Goal: Task Accomplishment & Management: Use online tool/utility

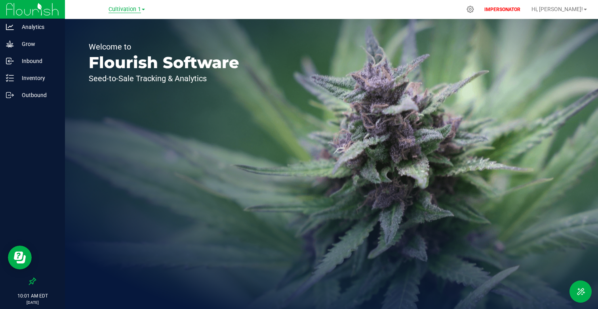
click at [134, 8] on span "Cultivation 1" at bounding box center [124, 9] width 32 height 7
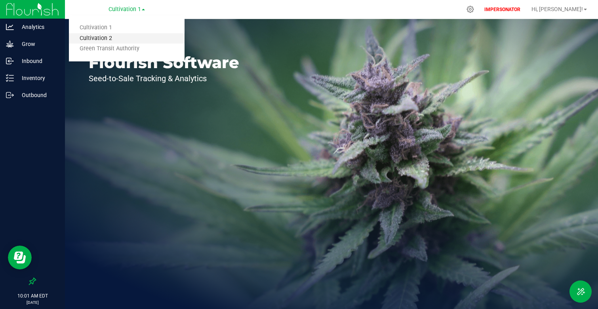
click at [127, 38] on link "Cultivation 2" at bounding box center [127, 38] width 116 height 11
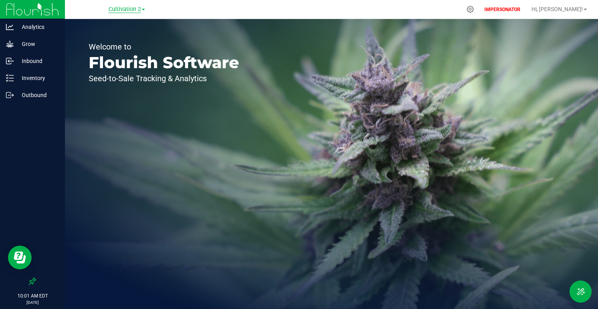
click at [140, 9] on span "Cultivation 2" at bounding box center [124, 9] width 32 height 7
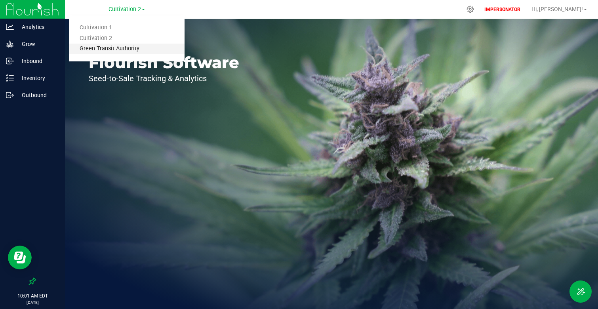
click at [133, 48] on link "Green Transit Authority" at bounding box center [127, 49] width 116 height 11
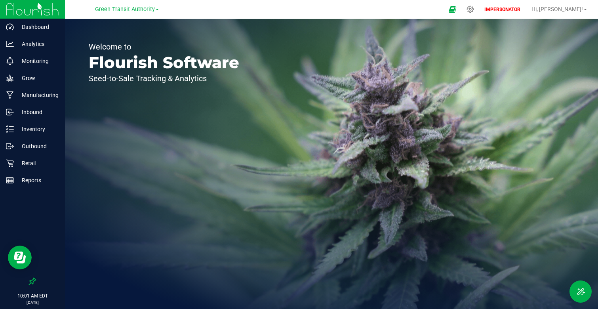
click at [120, 154] on div "Welcome to Flourish Software Seed-to-Sale Tracking & Analytics" at bounding box center [164, 164] width 198 height 290
click at [480, 10] on div at bounding box center [470, 9] width 20 height 17
click at [474, 9] on icon at bounding box center [470, 10] width 8 height 8
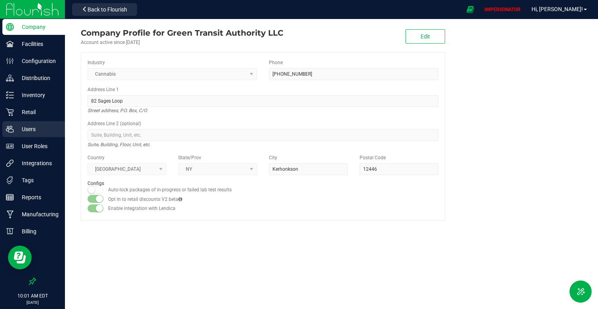
click at [46, 131] on p "Users" at bounding box center [38, 129] width 48 height 10
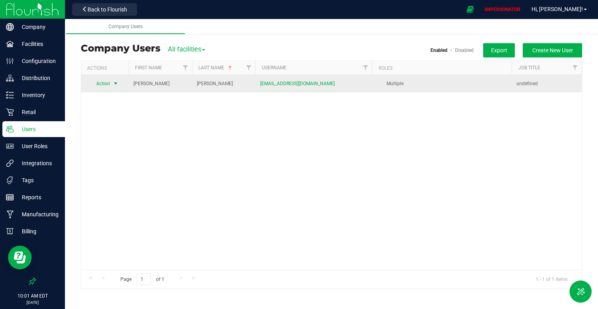
click at [111, 85] on span "select" at bounding box center [116, 83] width 10 height 11
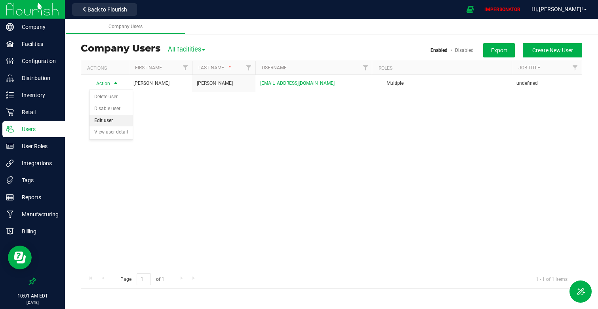
click at [116, 120] on li "Edit user" at bounding box center [110, 121] width 43 height 12
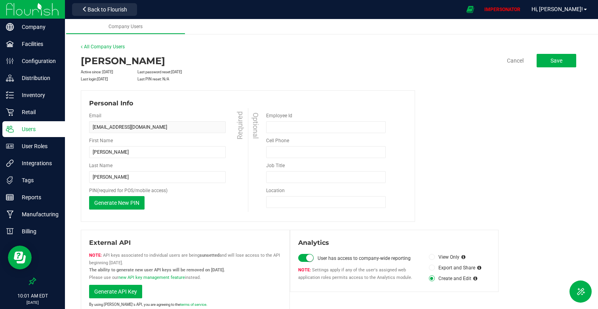
click at [49, 14] on img at bounding box center [32, 9] width 53 height 19
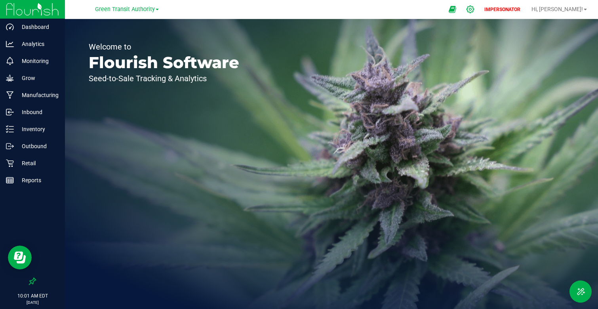
click at [474, 8] on icon at bounding box center [470, 10] width 8 height 8
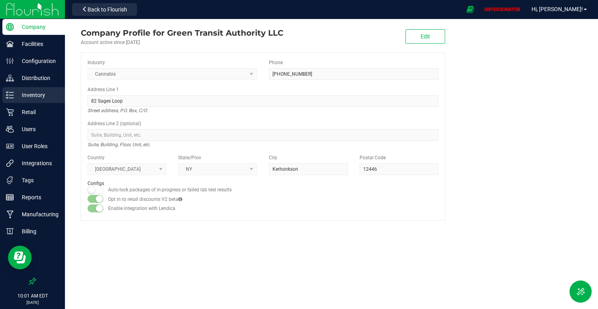
click at [33, 93] on p "Inventory" at bounding box center [38, 95] width 48 height 10
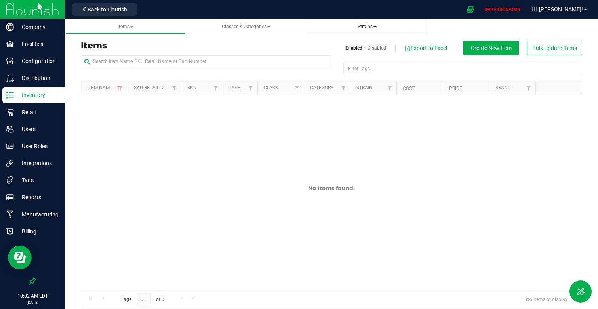
click at [359, 23] on span "Strains" at bounding box center [366, 26] width 107 height 7
click at [363, 28] on span "Strains" at bounding box center [367, 27] width 19 height 6
click at [348, 45] on li "All strains" at bounding box center [366, 47] width 107 height 11
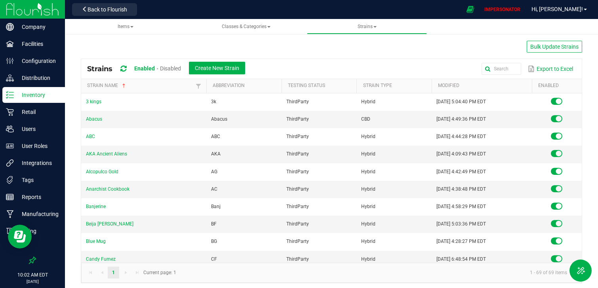
click at [46, 11] on img at bounding box center [32, 9] width 53 height 19
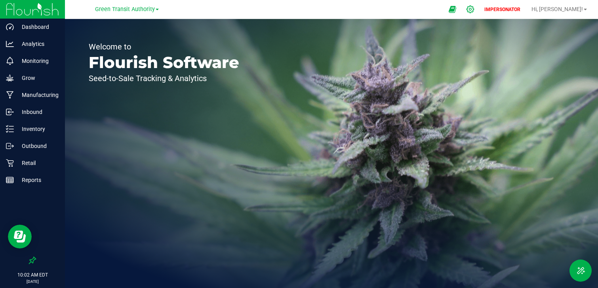
click at [480, 5] on div at bounding box center [470, 9] width 20 height 17
click at [238, 87] on div "Welcome to Flourish Software Seed-to-Sale Tracking & Analytics" at bounding box center [164, 153] width 198 height 269
click at [155, 128] on div "Welcome to Flourish Software Seed-to-Sale Tracking & Analytics" at bounding box center [164, 153] width 198 height 269
click at [161, 176] on div "Welcome to Flourish Software Seed-to-Sale Tracking & Analytics" at bounding box center [164, 153] width 198 height 269
click at [125, 10] on span "Green Transit Authority" at bounding box center [125, 9] width 60 height 7
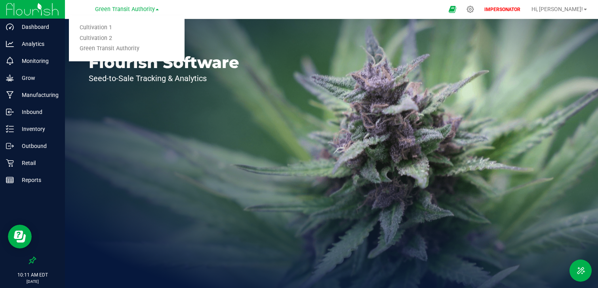
click at [417, 68] on div "Welcome to Flourish Software Seed-to-Sale Tracking & Analytics" at bounding box center [331, 153] width 533 height 269
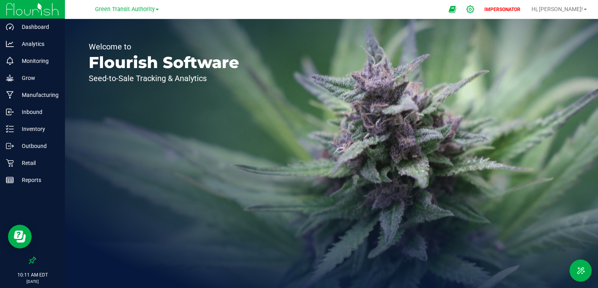
click at [474, 9] on icon at bounding box center [470, 9] width 8 height 8
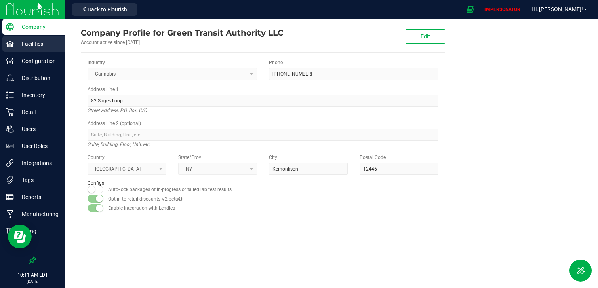
click at [34, 39] on div "Facilities" at bounding box center [33, 44] width 63 height 16
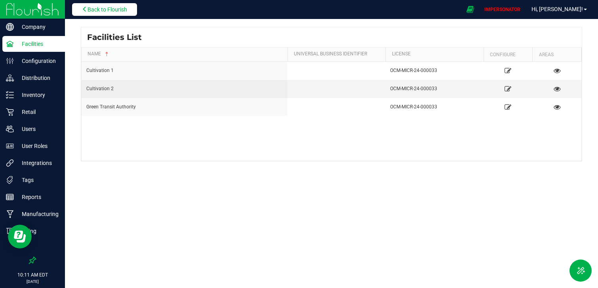
click at [113, 10] on span "Back to Flourish" at bounding box center [107, 9] width 40 height 6
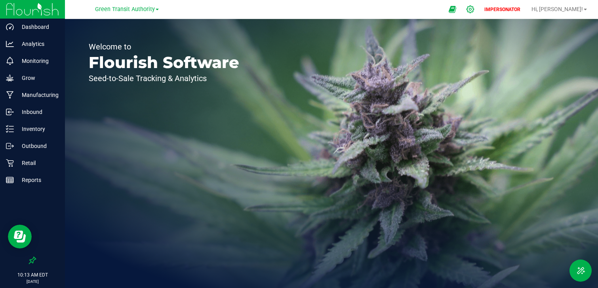
click at [474, 11] on icon at bounding box center [470, 9] width 8 height 8
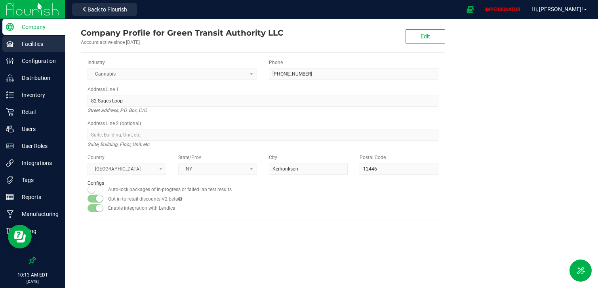
click at [35, 44] on p "Facilities" at bounding box center [38, 44] width 48 height 10
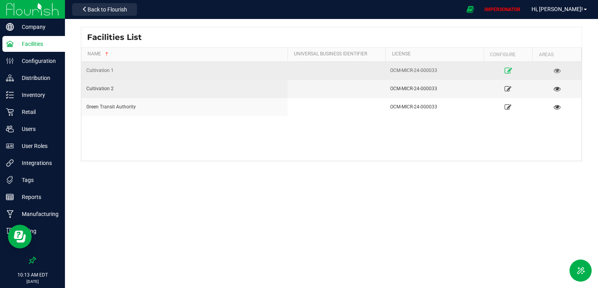
click at [511, 70] on icon at bounding box center [508, 71] width 8 height 6
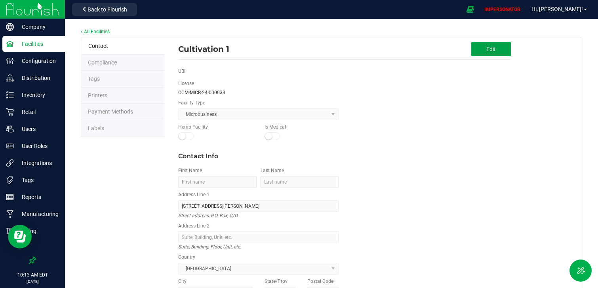
click at [479, 52] on button "Edit" at bounding box center [491, 49] width 40 height 14
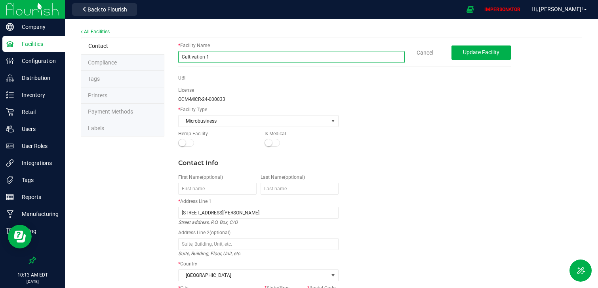
drag, startPoint x: 221, startPoint y: 58, endPoint x: 114, endPoint y: 57, distance: 106.1
click at [114, 57] on div "Contact Compliance Tags Printers Payment Methods Labels * Facility Name Cultiva…" at bounding box center [331, 219] width 501 height 363
type input "Washburn Cultivation"
click at [476, 58] on button "Update Facility" at bounding box center [480, 53] width 59 height 14
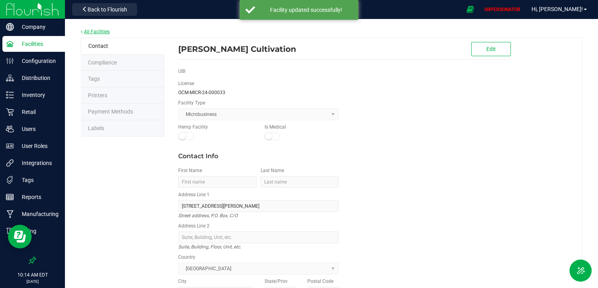
click at [94, 32] on link "All Facilities" at bounding box center [95, 32] width 29 height 6
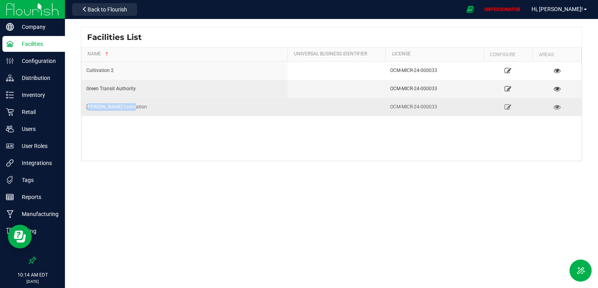
drag, startPoint x: 90, startPoint y: 107, endPoint x: 153, endPoint y: 107, distance: 62.6
click at [153, 107] on div "Washburn Cultivation" at bounding box center [184, 107] width 196 height 8
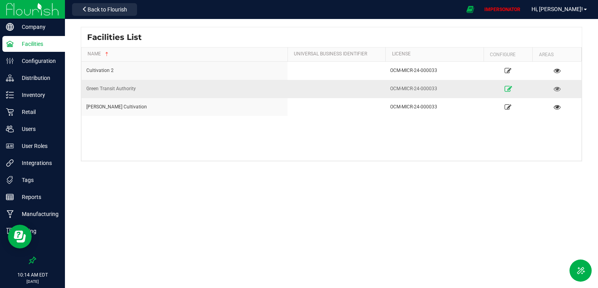
click at [510, 89] on icon at bounding box center [508, 89] width 8 height 6
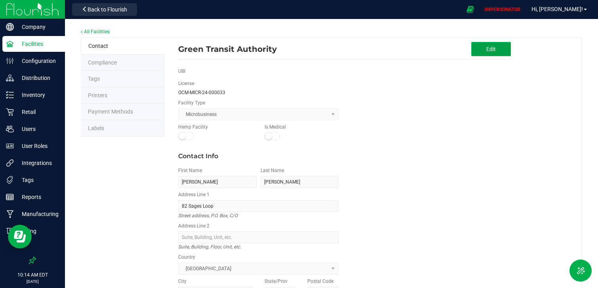
click at [507, 51] on button "Edit" at bounding box center [491, 49] width 40 height 14
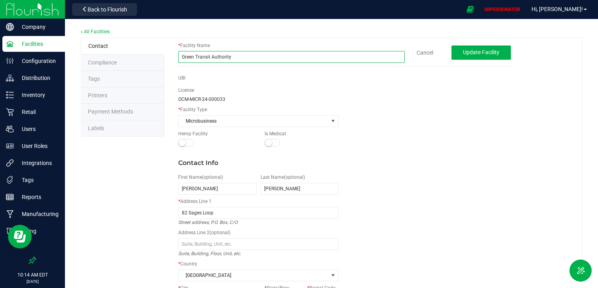
click at [256, 58] on input "Green Transit Authority" at bounding box center [291, 57] width 226 height 12
type input "Washburn Processing"
click at [379, 107] on div "* Facility Type Microbusiness" at bounding box center [344, 118] width 344 height 24
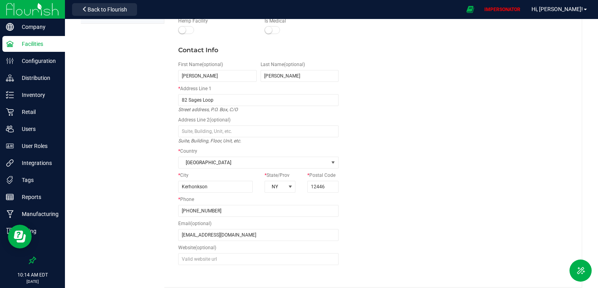
scroll to position [118, 0]
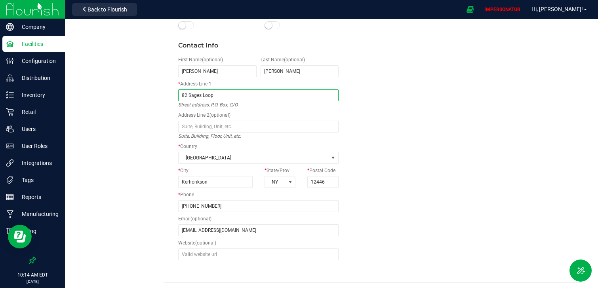
drag, startPoint x: 181, startPoint y: 94, endPoint x: 240, endPoint y: 94, distance: 58.6
click at [240, 94] on input "82 Sages Loop" at bounding box center [258, 95] width 160 height 12
click at [409, 122] on div "Contact Info First Name (optional) Nicole Last Name (optional) Ricci * Address …" at bounding box center [344, 154] width 344 height 242
drag, startPoint x: 194, startPoint y: 99, endPoint x: 105, endPoint y: 97, distance: 89.1
click at [105, 97] on div "Contact Compliance Tags Printers Payment Methods Labels * Facility Name Washbur…" at bounding box center [331, 101] width 501 height 363
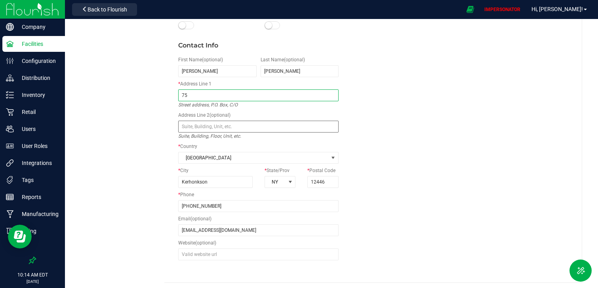
type input "75 Washburn Farm Rd"
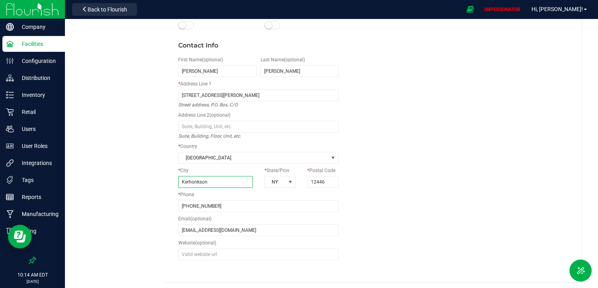
drag, startPoint x: 215, startPoint y: 181, endPoint x: 144, endPoint y: 181, distance: 71.7
click at [144, 181] on div "Contact Compliance Tags Printers Payment Methods Labels * Facility Name Washbur…" at bounding box center [331, 101] width 501 height 363
type input "Saugerties"
click at [361, 203] on div "Contact Info First Name (optional) Nicole Last Name (optional) Ricci * Address …" at bounding box center [344, 154] width 344 height 242
drag, startPoint x: 327, startPoint y: 183, endPoint x: 320, endPoint y: 184, distance: 7.5
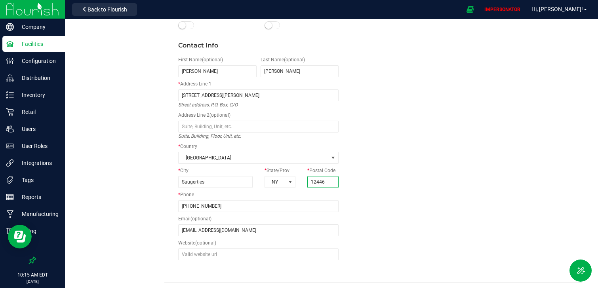
click at [320, 184] on input "12446" at bounding box center [322, 182] width 31 height 12
type input "12477"
click at [389, 186] on div "Contact Info First Name (optional) Nicole Last Name (optional) Ricci * Address …" at bounding box center [344, 154] width 344 height 242
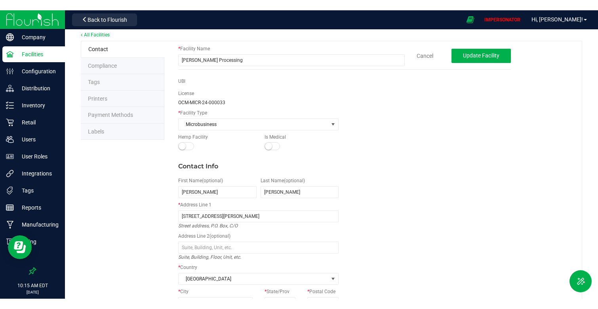
scroll to position [0, 0]
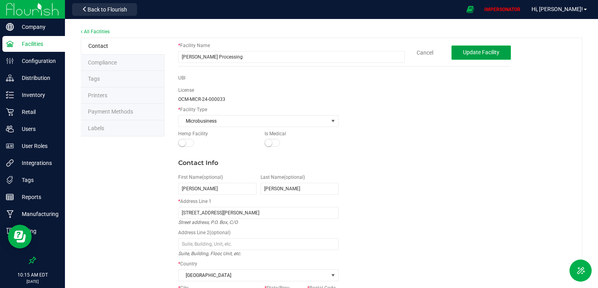
click at [475, 52] on span "Update Facility" at bounding box center [481, 52] width 36 height 6
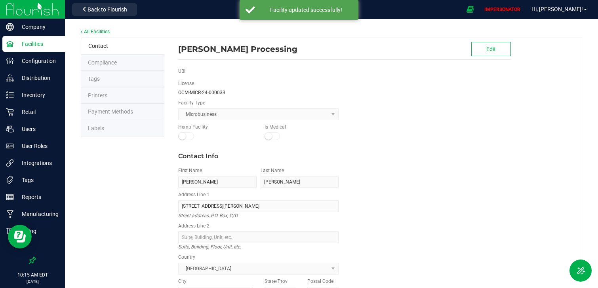
click at [46, 45] on p "Facilities" at bounding box center [38, 44] width 48 height 10
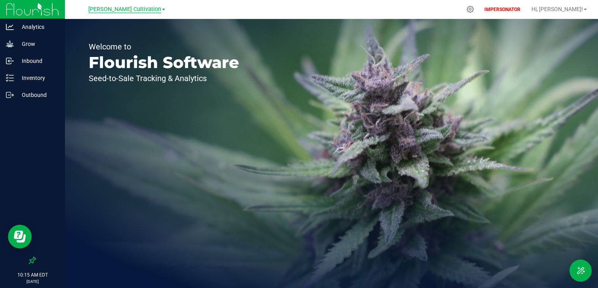
click at [150, 8] on span "[PERSON_NAME] Cultivation" at bounding box center [124, 9] width 73 height 7
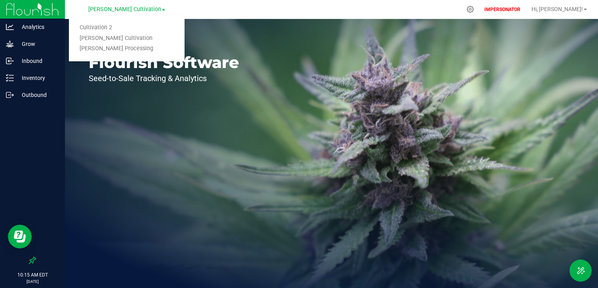
click at [282, 94] on div "Welcome to Flourish Software Seed-to-Sale Tracking & Analytics" at bounding box center [331, 153] width 533 height 269
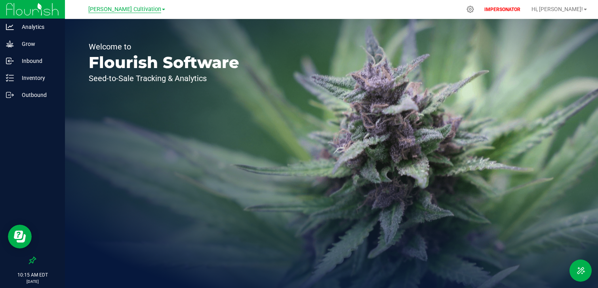
click at [125, 10] on span "Washburn Cultivation" at bounding box center [124, 9] width 73 height 7
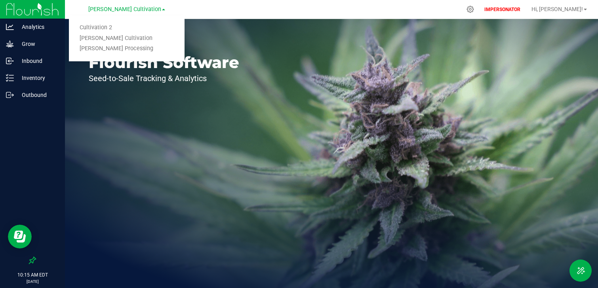
click at [302, 40] on div "Welcome to Flourish Software Seed-to-Sale Tracking & Analytics" at bounding box center [331, 153] width 533 height 269
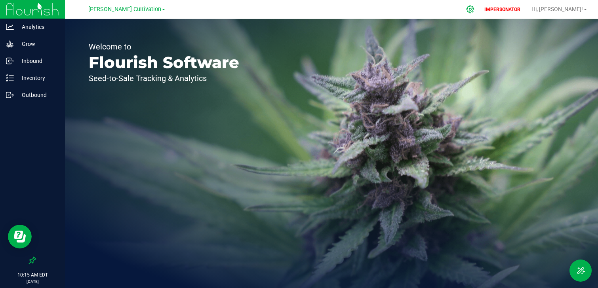
click at [474, 8] on icon at bounding box center [470, 10] width 8 height 8
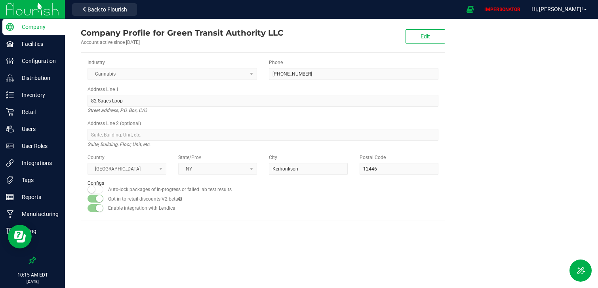
click at [44, 11] on img at bounding box center [32, 9] width 53 height 19
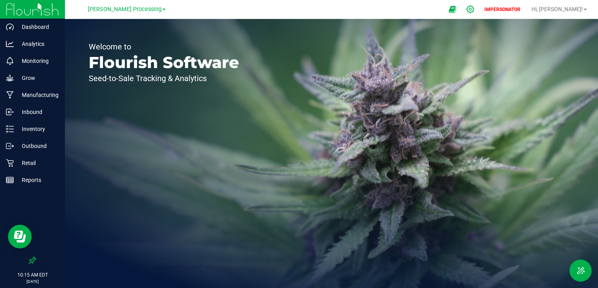
click at [474, 10] on icon at bounding box center [470, 10] width 8 height 8
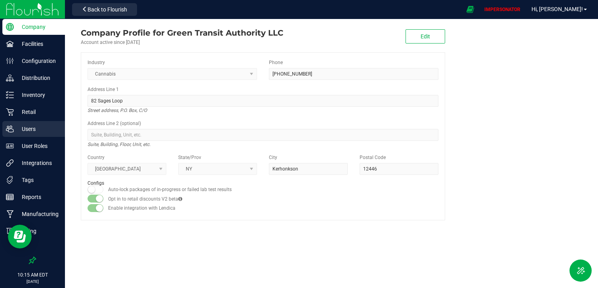
click at [32, 131] on p "Users" at bounding box center [38, 129] width 48 height 10
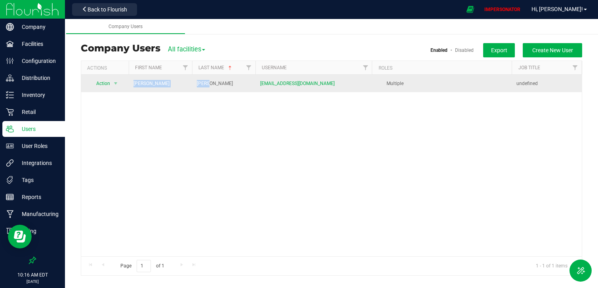
drag, startPoint x: 212, startPoint y: 83, endPoint x: 125, endPoint y: 82, distance: 87.1
click at [125, 82] on tr "Action Action Delete user Disable user Edit user View user detail Nicole Ricci …" at bounding box center [331, 83] width 500 height 17
click at [104, 83] on span "Action" at bounding box center [100, 83] width 22 height 11
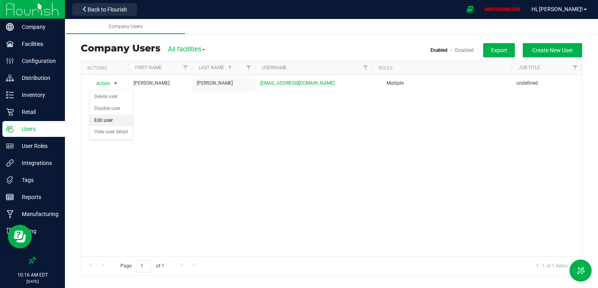
click at [101, 122] on li "Edit user" at bounding box center [110, 121] width 43 height 12
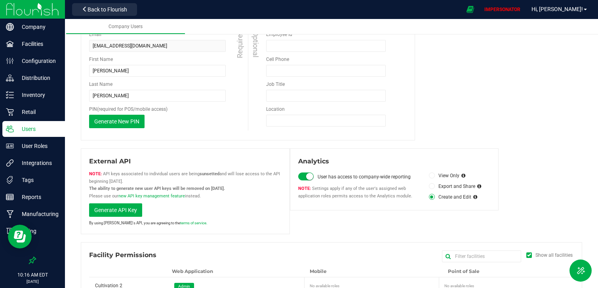
scroll to position [139, 0]
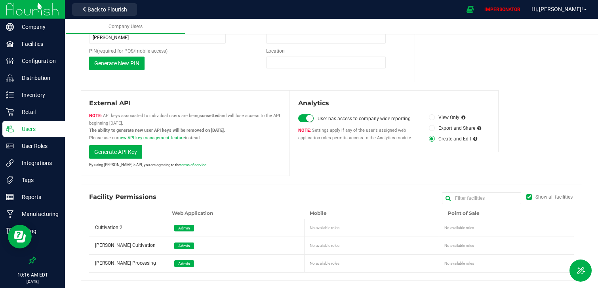
drag, startPoint x: 94, startPoint y: 228, endPoint x: 137, endPoint y: 228, distance: 43.2
click at [137, 228] on div "Cultivation 2" at bounding box center [129, 225] width 81 height 12
click at [178, 227] on span "Admin" at bounding box center [184, 228] width 12 height 4
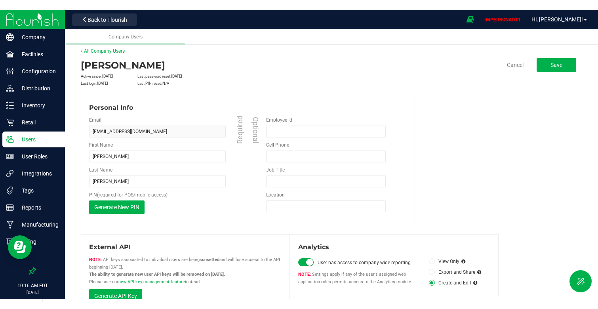
scroll to position [0, 0]
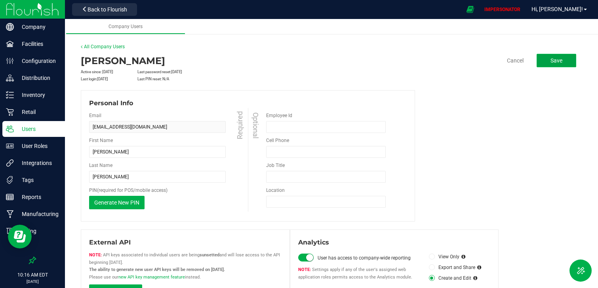
click at [559, 63] on span "Save" at bounding box center [556, 60] width 12 height 6
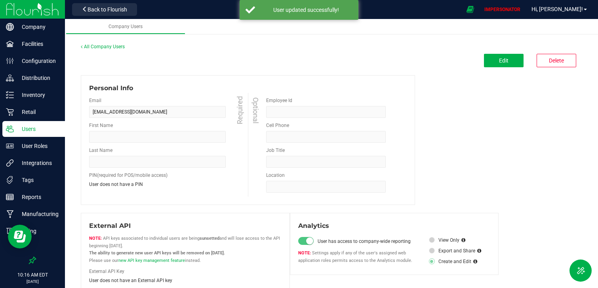
type input "Nicole"
type input "Ricci"
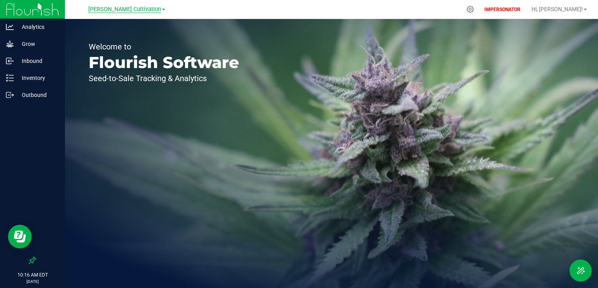
click at [151, 10] on span "[PERSON_NAME] Cultivation" at bounding box center [124, 9] width 73 height 7
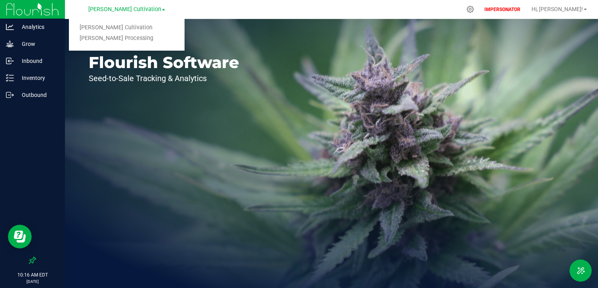
click at [147, 114] on div "Welcome to Flourish Software Seed-to-Sale Tracking & Analytics" at bounding box center [164, 153] width 198 height 269
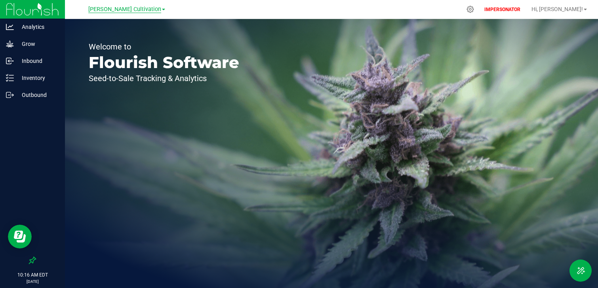
click at [128, 12] on span "Washburn Cultivation" at bounding box center [124, 9] width 73 height 7
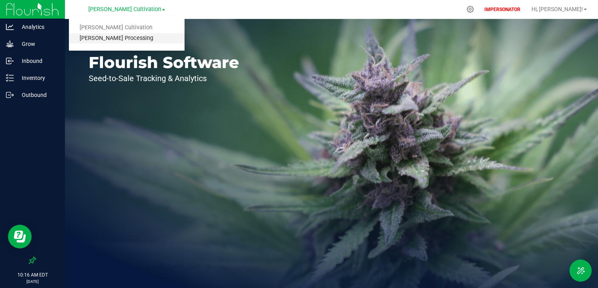
click at [123, 42] on link "Washburn Processing" at bounding box center [127, 38] width 116 height 11
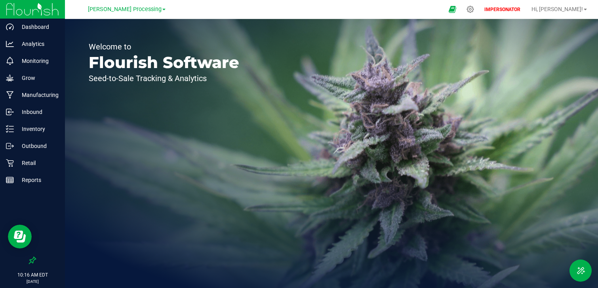
click at [131, 105] on div "Welcome to Flourish Software Seed-to-Sale Tracking & Analytics" at bounding box center [164, 153] width 198 height 269
click at [136, 9] on span "Washburn Processing" at bounding box center [125, 9] width 74 height 7
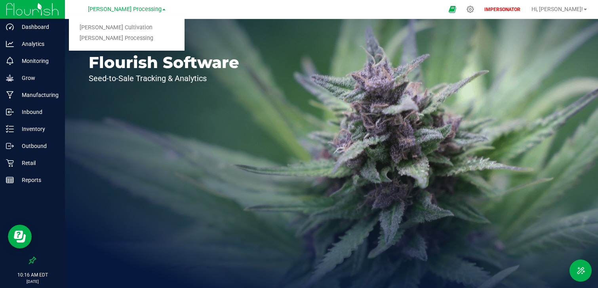
click at [135, 24] on link "Washburn Cultivation" at bounding box center [127, 28] width 116 height 11
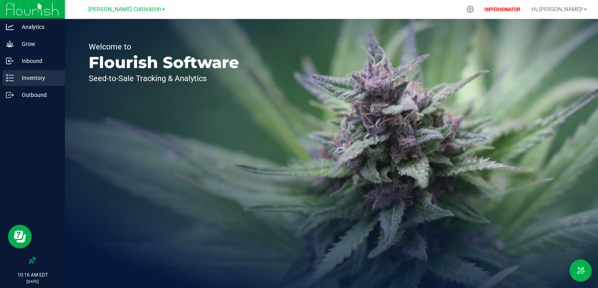
click at [51, 79] on p "Inventory" at bounding box center [38, 78] width 48 height 10
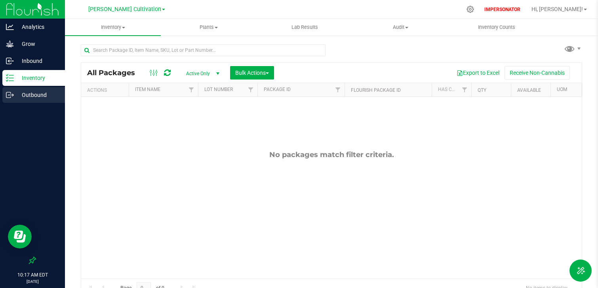
click at [45, 96] on p "Outbound" at bounding box center [38, 95] width 48 height 10
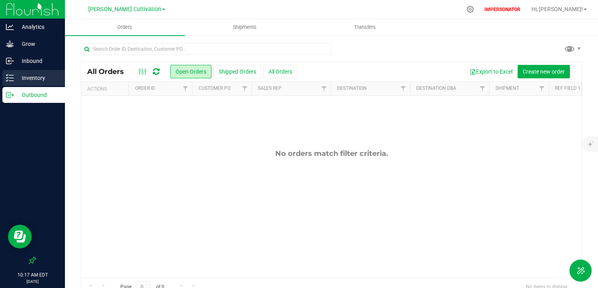
click at [29, 81] on p "Inventory" at bounding box center [38, 78] width 48 height 10
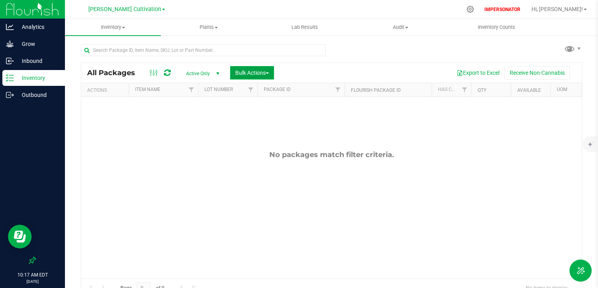
click at [266, 69] on button "Bulk Actions" at bounding box center [252, 72] width 44 height 13
click at [261, 70] on span "Bulk Actions" at bounding box center [252, 73] width 34 height 6
click at [268, 76] on button "Bulk Actions" at bounding box center [252, 72] width 44 height 13
click at [106, 7] on span "Washburn Cultivation" at bounding box center [124, 9] width 73 height 7
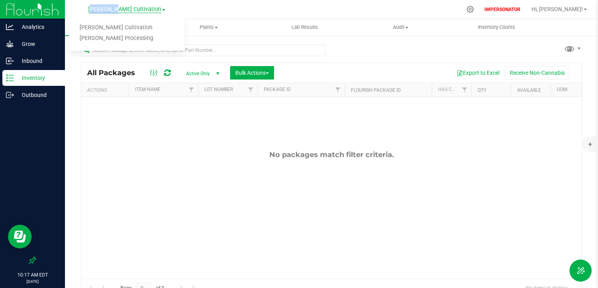
click at [106, 7] on span "Washburn Cultivation" at bounding box center [124, 9] width 73 height 7
click at [106, 11] on span "Washburn Cultivation" at bounding box center [124, 9] width 73 height 7
click at [113, 40] on link "Washburn Processing" at bounding box center [127, 38] width 116 height 11
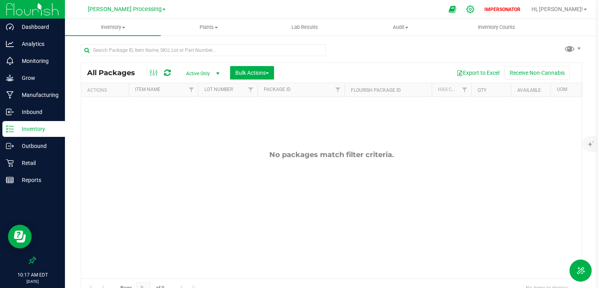
click at [480, 13] on div at bounding box center [470, 9] width 20 height 17
click at [474, 9] on icon at bounding box center [470, 9] width 8 height 8
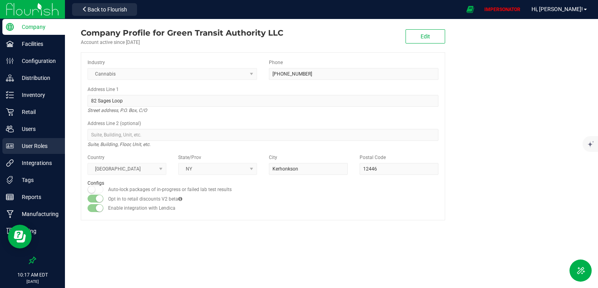
click at [37, 152] on div "User Roles" at bounding box center [33, 146] width 63 height 16
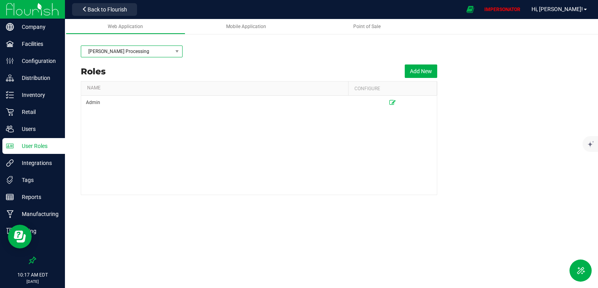
click at [166, 49] on span "Washburn Processing" at bounding box center [126, 51] width 91 height 11
click at [136, 81] on li "Washburn Processing" at bounding box center [131, 78] width 101 height 13
drag, startPoint x: 111, startPoint y: 106, endPoint x: 80, endPoint y: 105, distance: 31.3
click at [80, 106] on div "Washburn Processing Roles Add New Name Configure Admin" at bounding box center [331, 118] width 533 height 169
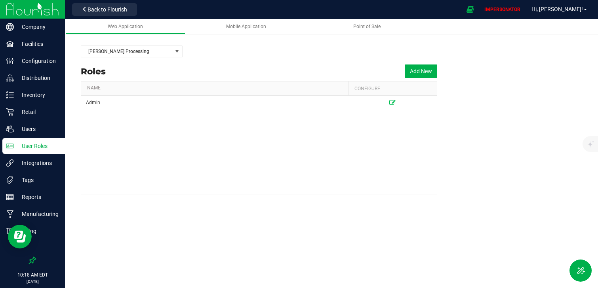
click at [181, 137] on div "Admin" at bounding box center [259, 145] width 356 height 99
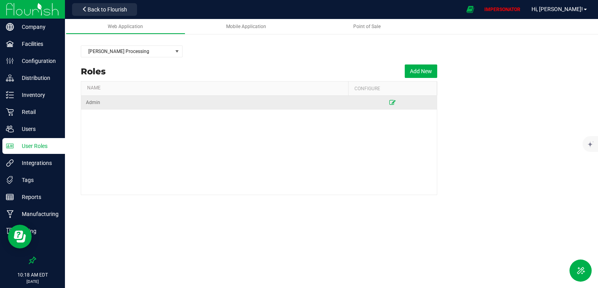
click at [392, 104] on icon at bounding box center [392, 102] width 6 height 5
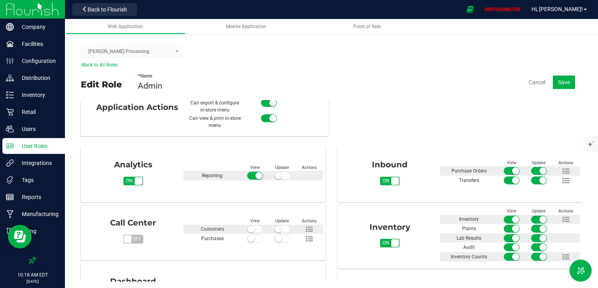
scroll to position [21, 0]
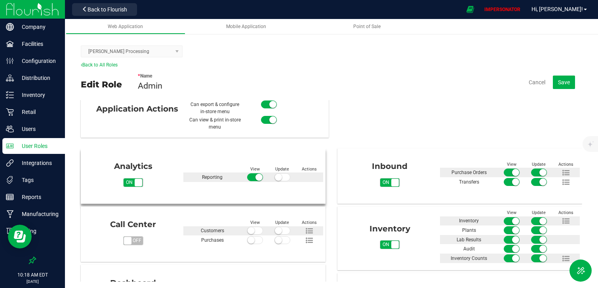
click at [285, 178] on span at bounding box center [282, 177] width 16 height 8
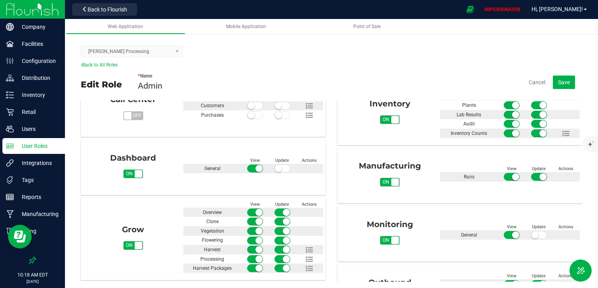
scroll to position [146, 0]
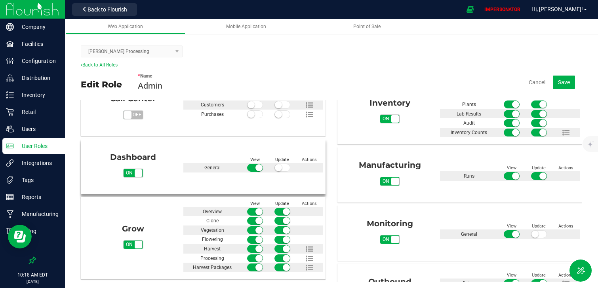
click at [135, 173] on span "on off" at bounding box center [139, 173] width 8 height 8
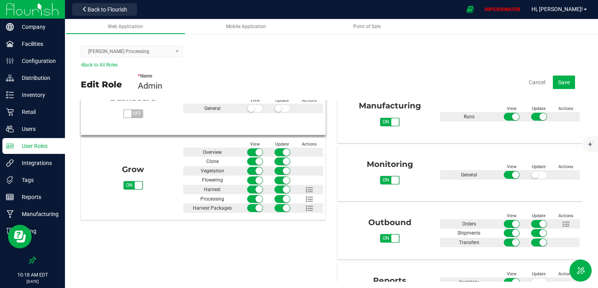
scroll to position [211, 0]
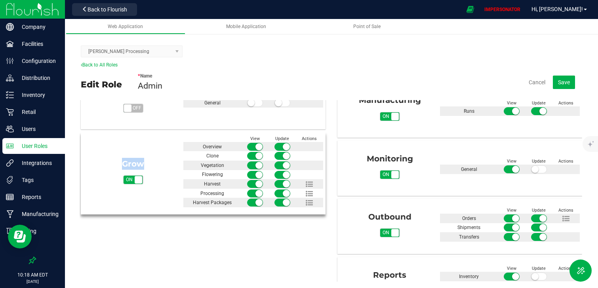
drag, startPoint x: 122, startPoint y: 165, endPoint x: 156, endPoint y: 164, distance: 34.1
click at [156, 165] on div "Grow" at bounding box center [133, 164] width 88 height 12
click at [133, 181] on span "on" at bounding box center [129, 180] width 11 height 8
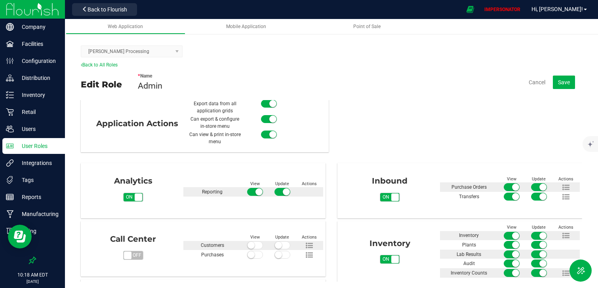
scroll to position [0, 0]
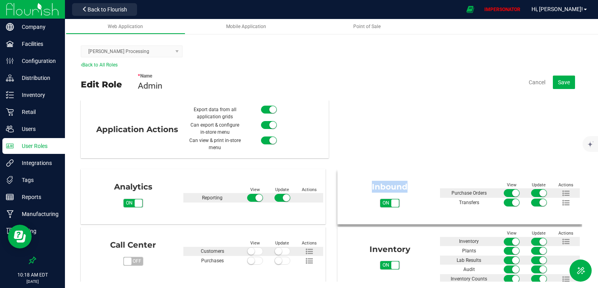
drag, startPoint x: 369, startPoint y: 184, endPoint x: 425, endPoint y: 184, distance: 56.6
click at [425, 184] on div "Inbound" at bounding box center [390, 187] width 88 height 12
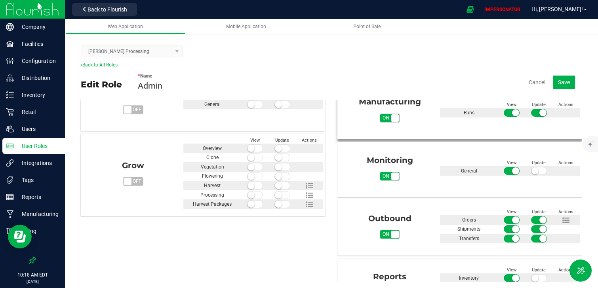
scroll to position [211, 0]
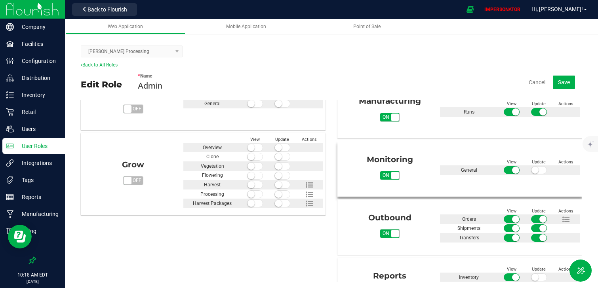
click at [390, 175] on span "on" at bounding box center [385, 175] width 11 height 8
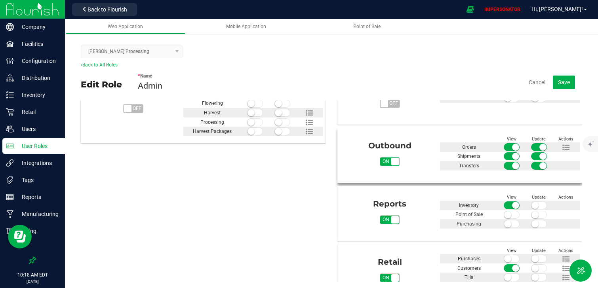
scroll to position [295, 0]
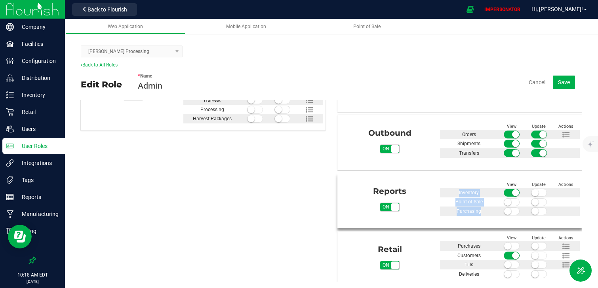
drag, startPoint x: 456, startPoint y: 191, endPoint x: 486, endPoint y: 213, distance: 37.4
click at [486, 213] on div "View Update Actions Inventory Point of Sale Purchasing" at bounding box center [510, 198] width 140 height 35
click at [486, 213] on div "Purchasing" at bounding box center [469, 211] width 58 height 9
click at [394, 209] on span "on off" at bounding box center [395, 208] width 8 height 8
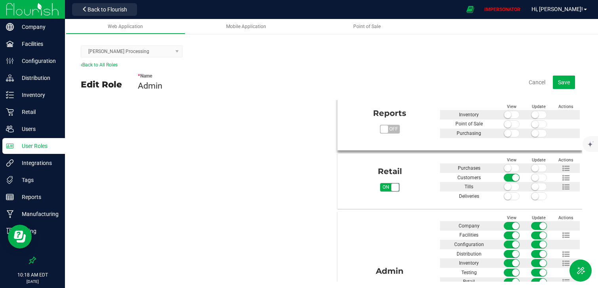
scroll to position [376, 0]
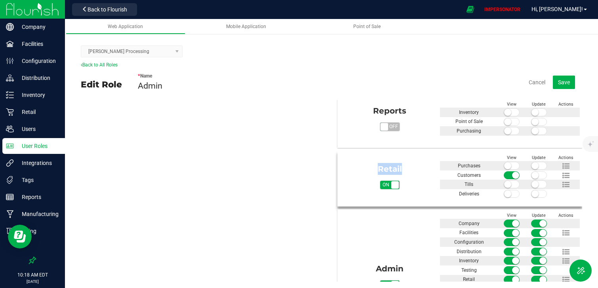
drag, startPoint x: 377, startPoint y: 167, endPoint x: 403, endPoint y: 166, distance: 26.1
click at [403, 166] on div "Retail" at bounding box center [390, 169] width 88 height 12
click at [389, 185] on span "on" at bounding box center [385, 185] width 11 height 8
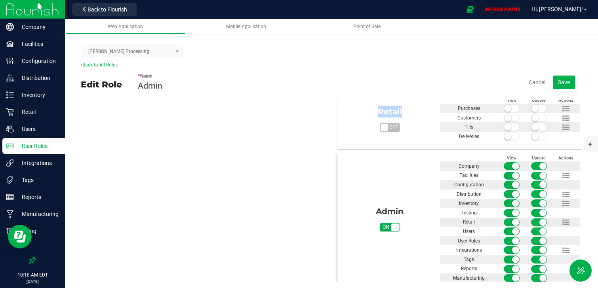
scroll to position [442, 0]
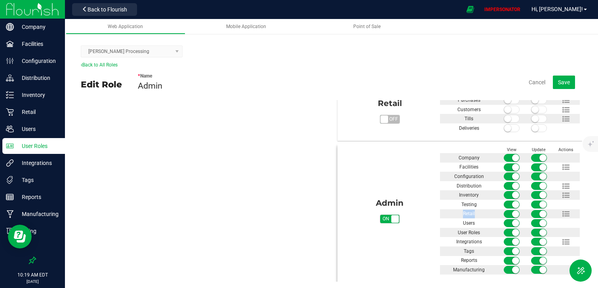
drag, startPoint x: 460, startPoint y: 216, endPoint x: 481, endPoint y: 216, distance: 20.6
click at [481, 216] on div "Retail" at bounding box center [469, 213] width 58 height 9
click at [396, 190] on div "Admin on off View Update Actions Company Facilities Configuration" at bounding box center [460, 210] width 240 height 129
click at [561, 84] on span "Save" at bounding box center [564, 82] width 12 height 6
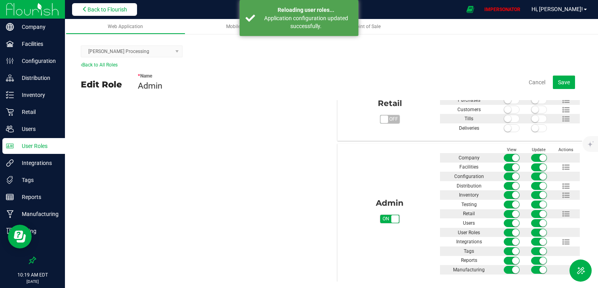
click at [109, 12] on span "Back to Flourish" at bounding box center [107, 9] width 40 height 6
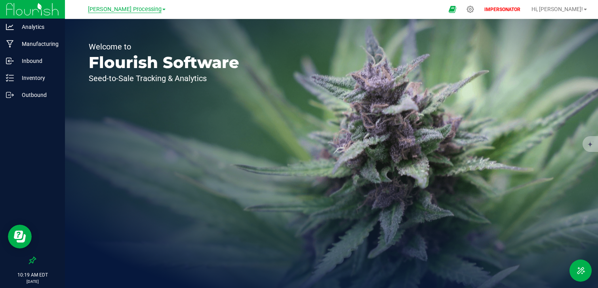
click at [148, 11] on span "Washburn Processing" at bounding box center [125, 9] width 74 height 7
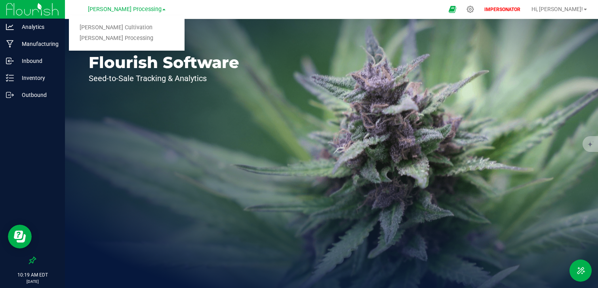
click at [28, 162] on div at bounding box center [32, 178] width 65 height 149
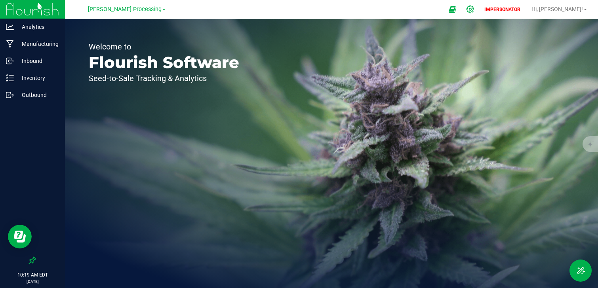
click at [474, 10] on icon at bounding box center [470, 9] width 8 height 8
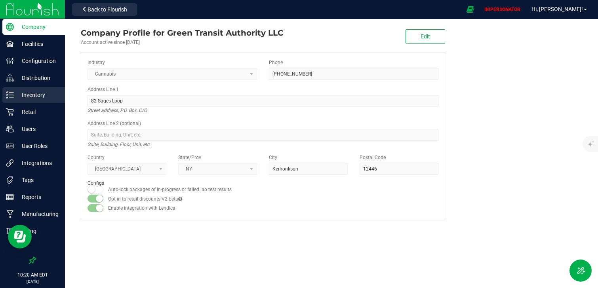
click at [45, 95] on p "Inventory" at bounding box center [38, 95] width 48 height 10
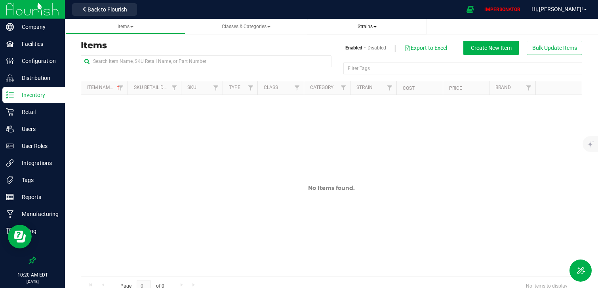
click at [368, 29] on span "Strains" at bounding box center [366, 26] width 107 height 7
click at [371, 27] on span "Strains" at bounding box center [367, 27] width 19 height 6
click at [350, 44] on li "All strains" at bounding box center [366, 47] width 107 height 11
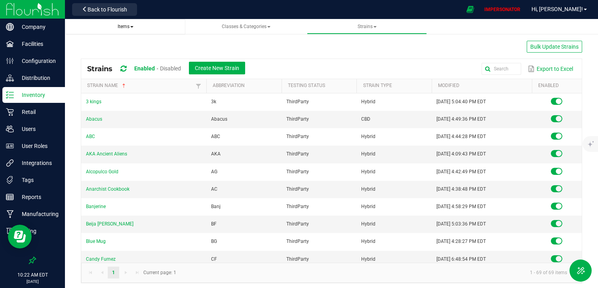
click at [130, 24] on span "Items" at bounding box center [126, 27] width 16 height 6
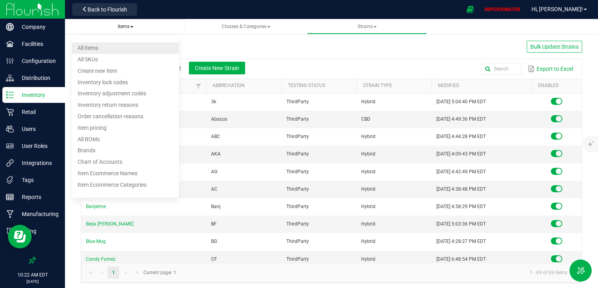
click at [129, 48] on li "All items" at bounding box center [125, 47] width 107 height 11
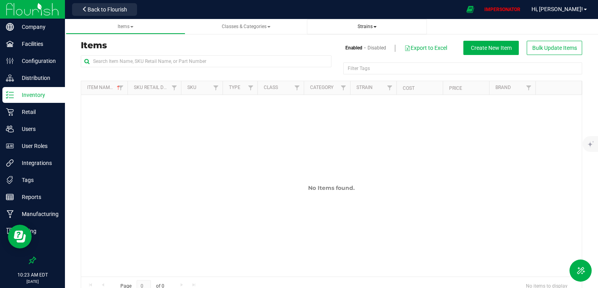
click at [368, 30] on link "Strains All strains Create new strain" at bounding box center [367, 26] width 120 height 15
click at [505, 49] on span "Create New Item" at bounding box center [491, 48] width 41 height 6
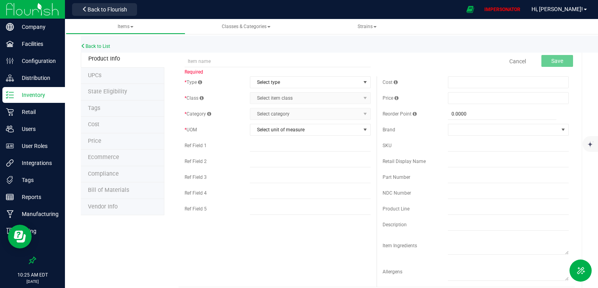
click at [54, 15] on img at bounding box center [32, 9] width 53 height 19
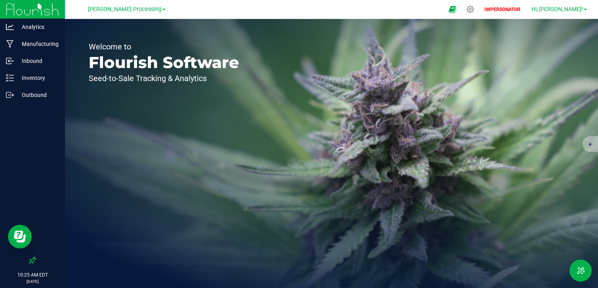
click at [580, 10] on span "Hi, Nicole!" at bounding box center [556, 9] width 51 height 6
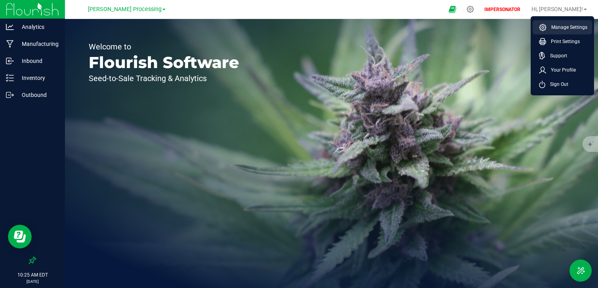
click at [557, 29] on span "Manage Settings" at bounding box center [566, 27] width 41 height 8
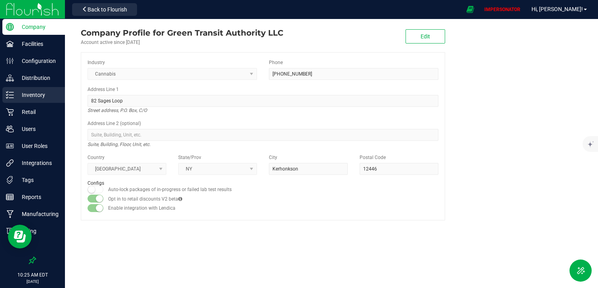
click at [35, 96] on p "Inventory" at bounding box center [38, 95] width 48 height 10
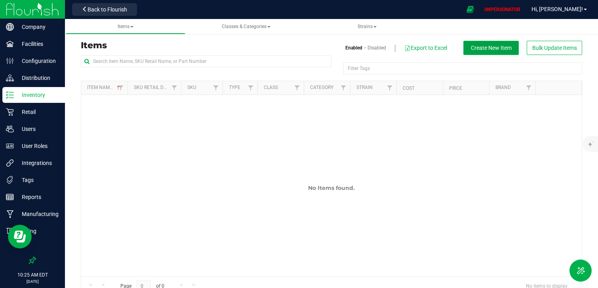
click at [492, 50] on span "Create New Item" at bounding box center [491, 48] width 41 height 6
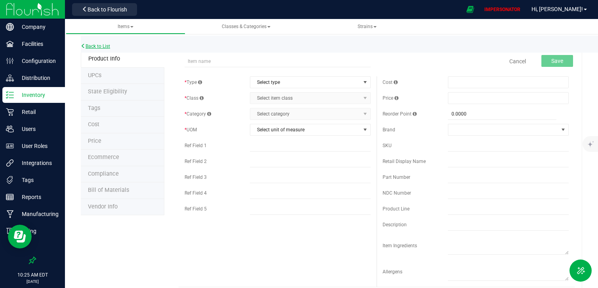
click at [99, 46] on link "Back to List" at bounding box center [95, 47] width 29 height 6
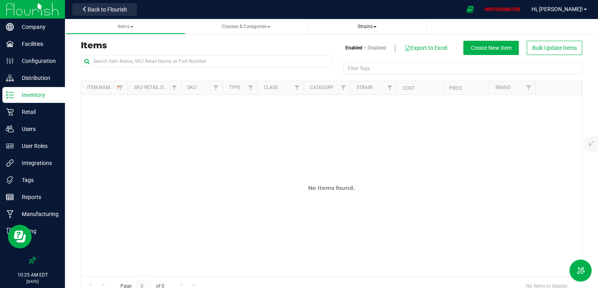
click at [374, 26] on span at bounding box center [374, 27] width 3 height 2
click at [354, 46] on li "All strains" at bounding box center [366, 47] width 107 height 11
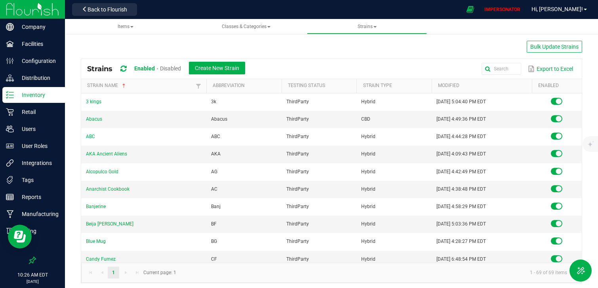
click at [35, 89] on div "Inventory" at bounding box center [33, 95] width 63 height 16
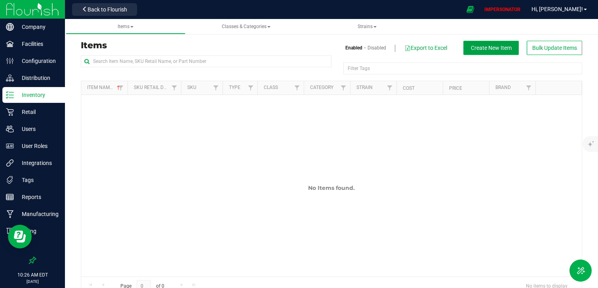
click at [493, 46] on span "Create New Item" at bounding box center [491, 48] width 41 height 6
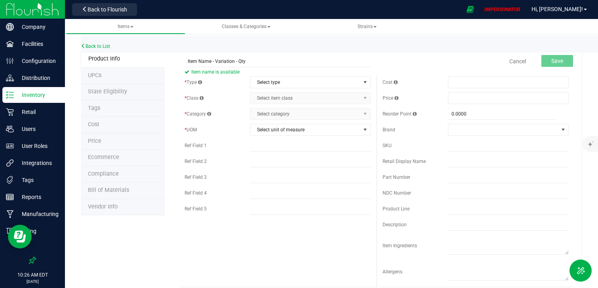
drag, startPoint x: 253, startPoint y: 61, endPoint x: 166, endPoint y: 61, distance: 87.1
click at [269, 59] on input "Item Name - Variation - Qty" at bounding box center [277, 61] width 186 height 12
drag, startPoint x: 211, startPoint y: 59, endPoint x: 164, endPoint y: 57, distance: 47.1
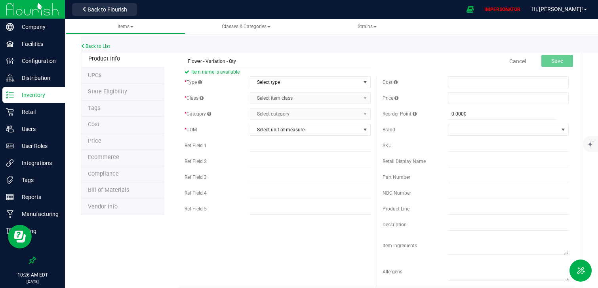
click at [223, 61] on input "Flower - Variation - Qty" at bounding box center [277, 61] width 186 height 12
drag, startPoint x: 224, startPoint y: 61, endPoint x: 206, endPoint y: 62, distance: 17.8
click at [206, 62] on input "Flower - Variation - Qty" at bounding box center [277, 61] width 186 height 12
click at [278, 59] on input "Flower - Garlic King - Qty" at bounding box center [277, 61] width 186 height 12
drag, startPoint x: 186, startPoint y: 60, endPoint x: 249, endPoint y: 59, distance: 63.4
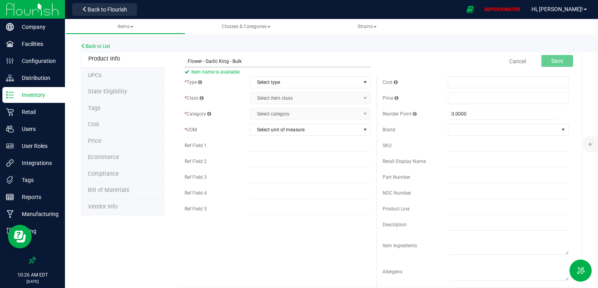
click at [249, 59] on input "Flower - Garlic King - Bulk" at bounding box center [277, 61] width 186 height 12
click at [255, 62] on input "Flower - Garlic King - Bulk" at bounding box center [277, 61] width 186 height 12
drag, startPoint x: 203, startPoint y: 59, endPoint x: 190, endPoint y: 59, distance: 12.7
click at [190, 59] on input "Flower - Garlic King - Bulk" at bounding box center [277, 61] width 186 height 12
click at [199, 61] on input "Flower - Garlic King - Bulk" at bounding box center [277, 61] width 186 height 12
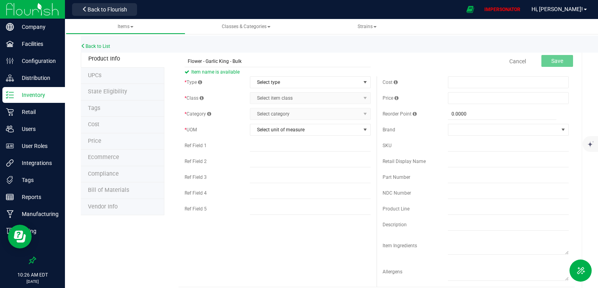
drag, startPoint x: 203, startPoint y: 61, endPoint x: 203, endPoint y: 36, distance: 24.5
click at [203, 60] on input "Flower - Garlic King - Bulk" at bounding box center [277, 61] width 186 height 12
click at [245, 60] on input "Pre Roll - Garlic King - Bulk" at bounding box center [277, 61] width 186 height 12
click at [193, 63] on input "Pre Roll - Garlic King - 1g" at bounding box center [277, 61] width 186 height 12
click at [231, 61] on input "Pre Roll - Garlic King - 1g" at bounding box center [277, 61] width 186 height 12
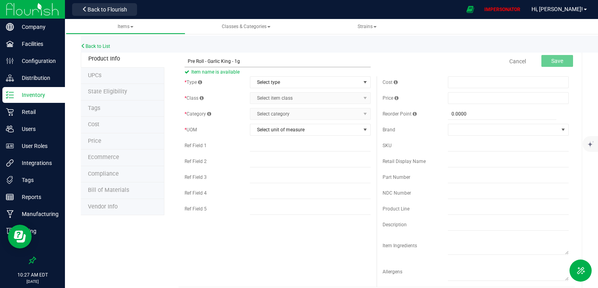
click at [252, 60] on input "Pre Roll - Garlic King - 1g" at bounding box center [277, 61] width 186 height 12
drag, startPoint x: 245, startPoint y: 61, endPoint x: 178, endPoint y: 59, distance: 67.3
type input "Pre Roll - Garlic King - 1g"
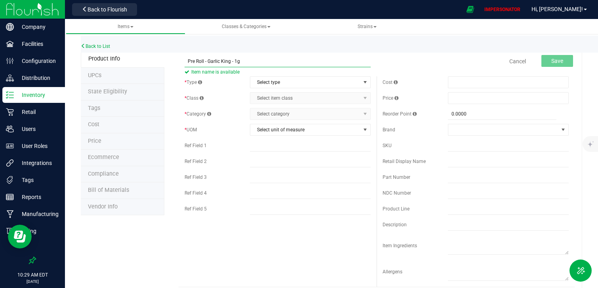
drag, startPoint x: 244, startPoint y: 62, endPoint x: 145, endPoint y: 61, distance: 98.6
type input "1.12.14.15"
click at [205, 63] on input "text" at bounding box center [277, 61] width 186 height 12
click at [194, 57] on input "text" at bounding box center [277, 61] width 186 height 12
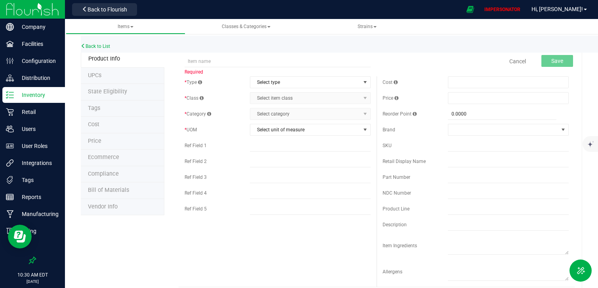
click at [196, 65] on input "text" at bounding box center [277, 61] width 186 height 12
click at [195, 67] on input "text" at bounding box center [277, 61] width 186 height 12
type input "Flower - Garlicane - Bulk"
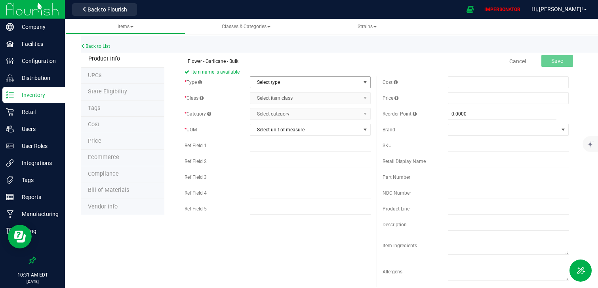
click at [270, 82] on span "Select type" at bounding box center [305, 82] width 110 height 11
click at [272, 94] on li "Cannabis" at bounding box center [310, 96] width 120 height 12
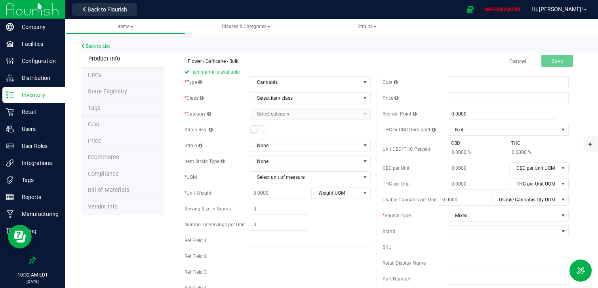
drag, startPoint x: 184, startPoint y: 99, endPoint x: 198, endPoint y: 99, distance: 14.6
click at [198, 99] on div "* Type Cannabis Select type Cannabis Non-Inventory Raw Materials Supplies * Cla…" at bounding box center [278, 195] width 198 height 238
click at [223, 105] on div "* Type Cannabis Select type Cannabis Non-Inventory Raw Materials Supplies * Cla…" at bounding box center [278, 195] width 198 height 238
click at [358, 97] on span "Select item class" at bounding box center [305, 98] width 110 height 11
click at [456, 56] on div "Cancel Save" at bounding box center [476, 61] width 198 height 20
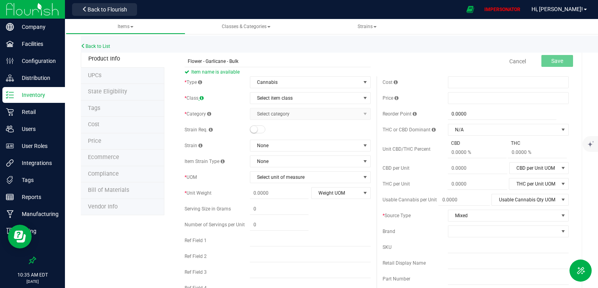
drag, startPoint x: 186, startPoint y: 98, endPoint x: 201, endPoint y: 98, distance: 14.7
click at [201, 98] on span "* Class" at bounding box center [193, 98] width 19 height 6
click at [295, 97] on span "Select item class" at bounding box center [305, 98] width 110 height 11
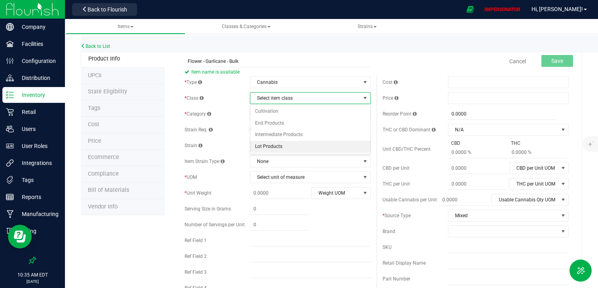
click at [267, 150] on li "Lot Products" at bounding box center [310, 147] width 120 height 12
click at [306, 114] on span "Select category" at bounding box center [305, 113] width 110 height 11
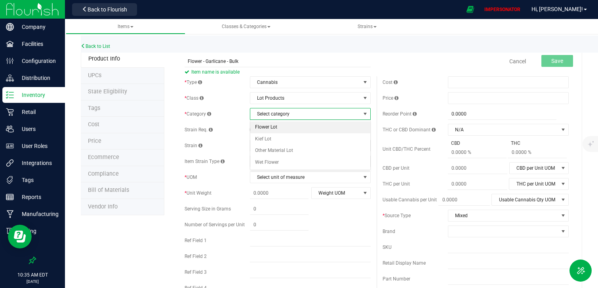
click at [280, 128] on li "Flower Lot" at bounding box center [310, 128] width 120 height 12
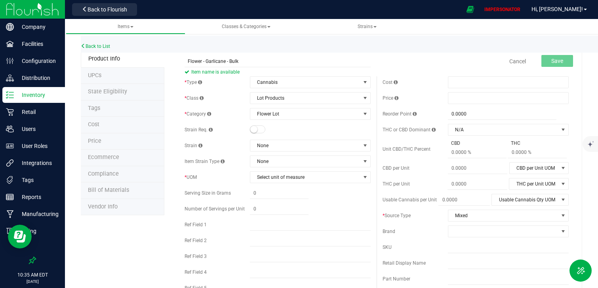
drag, startPoint x: 182, startPoint y: 132, endPoint x: 208, endPoint y: 132, distance: 26.1
click at [208, 132] on div "* Type Cannabis Select type Cannabis Non-Inventory Raw Materials Supplies * Cla…" at bounding box center [278, 187] width 198 height 222
click at [216, 133] on div "Strain Req." at bounding box center [277, 130] width 186 height 12
click at [260, 129] on span at bounding box center [258, 130] width 16 height 8
click at [268, 148] on span "None" at bounding box center [305, 145] width 110 height 11
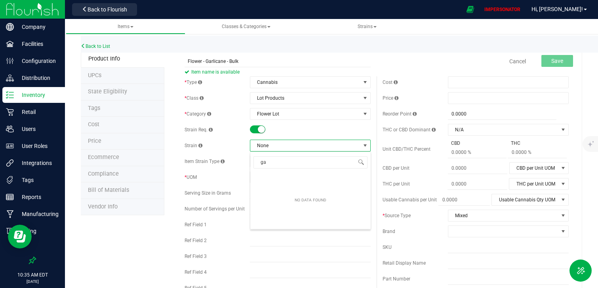
type input "g"
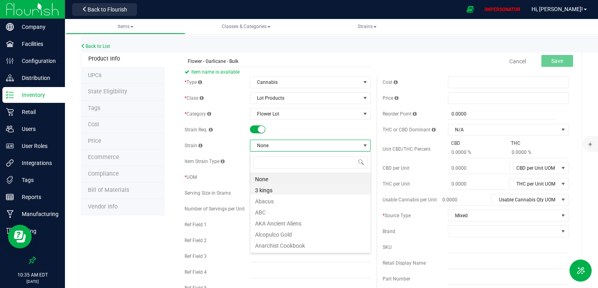
click at [279, 193] on li "3 kings" at bounding box center [310, 189] width 120 height 11
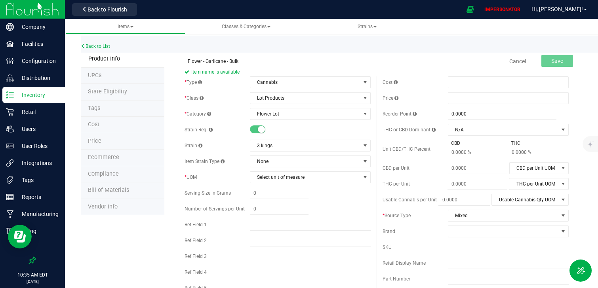
drag, startPoint x: 181, startPoint y: 177, endPoint x: 217, endPoint y: 177, distance: 35.2
click at [217, 177] on div "* Type Cannabis Select type Cannabis Non-Inventory Raw Materials Supplies * Cla…" at bounding box center [278, 187] width 198 height 222
click at [217, 177] on div "* UOM" at bounding box center [216, 177] width 65 height 7
click at [302, 178] on span "Select unit of measure" at bounding box center [305, 177] width 110 height 11
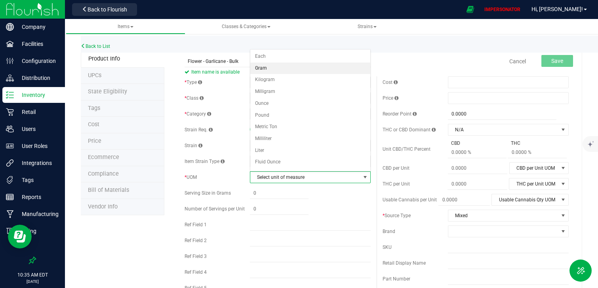
click at [267, 71] on li "Gram" at bounding box center [310, 69] width 120 height 12
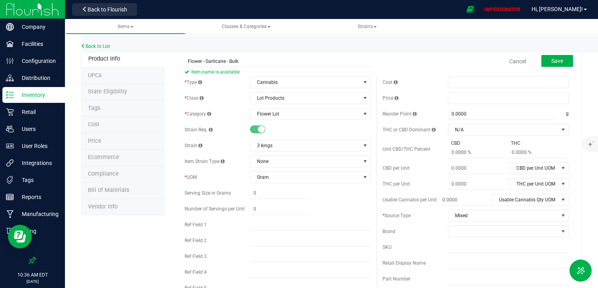
drag, startPoint x: 420, startPoint y: 217, endPoint x: 385, endPoint y: 217, distance: 35.6
click at [385, 217] on div "* Source Type" at bounding box center [414, 215] width 65 height 7
click at [384, 217] on span "*" at bounding box center [383, 216] width 2 height 6
click at [466, 217] on span "Mixed" at bounding box center [503, 215] width 110 height 11
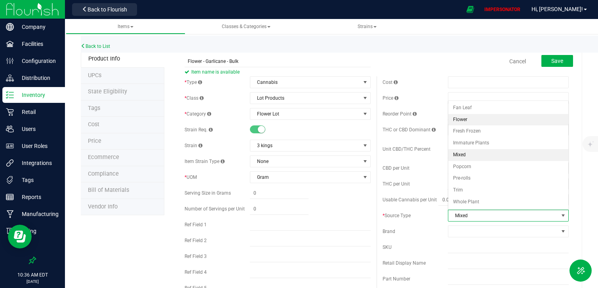
click at [465, 122] on li "Flower" at bounding box center [508, 120] width 120 height 12
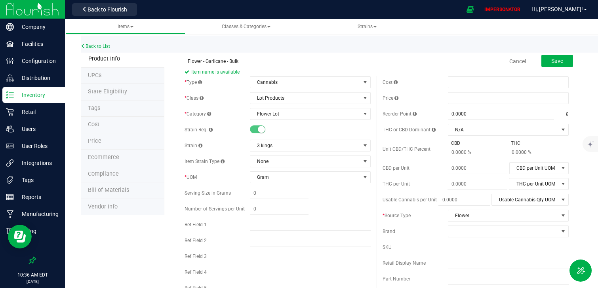
drag, startPoint x: 384, startPoint y: 216, endPoint x: 411, endPoint y: 216, distance: 26.1
click at [411, 216] on span "* Source Type" at bounding box center [396, 216] width 28 height 6
click at [412, 216] on div "* Source Type" at bounding box center [414, 215] width 65 height 7
drag, startPoint x: 382, startPoint y: 214, endPoint x: 437, endPoint y: 215, distance: 55.0
click at [437, 215] on div "* Source Type" at bounding box center [414, 215] width 65 height 7
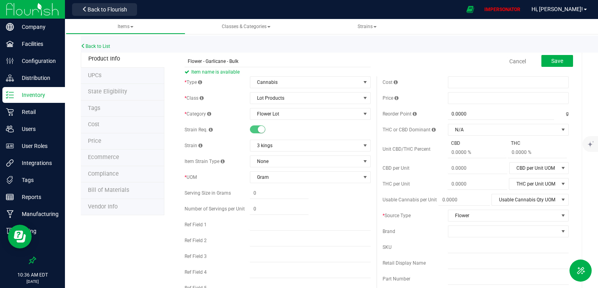
click at [437, 215] on div "* Source Type" at bounding box center [414, 215] width 65 height 7
click at [563, 61] on button "Save" at bounding box center [557, 61] width 32 height 12
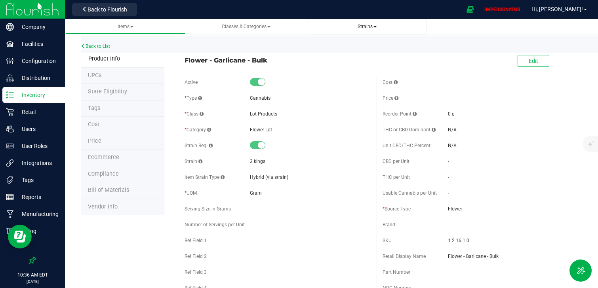
click at [358, 30] on span "Strains" at bounding box center [366, 26] width 107 height 7
click at [374, 24] on span "Strains" at bounding box center [367, 27] width 19 height 6
click at [361, 46] on li "All strains" at bounding box center [366, 47] width 107 height 11
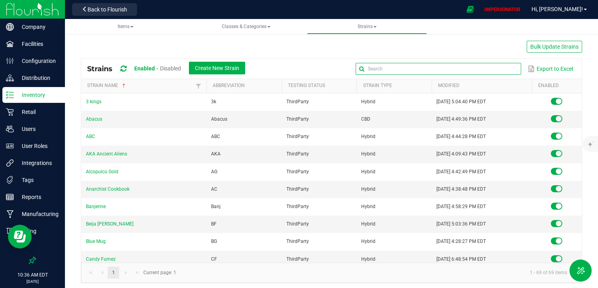
click at [507, 65] on input "text" at bounding box center [438, 69] width 165 height 12
type input "garlic"
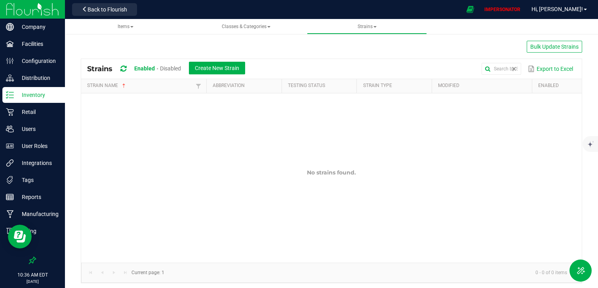
click at [315, 54] on div "Bulk Update Strains Strains Enabled Disabled Create New Strain Export to Excel …" at bounding box center [331, 162] width 501 height 243
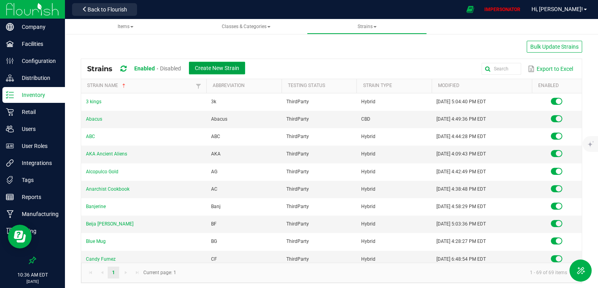
click at [234, 70] on span "Create New Strain" at bounding box center [217, 68] width 44 height 6
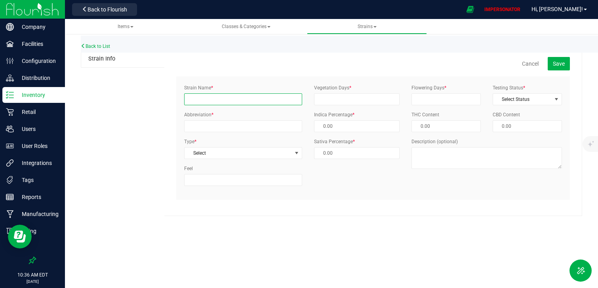
click at [202, 103] on input "Strain Name *" at bounding box center [243, 99] width 118 height 12
type input "Garlicane"
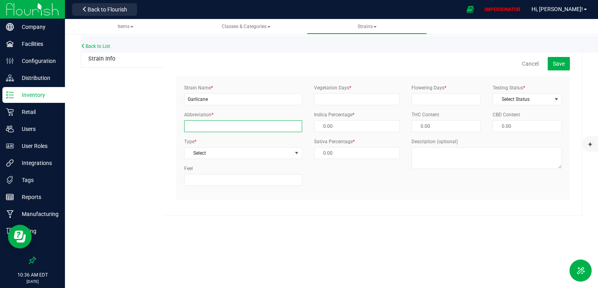
click at [214, 126] on input "Abbreviation *" at bounding box center [243, 126] width 118 height 12
type input "GC"
click at [141, 138] on div "Strain Info Cancel Save Strain Name * Garlicane Abbreviation * GC Type * Select…" at bounding box center [331, 133] width 501 height 165
click at [196, 154] on span "Select" at bounding box center [237, 153] width 107 height 11
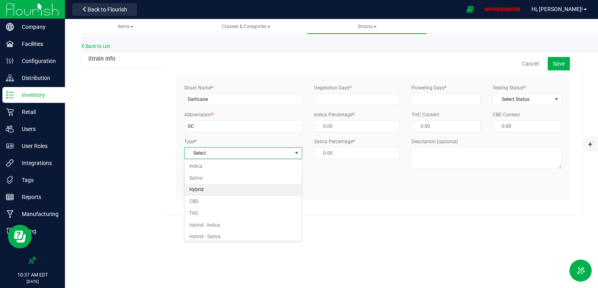
click at [218, 186] on li "Hybrid" at bounding box center [242, 190] width 117 height 12
type input "50.00 %"
click at [365, 200] on div "Cancel Save Strain Name * Garlicane Abbreviation * GC Type * Hybrid Select Indi…" at bounding box center [373, 133] width 418 height 165
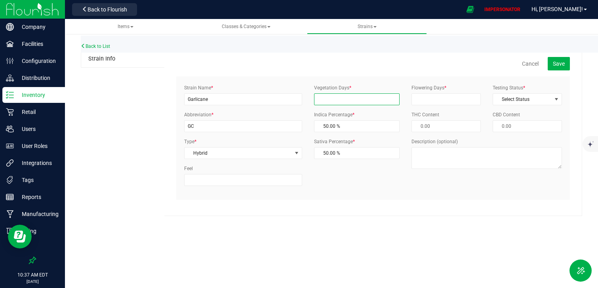
click at [327, 104] on input "Vegetation Days *" at bounding box center [357, 99] width 86 height 12
type input "1"
click at [423, 100] on input "Flowering Days *" at bounding box center [445, 99] width 69 height 12
type input "1"
click at [548, 95] on span "Select Status" at bounding box center [522, 99] width 59 height 11
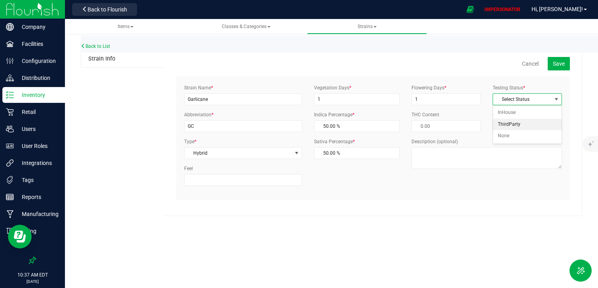
click at [524, 120] on li "ThirdParty" at bounding box center [527, 125] width 68 height 12
click at [554, 67] on span "Save" at bounding box center [559, 64] width 12 height 6
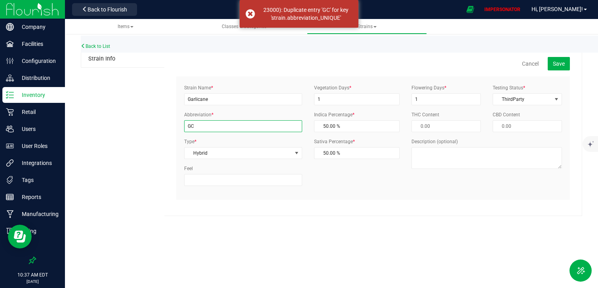
click at [220, 128] on input "GC" at bounding box center [243, 126] width 118 height 12
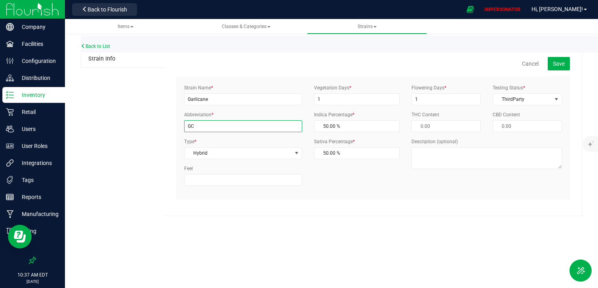
click at [191, 127] on input "GC" at bounding box center [243, 126] width 118 height 12
type input "GLC"
click at [557, 67] on button "Save" at bounding box center [559, 63] width 22 height 13
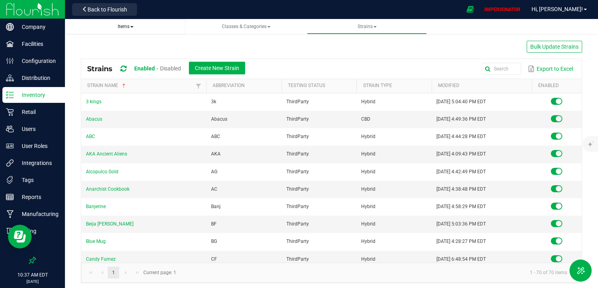
click at [122, 29] on span "Items" at bounding box center [126, 27] width 16 height 6
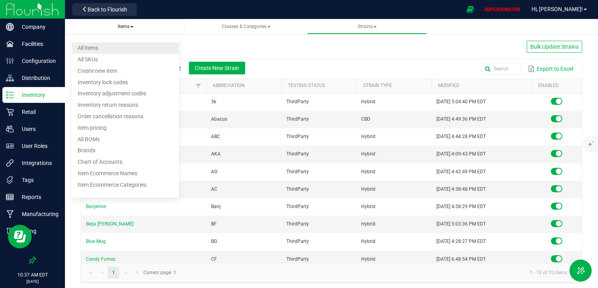
click at [99, 49] on li "All items" at bounding box center [125, 47] width 107 height 11
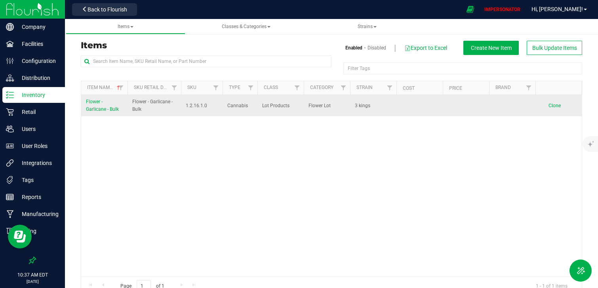
drag, startPoint x: 375, startPoint y: 107, endPoint x: 329, endPoint y: 107, distance: 45.9
click at [329, 107] on tr "Flower - Garlicane - Bulk Flower - Garlicane - Bulk 1.2.16.1.0 Cannabis Lot Pro…" at bounding box center [331, 105] width 500 height 21
click at [412, 110] on td at bounding box center [419, 105] width 46 height 21
click at [112, 109] on span "Flower - Garlicane - Bulk" at bounding box center [102, 105] width 33 height 13
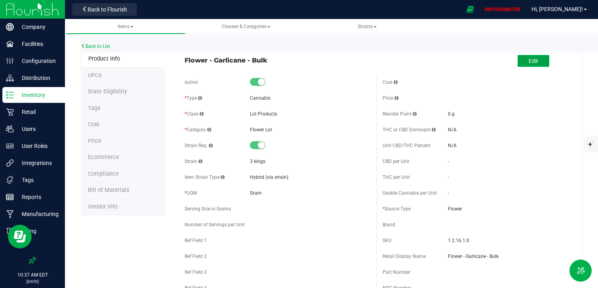
click at [540, 58] on button "Edit" at bounding box center [533, 61] width 32 height 12
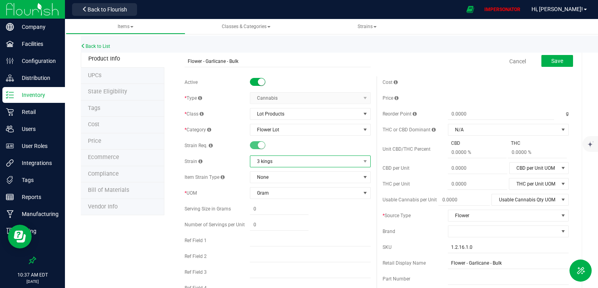
click at [282, 162] on span "3 kings" at bounding box center [305, 161] width 110 height 11
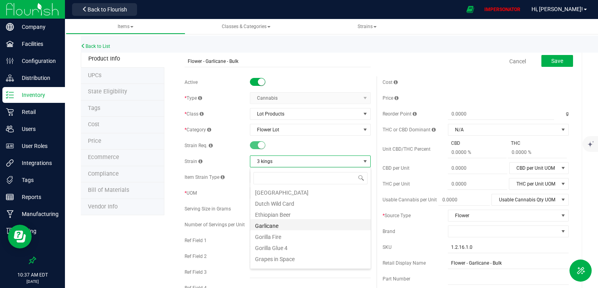
click at [296, 225] on li "Garlicane" at bounding box center [310, 224] width 120 height 11
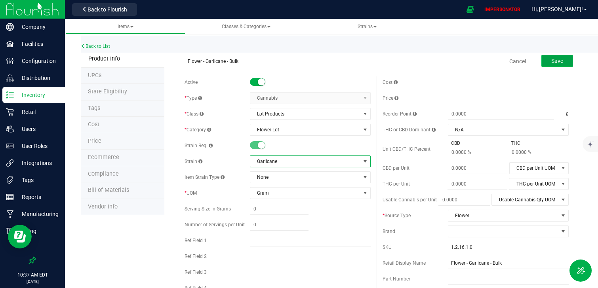
click at [558, 64] on button "Save" at bounding box center [557, 61] width 32 height 12
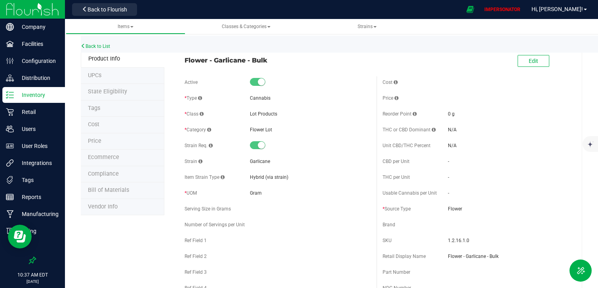
drag, startPoint x: 183, startPoint y: 66, endPoint x: 174, endPoint y: 63, distance: 9.5
click at [96, 11] on span "Back to Flourish" at bounding box center [107, 9] width 40 height 6
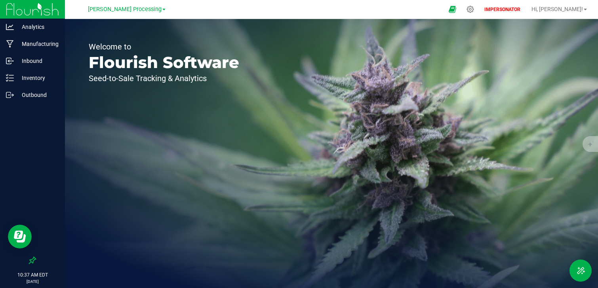
click at [141, 6] on link "Washburn Processing" at bounding box center [127, 9] width 78 height 8
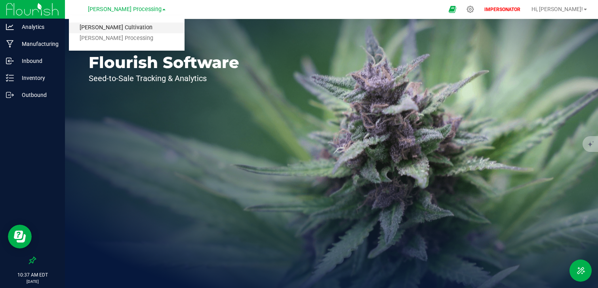
click at [131, 25] on link "Washburn Cultivation" at bounding box center [127, 28] width 116 height 11
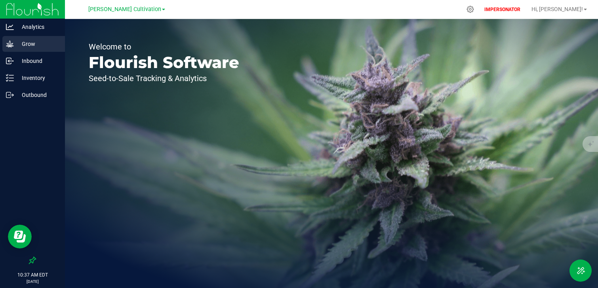
click at [38, 43] on p "Grow" at bounding box center [38, 44] width 48 height 10
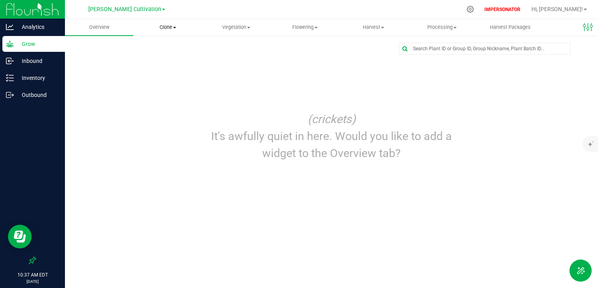
click at [164, 28] on span "Clone" at bounding box center [168, 27] width 68 height 7
click at [177, 49] on span "Create plants" at bounding box center [161, 47] width 56 height 7
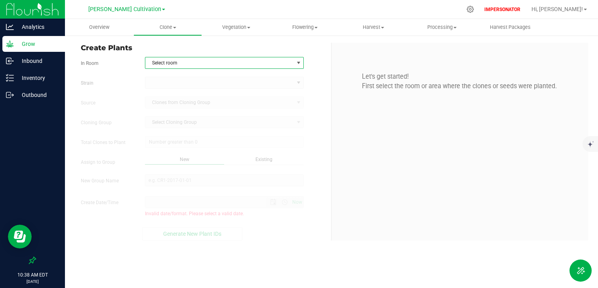
click at [174, 63] on span "Select room" at bounding box center [219, 62] width 148 height 11
click at [174, 79] on li "Greenhouse" at bounding box center [224, 76] width 158 height 12
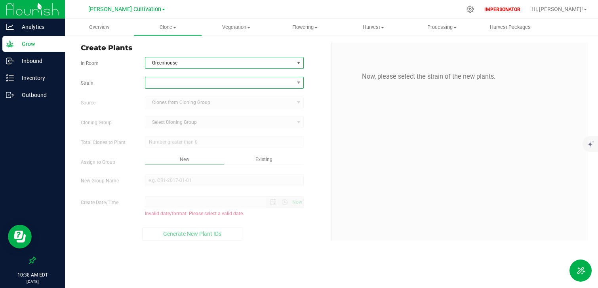
click at [163, 83] on span at bounding box center [219, 82] width 148 height 11
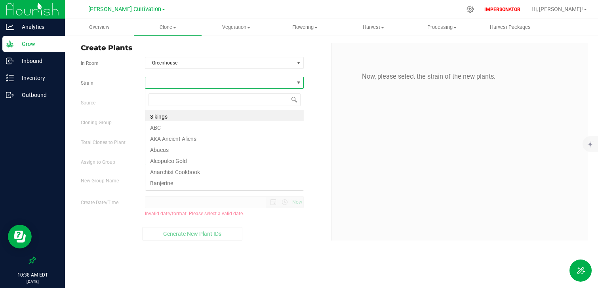
scroll to position [12, 159]
type input "garli"
click at [173, 117] on li "Garlicane" at bounding box center [224, 115] width 158 height 11
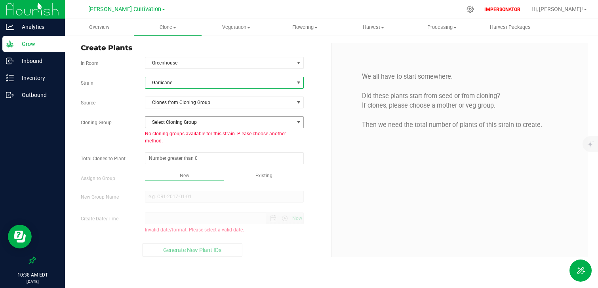
click at [164, 124] on span "Select Cloning Group" at bounding box center [219, 122] width 148 height 11
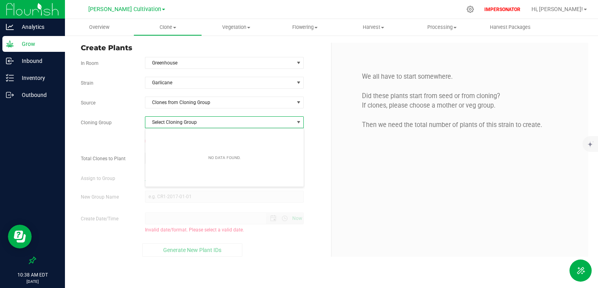
click at [354, 160] on div "We all have to start somewhere. Did these plants start from seed or from clonin…" at bounding box center [459, 150] width 257 height 214
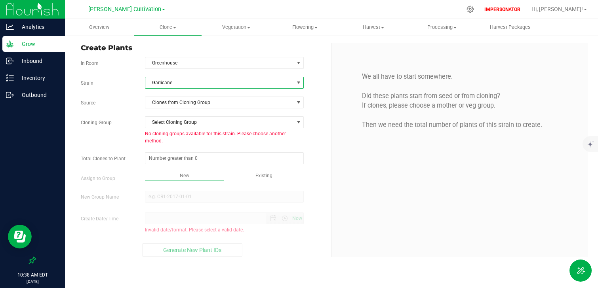
click at [167, 80] on span "Garlicane" at bounding box center [219, 82] width 148 height 11
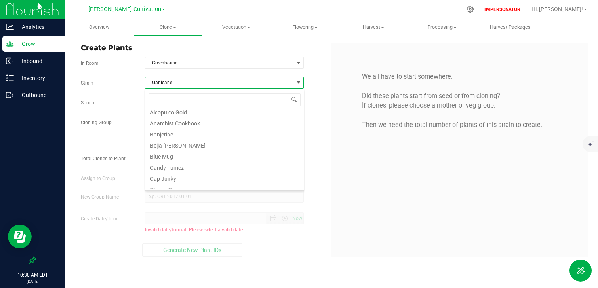
scroll to position [31, 0]
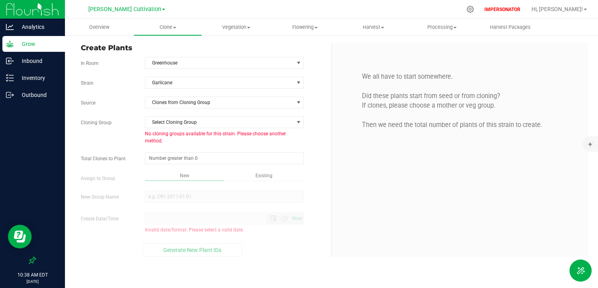
click at [331, 171] on div "We all have to start somewhere. Did these plants start from seed or from clonin…" at bounding box center [459, 150] width 257 height 214
click at [38, 62] on p "Inbound" at bounding box center [38, 61] width 48 height 10
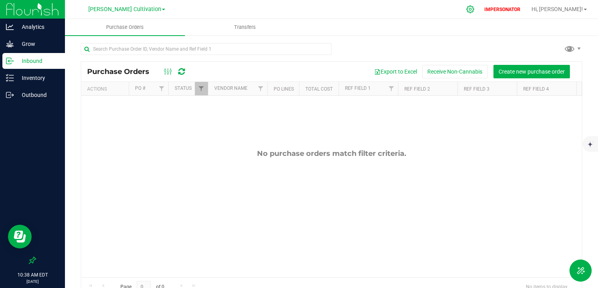
click at [474, 6] on icon at bounding box center [470, 9] width 8 height 8
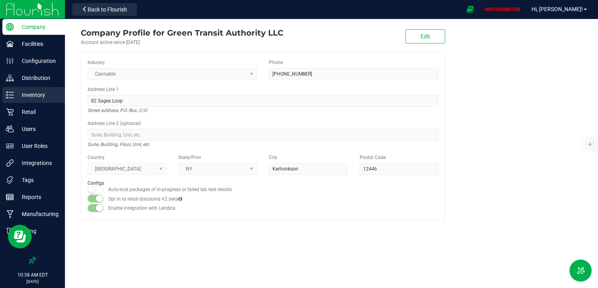
click at [40, 94] on p "Inventory" at bounding box center [38, 95] width 48 height 10
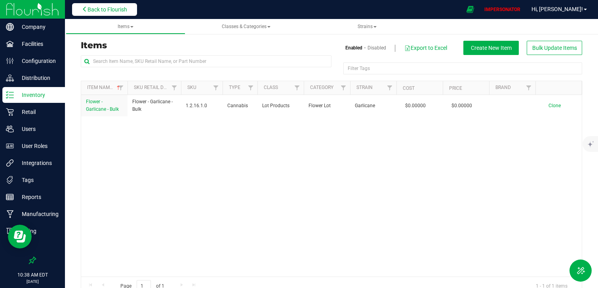
click at [101, 8] on span "Back to Flourish" at bounding box center [107, 9] width 40 height 6
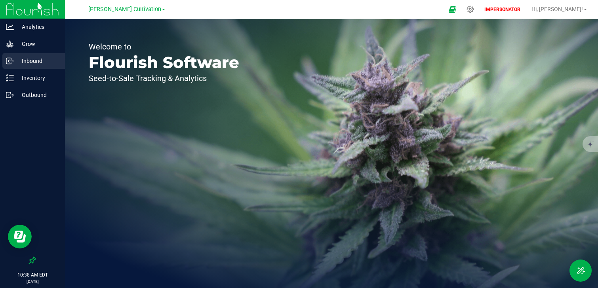
click at [37, 64] on p "Inbound" at bounding box center [38, 61] width 48 height 10
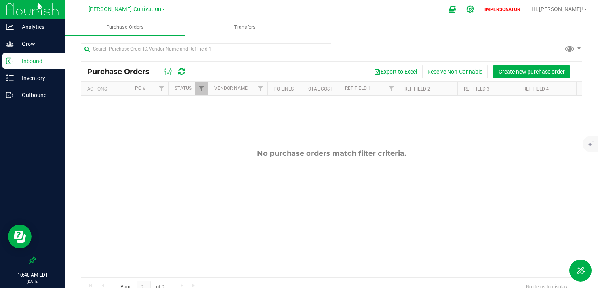
click at [474, 11] on icon at bounding box center [470, 9] width 8 height 8
click at [474, 9] on icon at bounding box center [470, 10] width 8 height 8
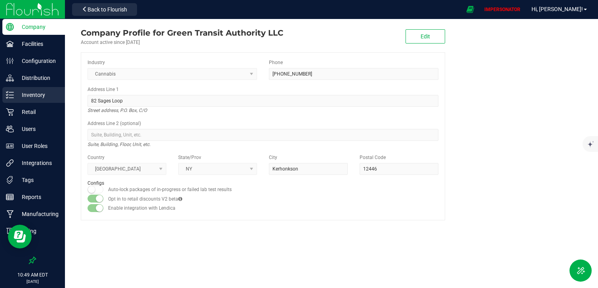
click at [25, 96] on p "Inventory" at bounding box center [38, 95] width 48 height 10
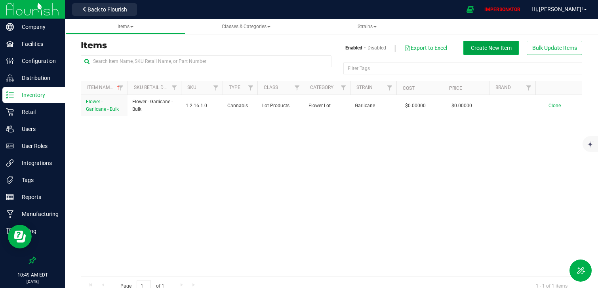
click at [479, 45] on span "Create New Item" at bounding box center [491, 48] width 41 height 6
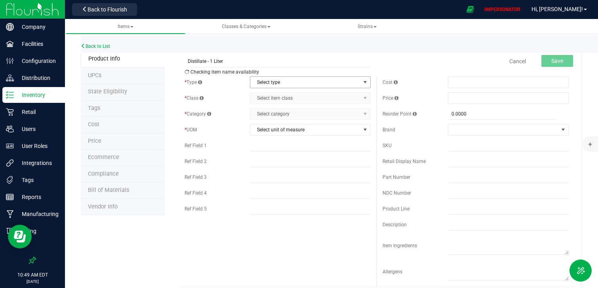
type input "Distillate - 1 Liter"
click at [273, 84] on span "Select type" at bounding box center [305, 82] width 110 height 11
click at [275, 98] on li "Cannabis" at bounding box center [310, 96] width 120 height 12
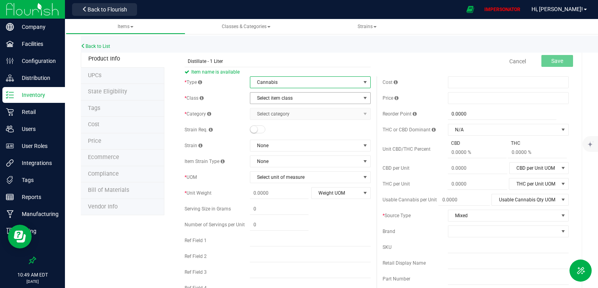
click at [266, 100] on span "Select item class" at bounding box center [305, 98] width 110 height 11
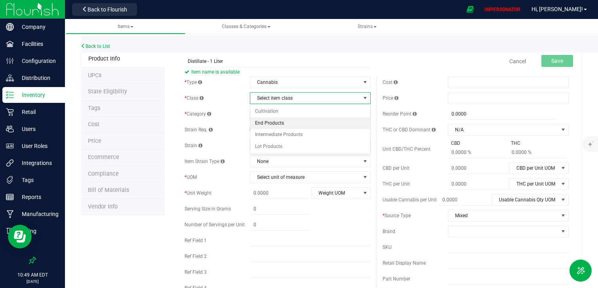
click at [279, 125] on li "End Products" at bounding box center [310, 124] width 120 height 12
click at [267, 114] on span "Select category" at bounding box center [305, 113] width 110 height 11
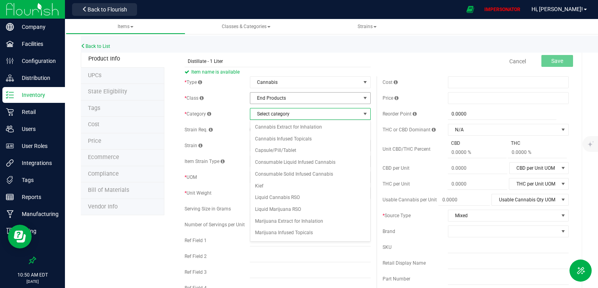
click at [280, 99] on span "End Products" at bounding box center [305, 98] width 110 height 11
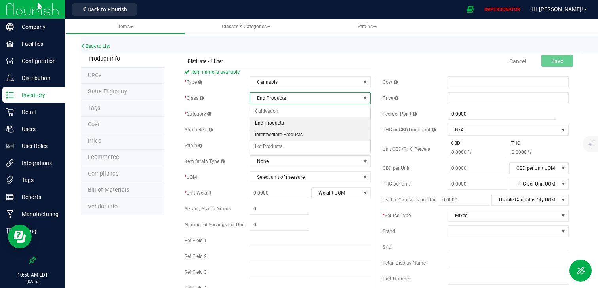
click at [284, 138] on li "Intermediate Products" at bounding box center [310, 135] width 120 height 12
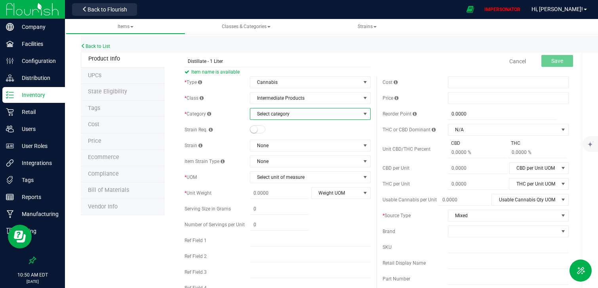
click at [282, 118] on span "Select category" at bounding box center [305, 113] width 110 height 11
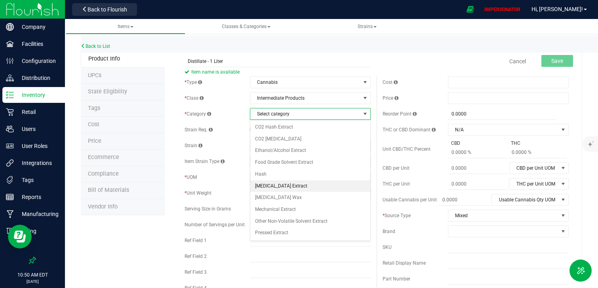
click at [280, 187] on li "Hydrocarbon Extract" at bounding box center [310, 187] width 120 height 12
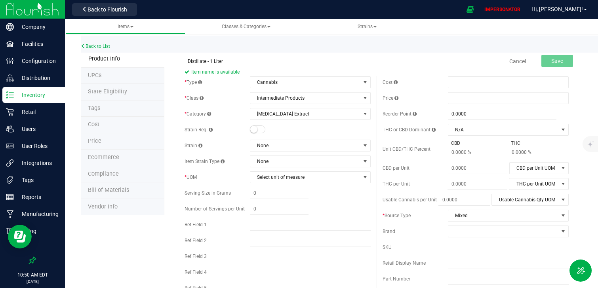
drag, startPoint x: 188, startPoint y: 131, endPoint x: 207, endPoint y: 131, distance: 19.4
click at [207, 131] on span "Strain Req." at bounding box center [198, 130] width 28 height 6
click at [285, 180] on span "Select unit of measure" at bounding box center [305, 177] width 110 height 11
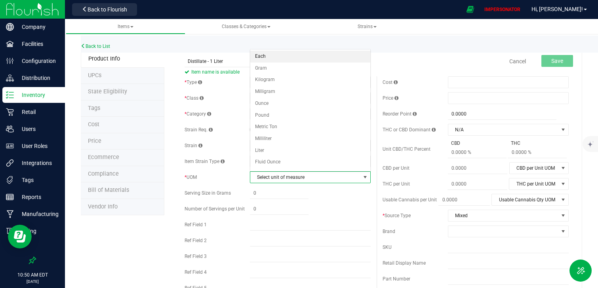
click at [271, 56] on li "Each" at bounding box center [310, 57] width 120 height 12
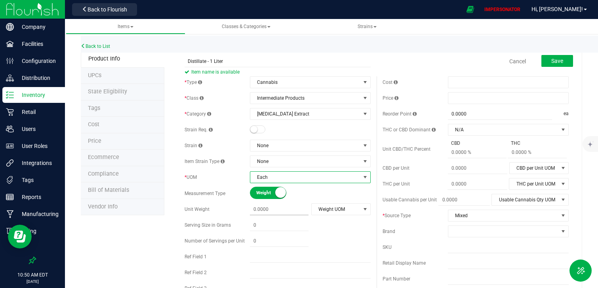
click at [270, 213] on span at bounding box center [279, 209] width 59 height 11
type input "1"
type input "1.0000"
click at [346, 207] on span "Weight UOM" at bounding box center [336, 209] width 49 height 11
click at [278, 196] on small at bounding box center [280, 192] width 11 height 11
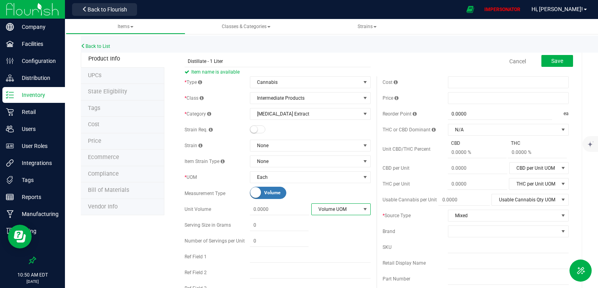
click at [348, 212] on span "Volume UOM" at bounding box center [336, 209] width 49 height 11
click at [329, 162] on li "Liter" at bounding box center [341, 160] width 59 height 12
click at [266, 209] on span at bounding box center [279, 209] width 59 height 11
type input "1"
type input "1.0000"
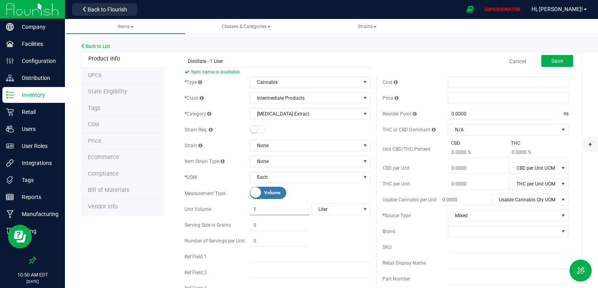
click at [423, 61] on div "Cancel Save" at bounding box center [476, 61] width 198 height 20
click at [557, 62] on span "Save" at bounding box center [557, 61] width 12 height 6
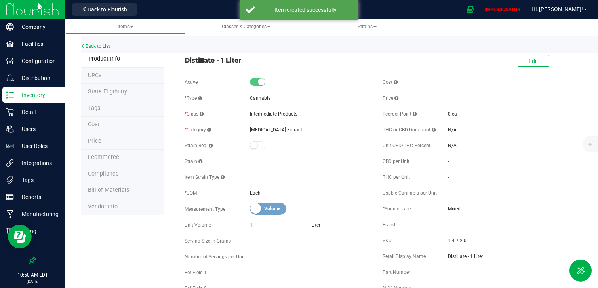
click at [40, 12] on img at bounding box center [32, 9] width 53 height 19
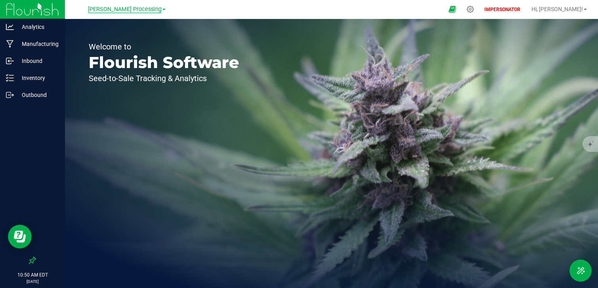
click at [133, 11] on span "Washburn Processing" at bounding box center [125, 9] width 74 height 7
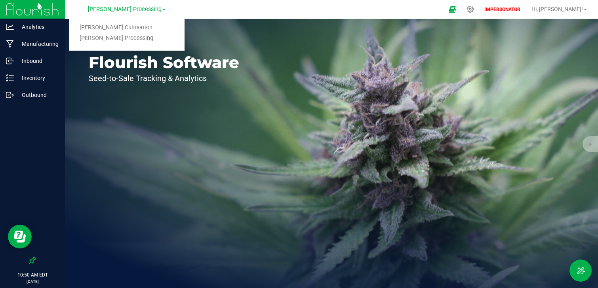
click at [108, 159] on div "Welcome to Flourish Software Seed-to-Sale Tracking & Analytics" at bounding box center [164, 153] width 198 height 269
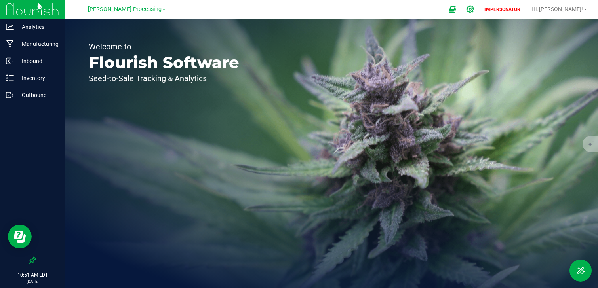
click at [474, 8] on icon at bounding box center [470, 9] width 8 height 8
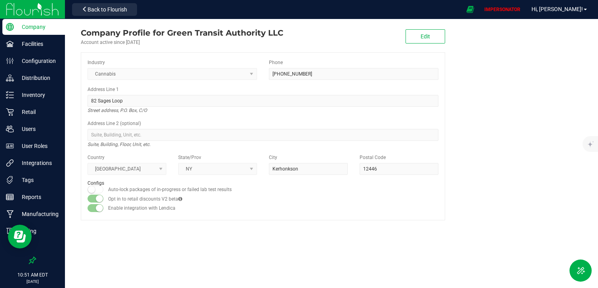
click at [53, 10] on img at bounding box center [32, 9] width 53 height 19
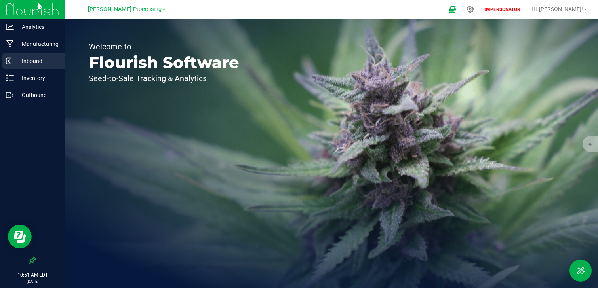
click at [40, 61] on p "Inbound" at bounding box center [38, 61] width 48 height 10
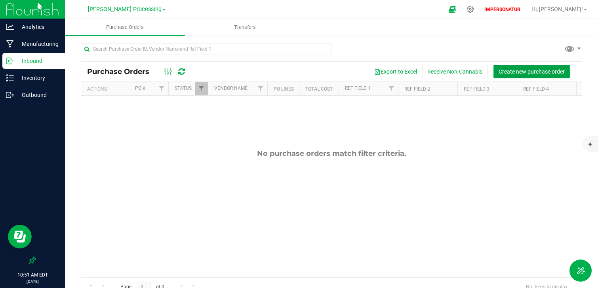
click at [525, 72] on span "Create new purchase order" at bounding box center [531, 71] width 66 height 6
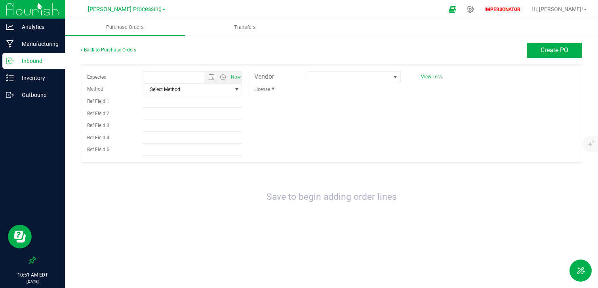
type input "8/20/2025 10:51 AM"
click at [387, 74] on span at bounding box center [348, 77] width 83 height 11
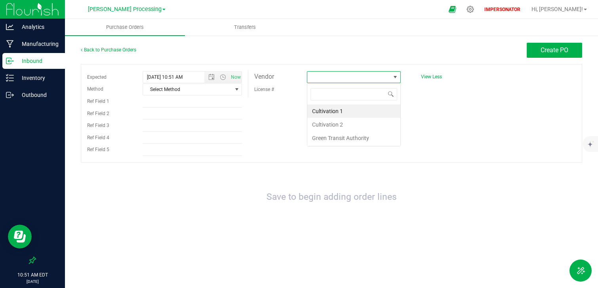
scroll to position [12, 93]
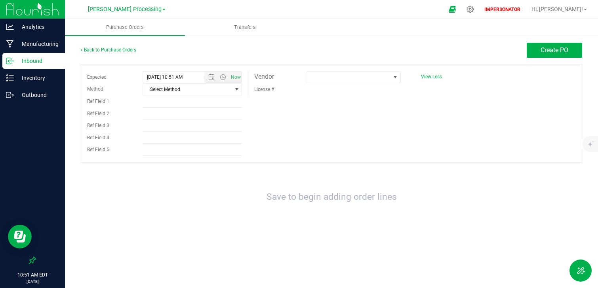
click at [451, 102] on div "Expected 8/20/2025 10:51 AM Now Method Select Method Select Method USPS UPS Fed…" at bounding box center [331, 113] width 501 height 99
click at [474, 10] on icon at bounding box center [470, 10] width 8 height 8
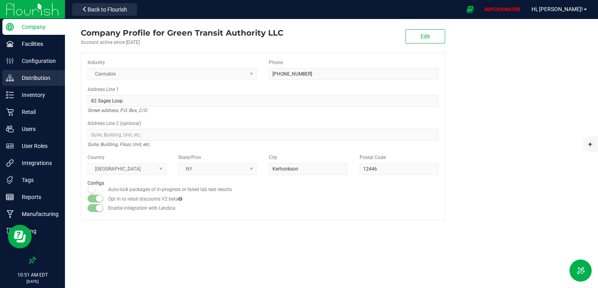
click at [31, 82] on p "Distribution" at bounding box center [38, 78] width 48 height 10
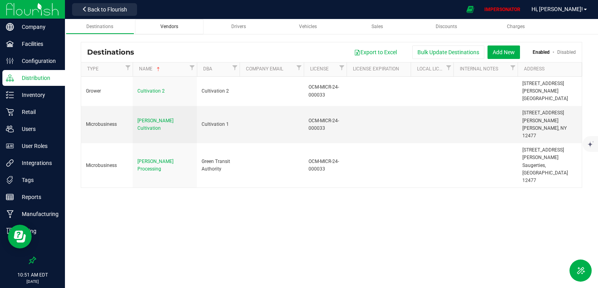
click at [173, 29] on span "Vendors" at bounding box center [169, 27] width 18 height 6
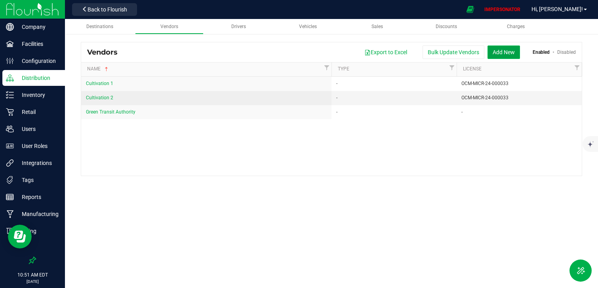
click at [505, 54] on button "Add New" at bounding box center [503, 52] width 32 height 13
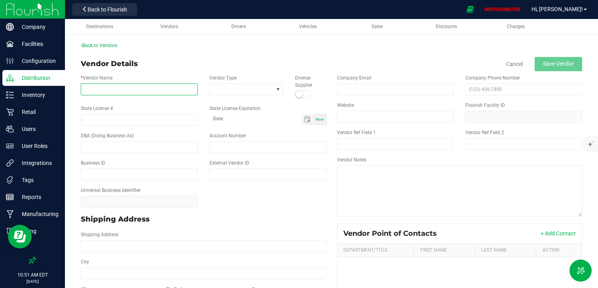
click at [143, 88] on input "* Vendor Name" at bounding box center [139, 90] width 117 height 12
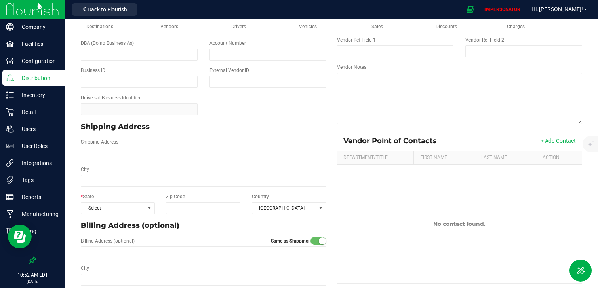
scroll to position [93, 0]
type input "Temple Manufacturing"
click at [120, 205] on span "Select" at bounding box center [112, 207] width 63 height 11
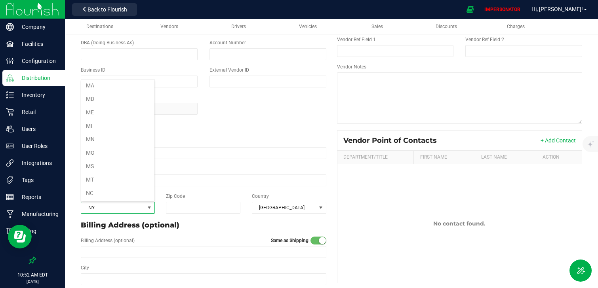
scroll to position [352, 0]
click at [100, 192] on li "NY" at bounding box center [117, 192] width 73 height 13
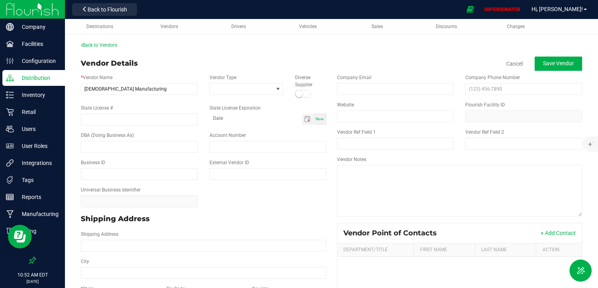
scroll to position [0, 0]
click at [560, 69] on button "Save Vendor" at bounding box center [558, 64] width 48 height 14
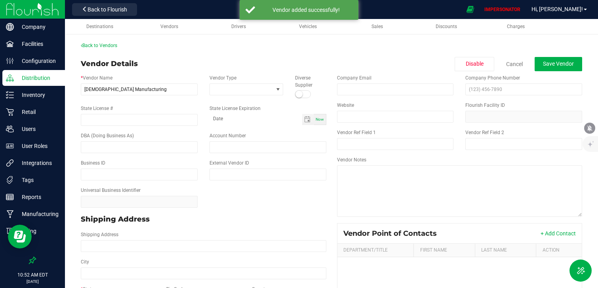
click at [55, 12] on img at bounding box center [32, 9] width 53 height 19
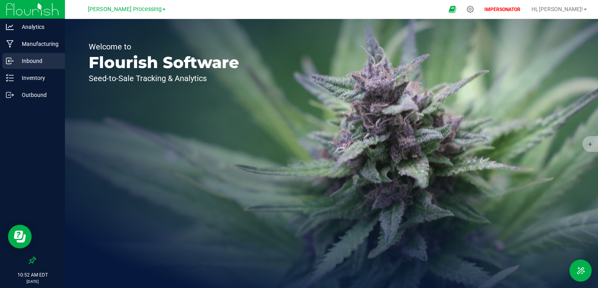
click at [29, 65] on p "Inbound" at bounding box center [38, 61] width 48 height 10
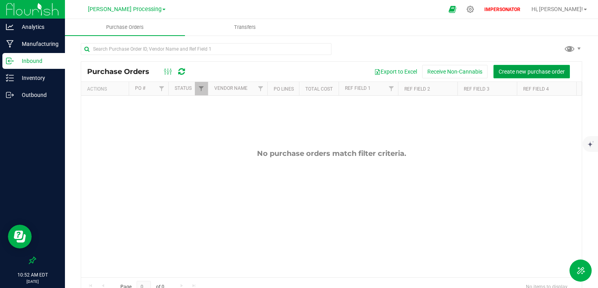
click at [536, 70] on span "Create new purchase order" at bounding box center [531, 71] width 66 height 6
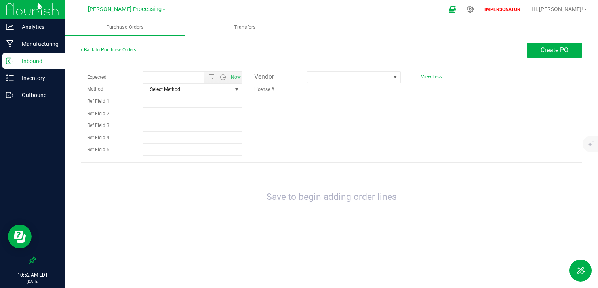
type input "8/20/2025 10:52 AM"
click at [352, 82] on span at bounding box center [348, 77] width 83 height 11
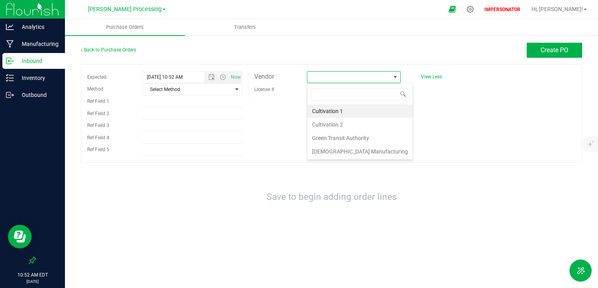
scroll to position [12, 93]
click at [372, 154] on li "Temple Manufacturing" at bounding box center [359, 151] width 105 height 13
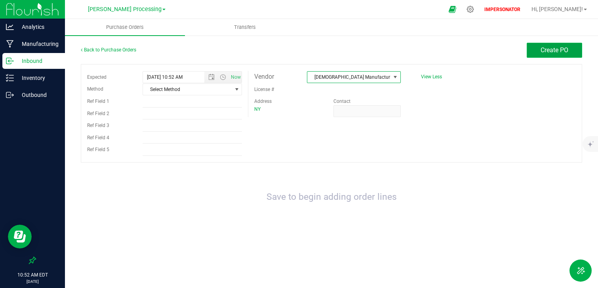
click at [549, 55] on button "Create PO" at bounding box center [554, 50] width 55 height 15
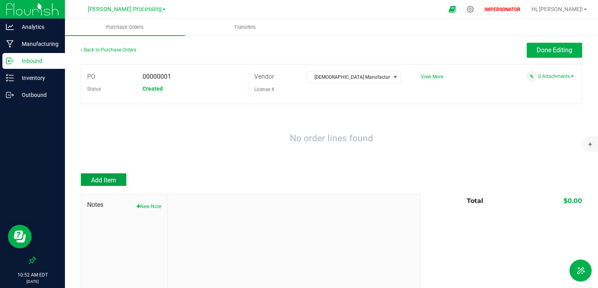
click at [116, 178] on span "Add Item" at bounding box center [103, 181] width 25 height 8
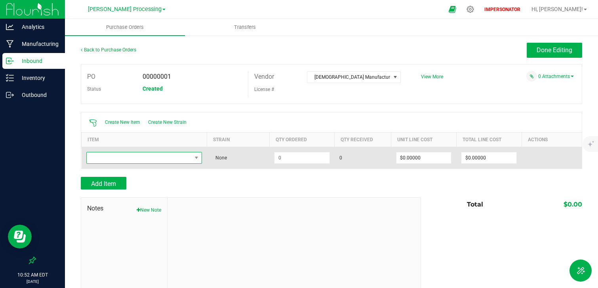
click at [150, 157] on span "NO DATA FOUND" at bounding box center [139, 157] width 105 height 11
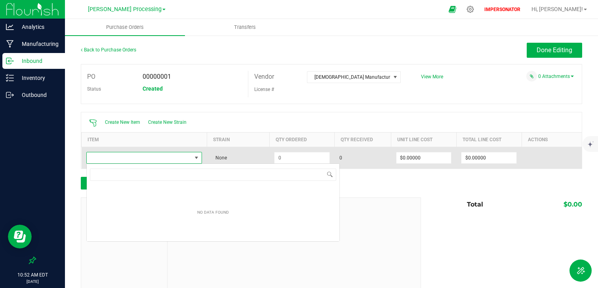
scroll to position [12, 116]
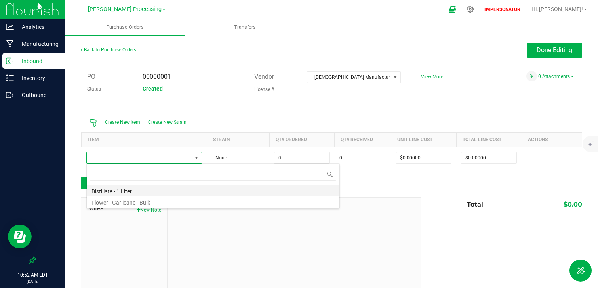
click at [120, 190] on li "Distillate - 1 Liter" at bounding box center [213, 190] width 253 height 11
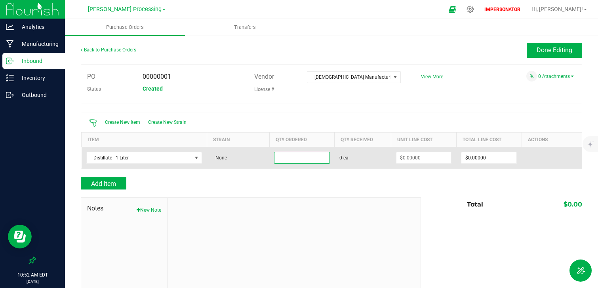
click at [291, 161] on input at bounding box center [301, 157] width 55 height 11
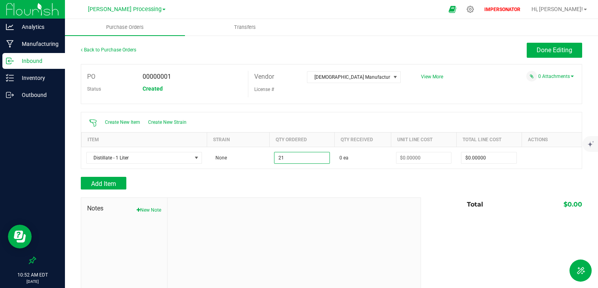
type input "21 ea"
click at [318, 178] on div "Add Item" at bounding box center [248, 183] width 334 height 13
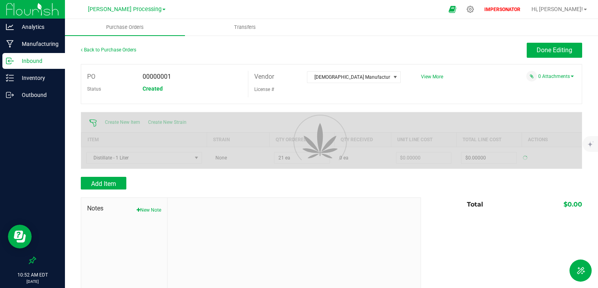
type input "$0.00000"
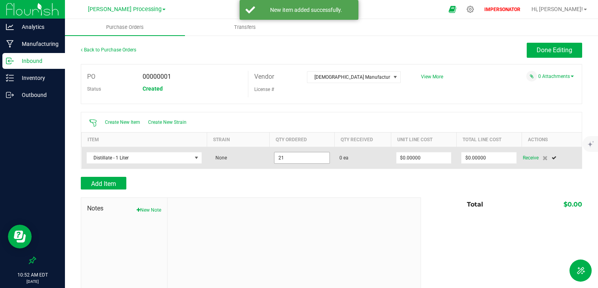
click at [310, 157] on input "21" at bounding box center [301, 157] width 55 height 11
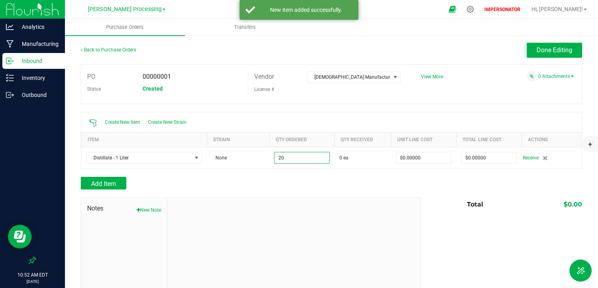
type input "20 ea"
click at [286, 181] on div "Add Item" at bounding box center [248, 183] width 334 height 13
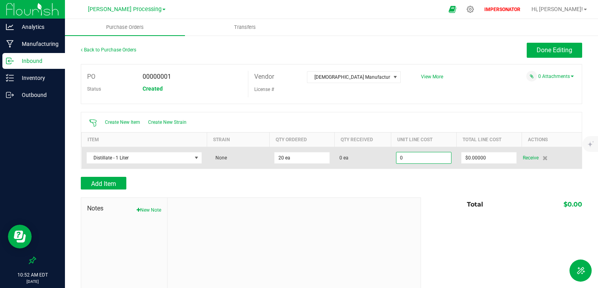
click at [436, 158] on input "0" at bounding box center [423, 157] width 55 height 11
type input "$0.00000"
click at [472, 157] on input "0" at bounding box center [488, 157] width 55 height 11
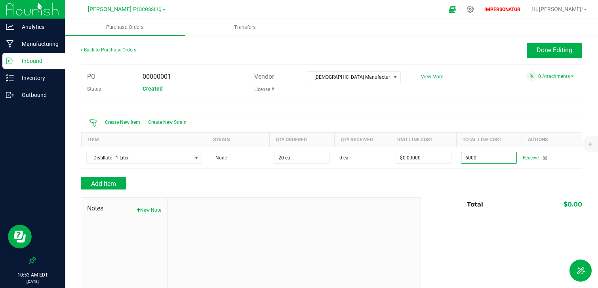
type input "$6,000.00000"
click at [425, 190] on div at bounding box center [331, 194] width 501 height 8
type input "20"
type input "$300.00000"
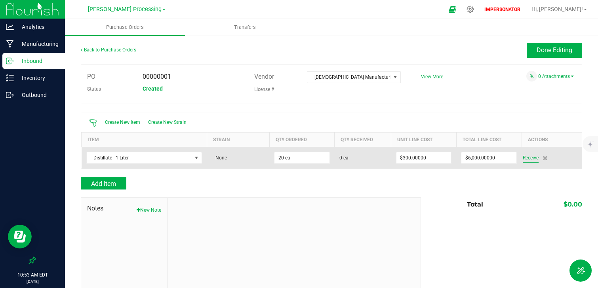
click at [527, 160] on span "Receive" at bounding box center [531, 158] width 16 height 10
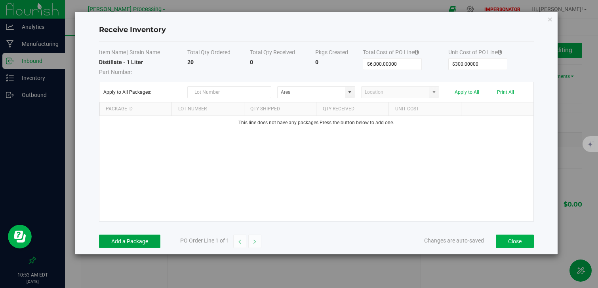
click at [129, 243] on button "Add a Package" at bounding box center [129, 241] width 61 height 13
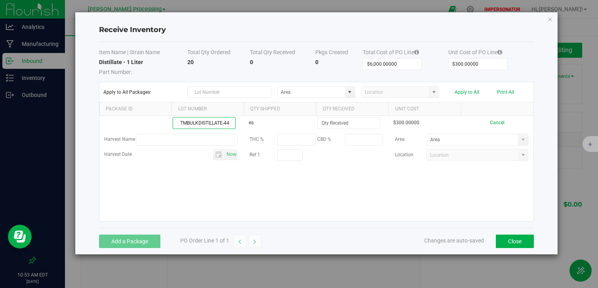
type input "TMBULKDISTILLATE-44"
click at [337, 203] on div "TMBULKDISTILLATE-44 ea $300.00000 Cancel Harvest Name THC % CBD % Area Harvest …" at bounding box center [316, 168] width 434 height 105
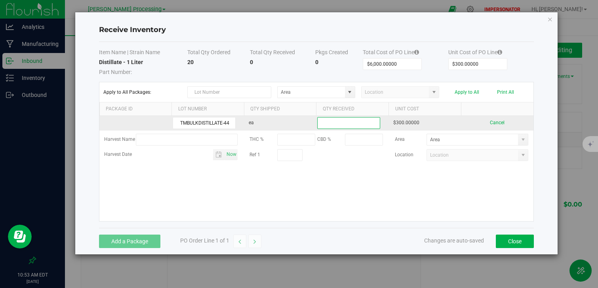
click at [338, 124] on input at bounding box center [349, 123] width 62 height 11
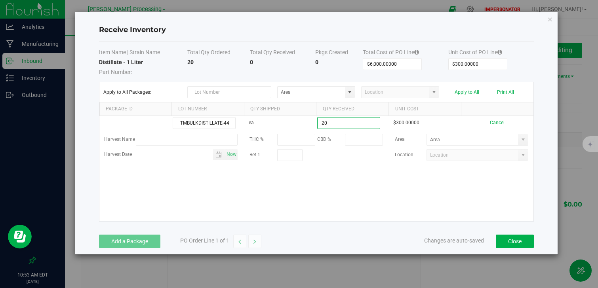
type input "20 ea"
click at [380, 186] on kendo-grid-list "TMBULKDISTILLATE-44 ea 20 ea $300.00000 Cancel Harvest Name THC % CBD % Area Ha…" at bounding box center [316, 168] width 434 height 105
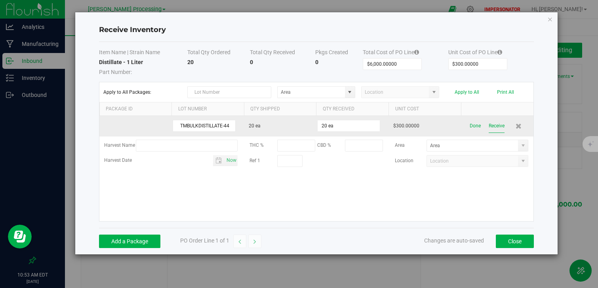
click at [498, 126] on button "Receive" at bounding box center [497, 126] width 16 height 14
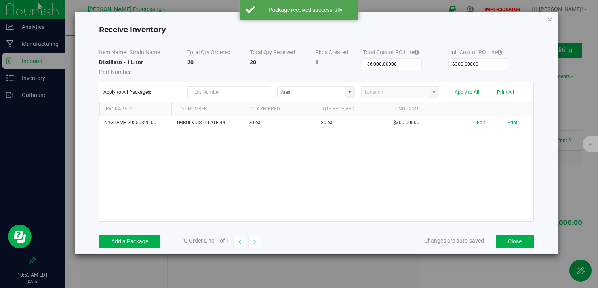
click at [550, 21] on icon "Close modal" at bounding box center [550, 19] width 6 height 10
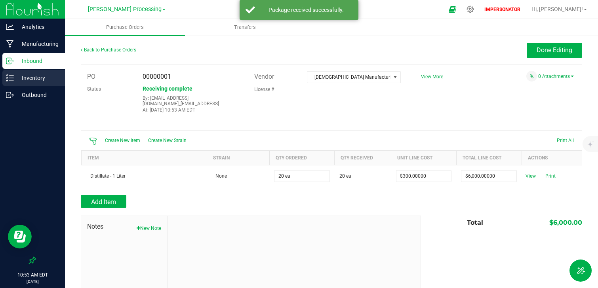
click at [36, 79] on p "Inventory" at bounding box center [38, 78] width 48 height 10
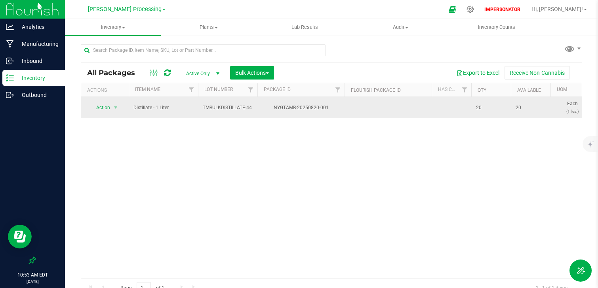
drag, startPoint x: 493, startPoint y: 107, endPoint x: 467, endPoint y: 107, distance: 26.1
drag, startPoint x: 173, startPoint y: 108, endPoint x: 135, endPoint y: 109, distance: 38.0
click at [135, 109] on span "Distillate - 1 Liter" at bounding box center [163, 108] width 60 height 8
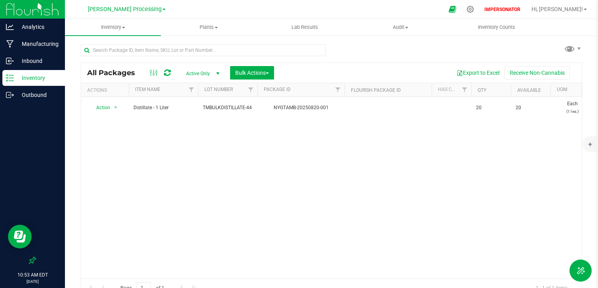
click at [221, 145] on div "Action Action Adjust qty Create package Edit attributes Global inventory Locate…" at bounding box center [331, 188] width 500 height 182
click at [474, 10] on icon at bounding box center [470, 9] width 8 height 8
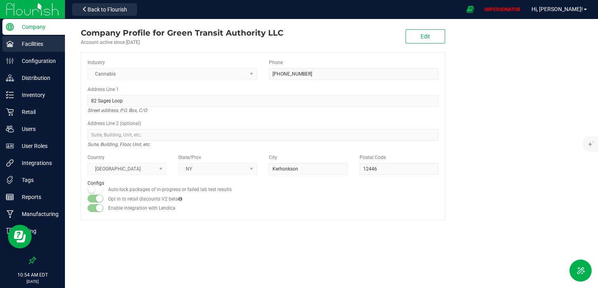
click at [32, 47] on p "Facilities" at bounding box center [38, 44] width 48 height 10
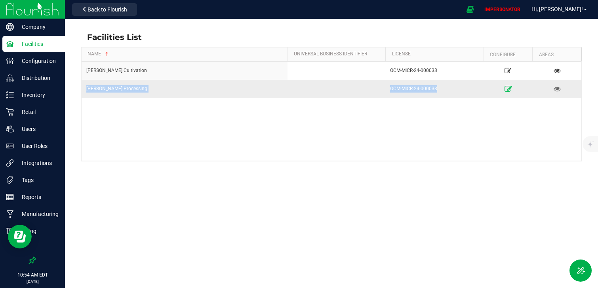
drag, startPoint x: 84, startPoint y: 87, endPoint x: 510, endPoint y: 93, distance: 426.4
click at [510, 93] on tr "Washburn Processing OCM-MICR-24-000033" at bounding box center [332, 89] width 500 height 18
click at [557, 87] on icon at bounding box center [557, 89] width 8 height 6
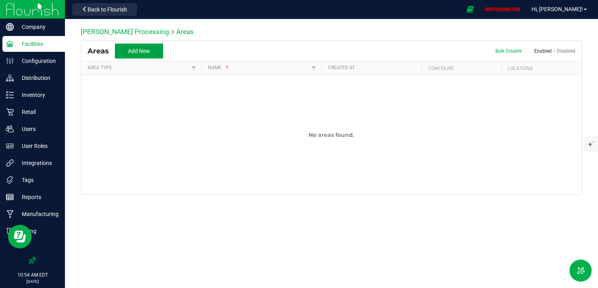
click at [133, 51] on span "Add New" at bounding box center [139, 51] width 22 height 6
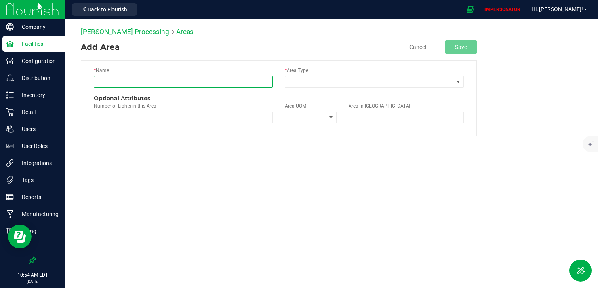
click at [120, 85] on input "text" at bounding box center [183, 82] width 179 height 12
drag, startPoint x: 95, startPoint y: 70, endPoint x: 122, endPoint y: 70, distance: 27.3
click at [122, 70] on div "* Name Vessel Life Science" at bounding box center [183, 80] width 191 height 27
drag, startPoint x: 119, startPoint y: 70, endPoint x: 93, endPoint y: 70, distance: 26.1
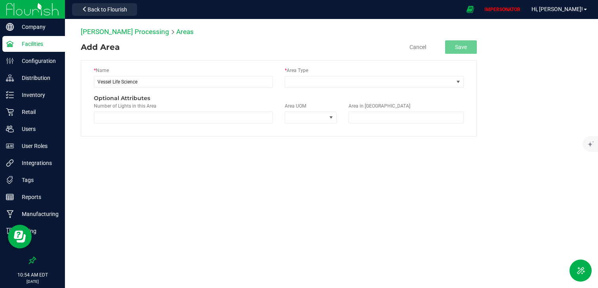
click at [93, 70] on div "* Name Vessel Life Science" at bounding box center [183, 80] width 191 height 27
click at [126, 69] on div "* Name Vessel Life Science" at bounding box center [183, 80] width 191 height 27
click at [148, 80] on input "Vessel Life Science" at bounding box center [183, 82] width 179 height 12
type input "Vessel Life Science"
click at [300, 81] on span at bounding box center [369, 81] width 168 height 11
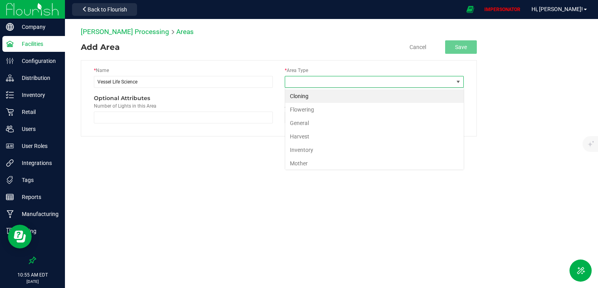
scroll to position [12, 179]
click at [312, 152] on li "Inventory" at bounding box center [374, 149] width 179 height 13
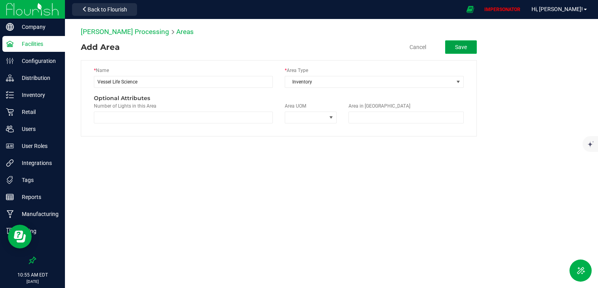
click at [456, 50] on button "Save" at bounding box center [461, 46] width 32 height 13
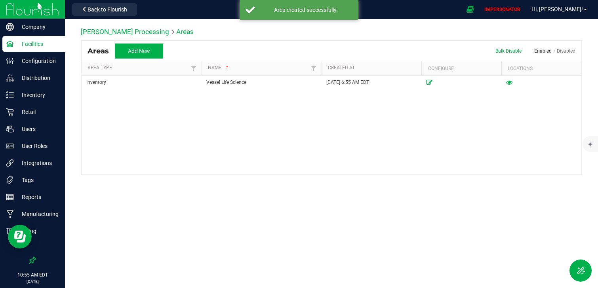
click at [48, 13] on img at bounding box center [32, 9] width 53 height 19
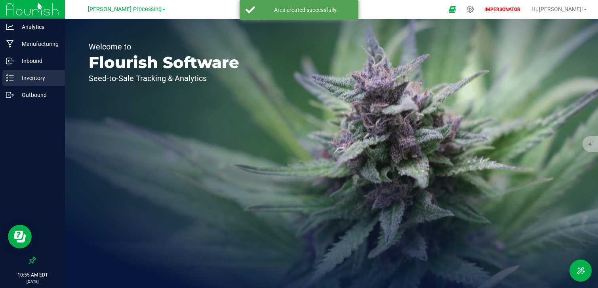
click at [38, 81] on p "Inventory" at bounding box center [38, 78] width 48 height 10
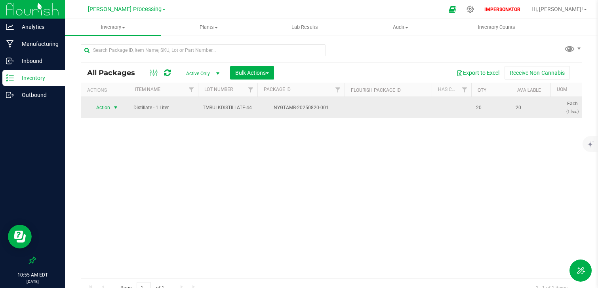
click at [111, 108] on span "select" at bounding box center [116, 107] width 10 height 11
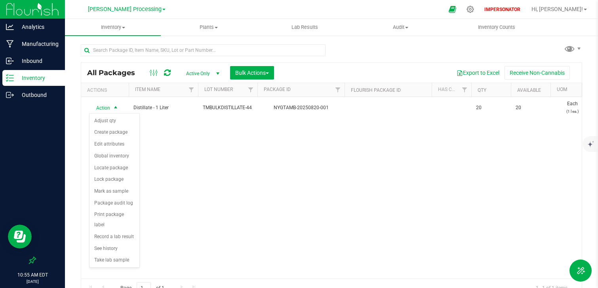
click at [280, 182] on div "Action Action Adjust qty Create package Edit attributes Global inventory Locate…" at bounding box center [331, 188] width 500 height 182
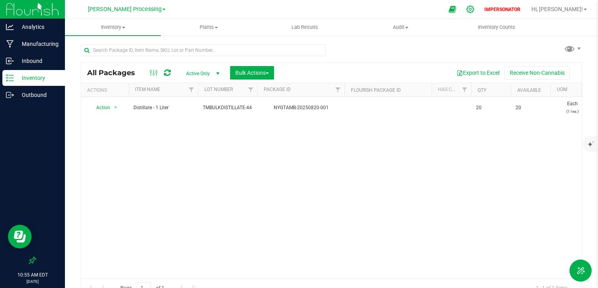
click at [474, 8] on icon at bounding box center [470, 9] width 8 height 8
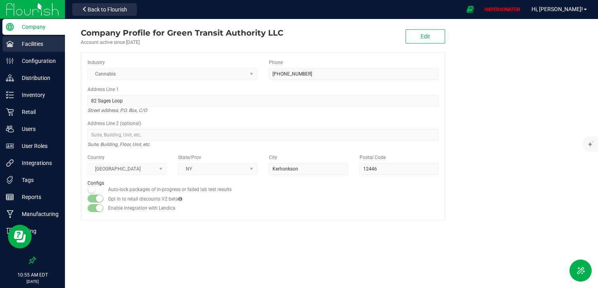
click at [38, 46] on p "Facilities" at bounding box center [38, 44] width 48 height 10
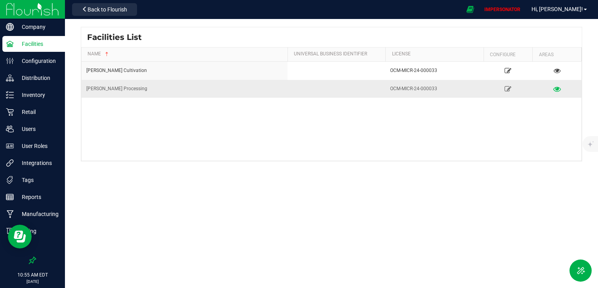
click at [558, 90] on icon at bounding box center [557, 89] width 8 height 6
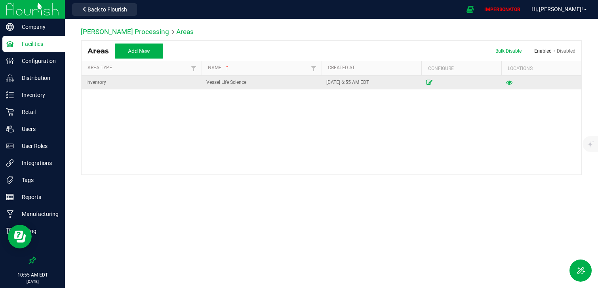
click at [430, 79] on td at bounding box center [461, 83] width 80 height 14
click at [430, 80] on icon at bounding box center [429, 82] width 6 height 5
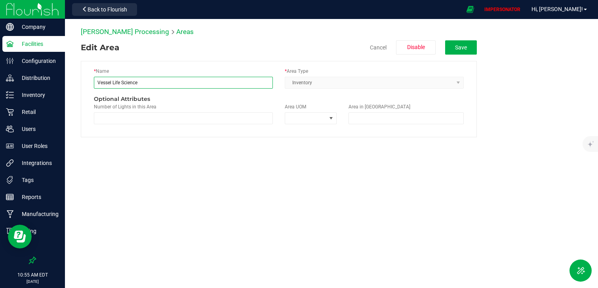
click at [163, 85] on input "Vessel Life Science" at bounding box center [183, 83] width 179 height 12
type input "Vessel Life Science - OCM-PROC-24-000147"
click at [453, 49] on button "Save" at bounding box center [461, 47] width 32 height 14
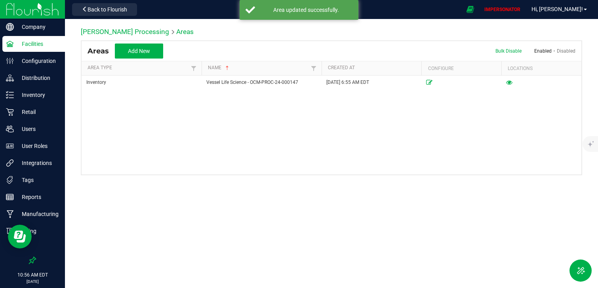
click at [43, 10] on img at bounding box center [32, 9] width 53 height 19
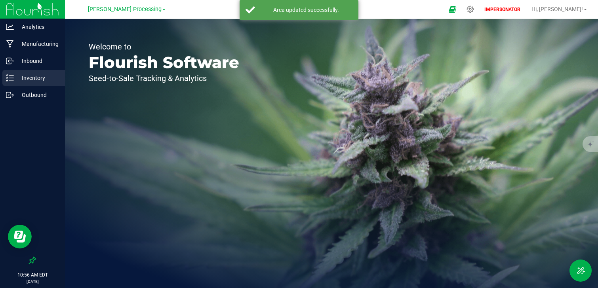
click at [29, 86] on link "Inventory" at bounding box center [32, 78] width 65 height 17
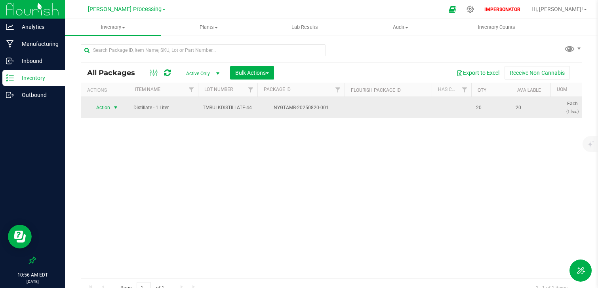
click at [111, 108] on span "select" at bounding box center [116, 107] width 10 height 11
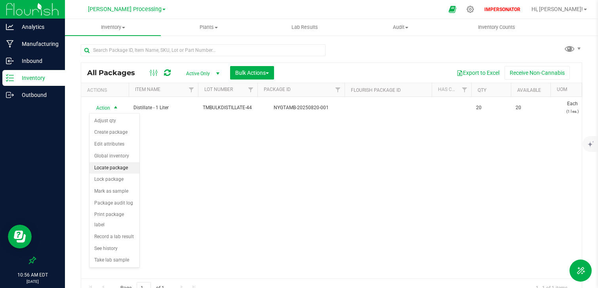
click at [112, 168] on li "Locate package" at bounding box center [114, 168] width 50 height 12
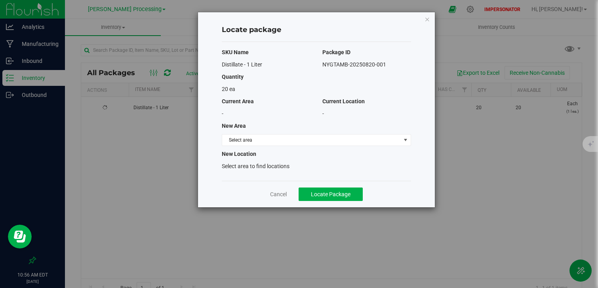
drag, startPoint x: 223, startPoint y: 129, endPoint x: 257, endPoint y: 129, distance: 34.0
click at [257, 129] on div "New Area" at bounding box center [316, 126] width 201 height 8
click at [257, 142] on span "Select area" at bounding box center [311, 140] width 179 height 11
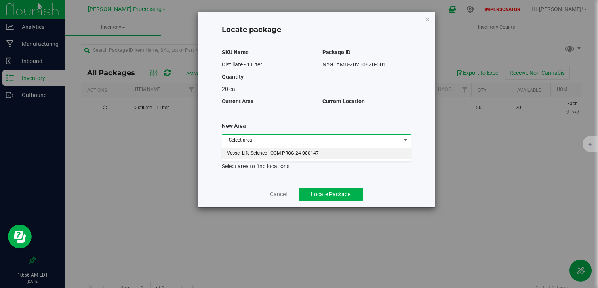
click at [333, 154] on li "Vessel Life Science - OCM-PROC-24-000147" at bounding box center [316, 154] width 188 height 12
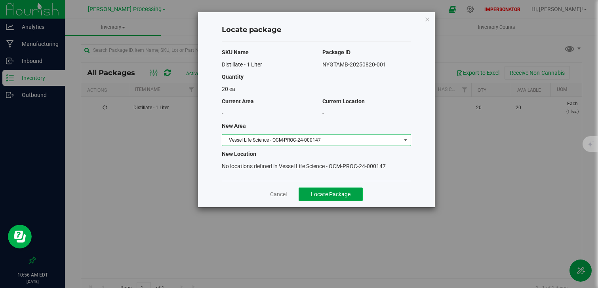
click at [334, 192] on span "Locate Package" at bounding box center [331, 194] width 40 height 6
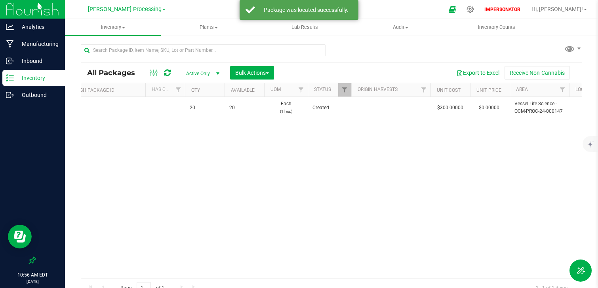
scroll to position [0, 323]
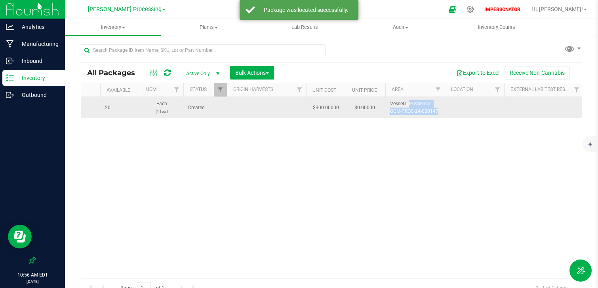
drag, startPoint x: 388, startPoint y: 103, endPoint x: 446, endPoint y: 118, distance: 60.0
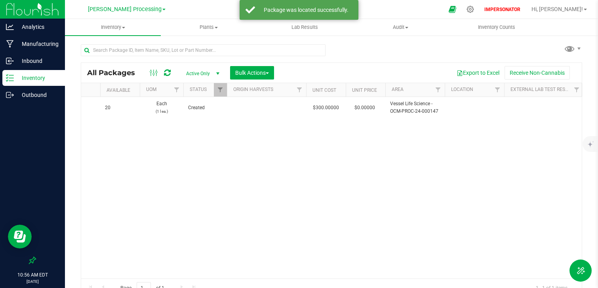
click at [446, 134] on div "Action Action Adjust qty Create package Edit attributes Global inventory Locate…" at bounding box center [331, 188] width 500 height 182
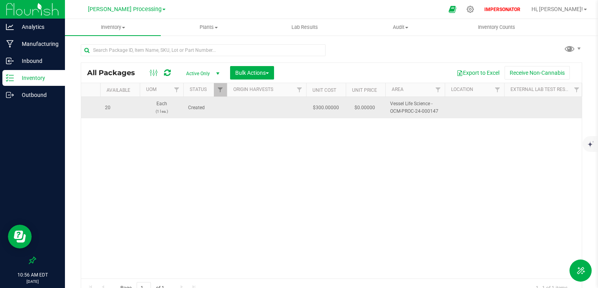
drag, startPoint x: 442, startPoint y: 112, endPoint x: 387, endPoint y: 111, distance: 55.1
click at [387, 111] on td "Vessel Life Science - OCM-PROC-24-000147" at bounding box center [414, 107] width 59 height 21
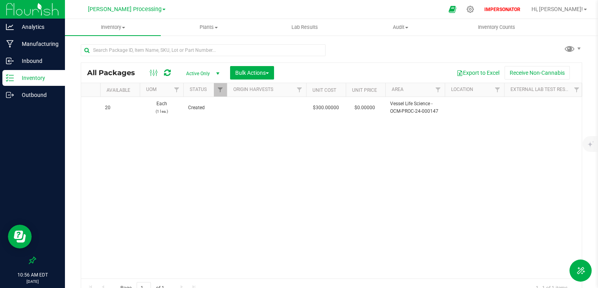
click at [387, 137] on div "Action Action Adjust qty Create package Edit attributes Global inventory Locate…" at bounding box center [331, 188] width 500 height 182
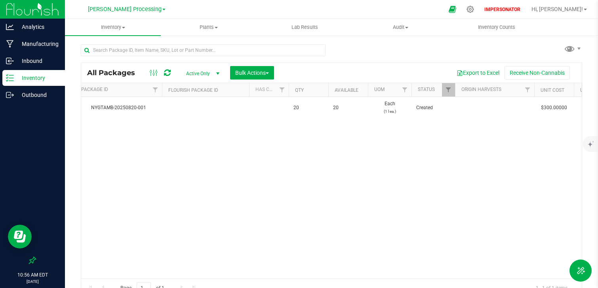
scroll to position [0, 0]
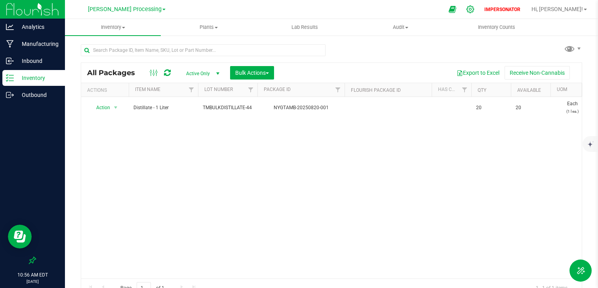
click at [474, 12] on icon at bounding box center [470, 10] width 8 height 8
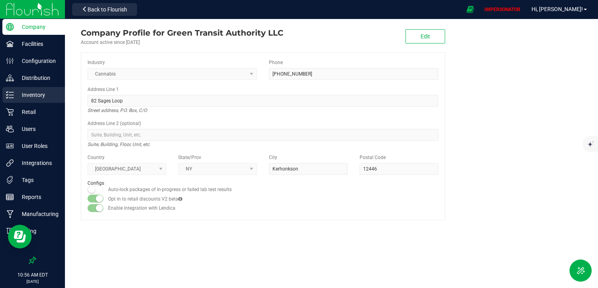
click at [43, 96] on p "Inventory" at bounding box center [38, 95] width 48 height 10
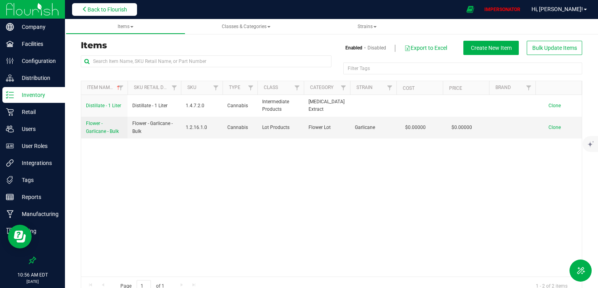
click at [86, 13] on button "Back to Flourish" at bounding box center [104, 9] width 65 height 13
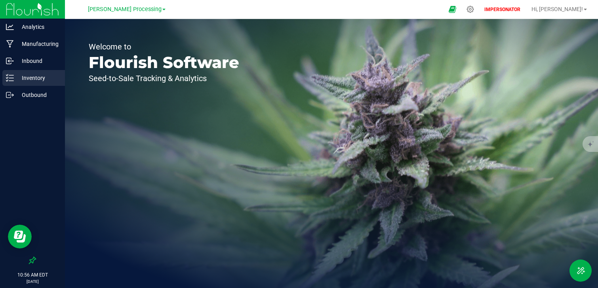
click at [45, 74] on p "Inventory" at bounding box center [38, 78] width 48 height 10
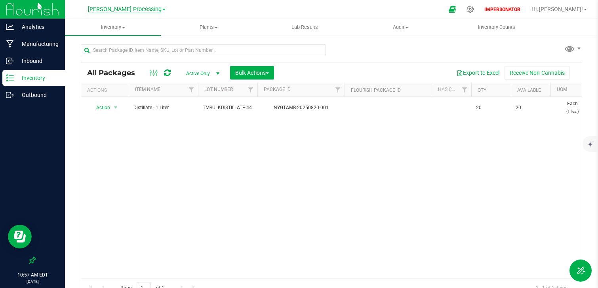
click at [147, 11] on span "Washburn Processing" at bounding box center [125, 9] width 74 height 7
click at [140, 24] on link "Washburn Cultivation" at bounding box center [127, 28] width 116 height 11
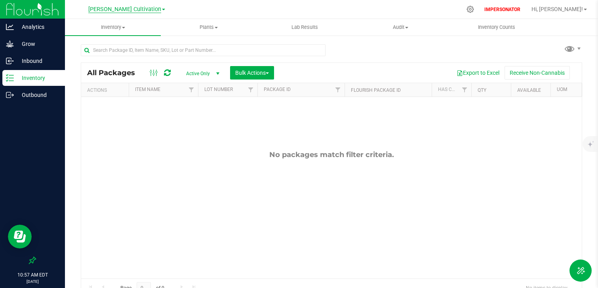
click at [137, 7] on span "Washburn Cultivation" at bounding box center [124, 9] width 73 height 7
click at [134, 36] on link "Washburn Processing" at bounding box center [127, 38] width 116 height 11
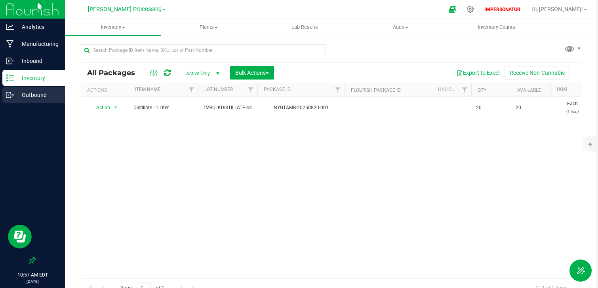
click at [38, 101] on div "Outbound" at bounding box center [33, 95] width 63 height 16
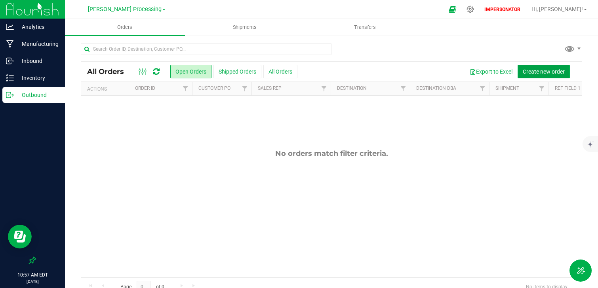
click at [559, 70] on span "Create new order" at bounding box center [544, 71] width 42 height 6
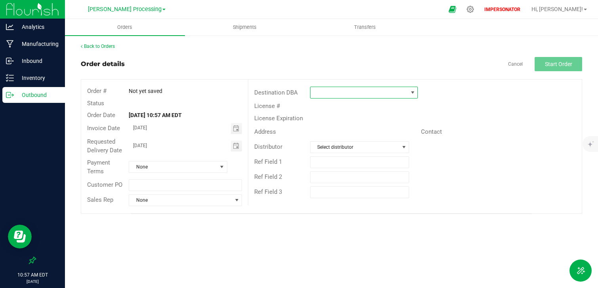
click at [358, 93] on span at bounding box center [358, 92] width 97 height 11
click at [464, 165] on div "Ref Field 1" at bounding box center [414, 162] width 333 height 15
click at [404, 97] on span at bounding box center [358, 92] width 97 height 11
click at [368, 127] on li "+ Add New" at bounding box center [363, 126] width 107 height 13
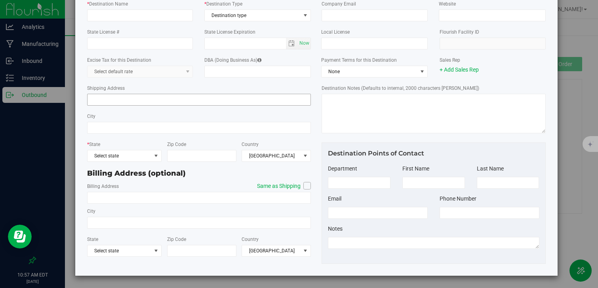
scroll to position [0, 0]
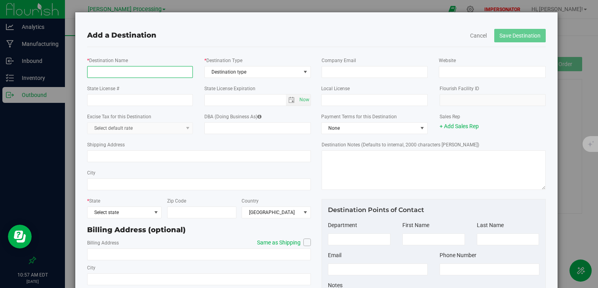
click at [97, 73] on input "* Destination Name" at bounding box center [140, 72] width 106 height 12
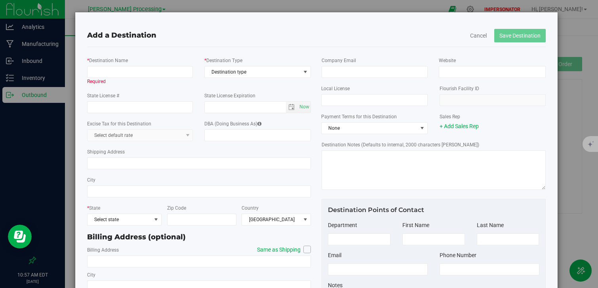
click at [165, 53] on div "* Destination Name Required * Destination Type Destination type Destination typ…" at bounding box center [199, 70] width 236 height 35
click at [125, 73] on input "* Destination Name" at bounding box center [140, 72] width 106 height 12
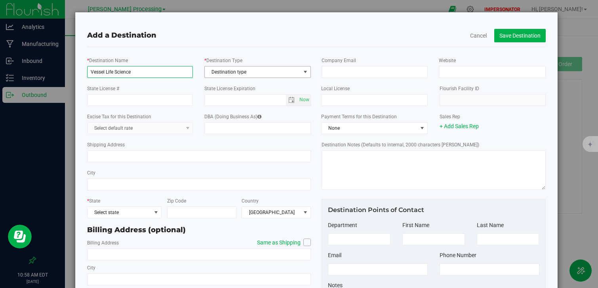
type input "Vessel Life Science"
click at [225, 76] on span "Destination type" at bounding box center [253, 72] width 96 height 11
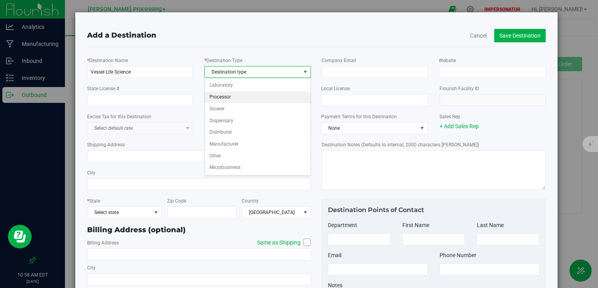
click at [230, 99] on li "Processor" at bounding box center [258, 97] width 106 height 12
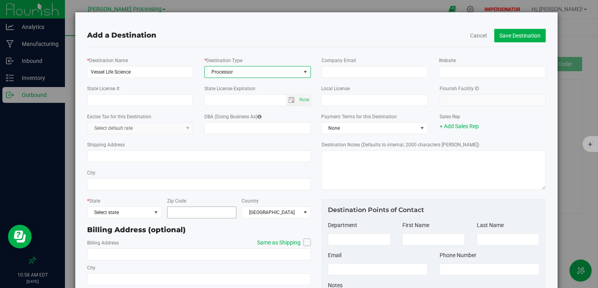
scroll to position [13, 0]
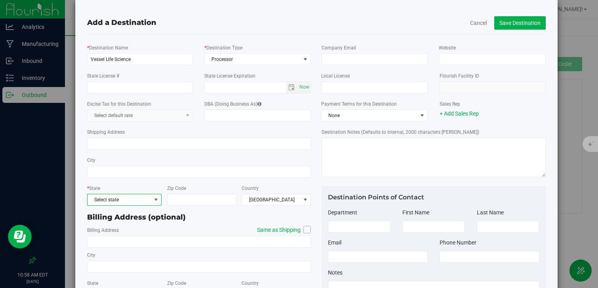
click at [139, 199] on span "Select state" at bounding box center [119, 199] width 64 height 11
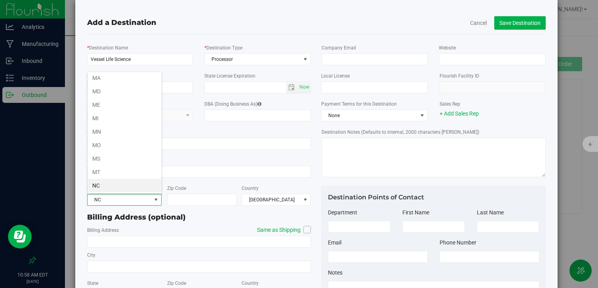
scroll to position [352, 0]
click at [119, 182] on li "NY" at bounding box center [124, 185] width 74 height 13
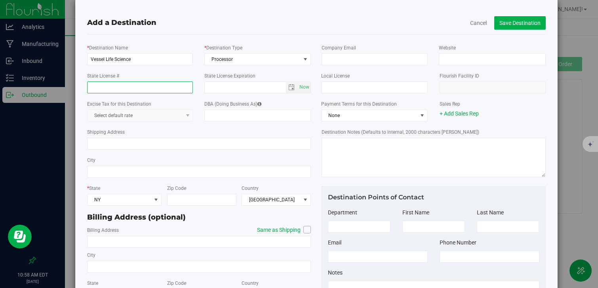
click at [112, 84] on input "State License #" at bounding box center [140, 88] width 106 height 12
type input "OCM-PROC-24-000147"
click at [532, 27] on button "Save Destination" at bounding box center [519, 22] width 51 height 13
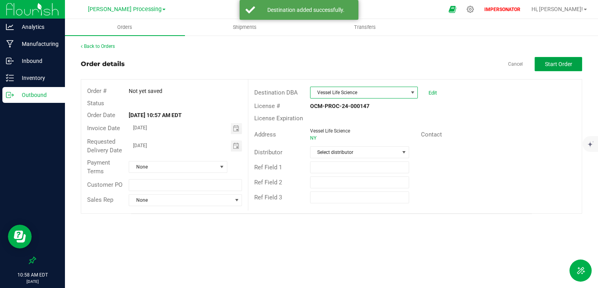
click at [556, 68] on button "Start Order" at bounding box center [558, 64] width 48 height 14
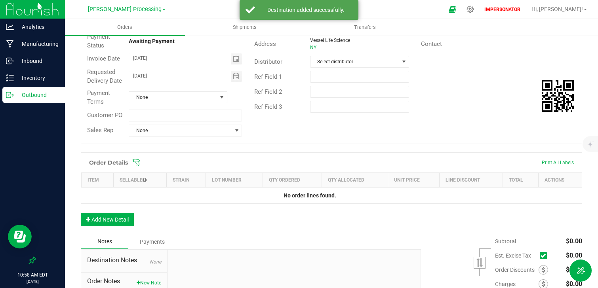
scroll to position [166, 0]
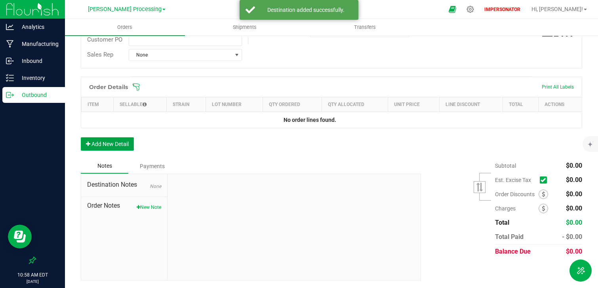
click at [111, 139] on button "Add New Detail" at bounding box center [107, 143] width 53 height 13
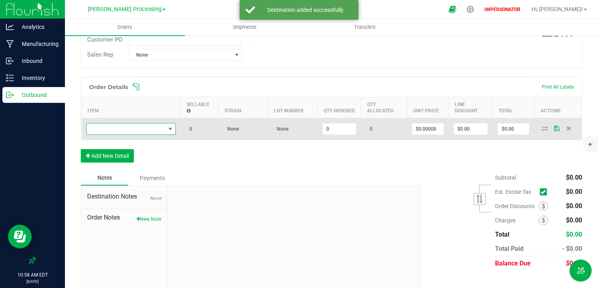
click at [118, 128] on span "NO DATA FOUND" at bounding box center [126, 129] width 79 height 11
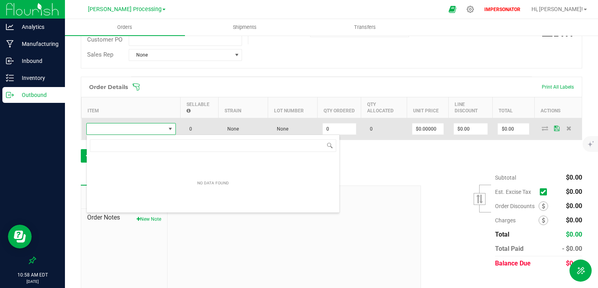
scroll to position [12, 89]
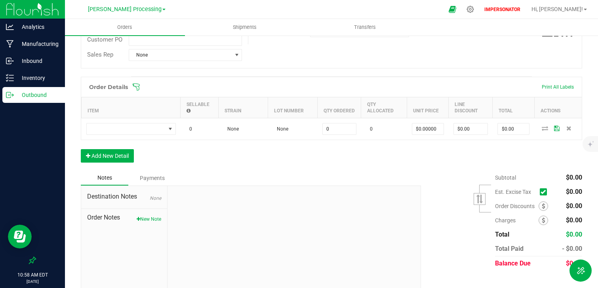
click at [256, 225] on div at bounding box center [293, 239] width 253 height 106
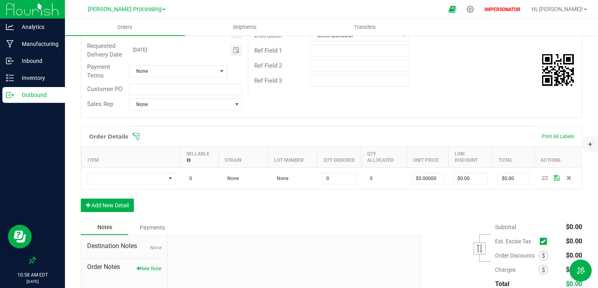
scroll to position [153, 0]
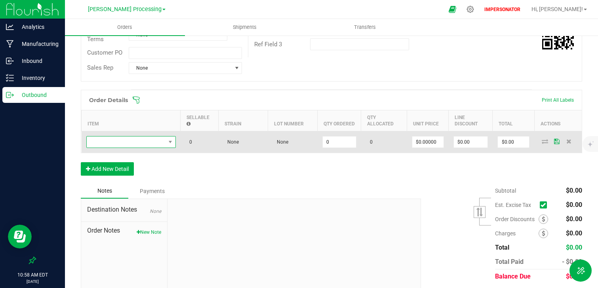
click at [103, 143] on span "NO DATA FOUND" at bounding box center [126, 142] width 79 height 11
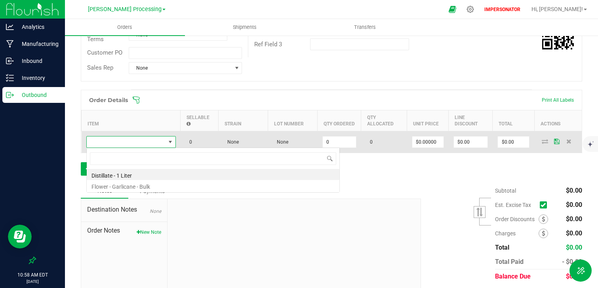
scroll to position [12, 89]
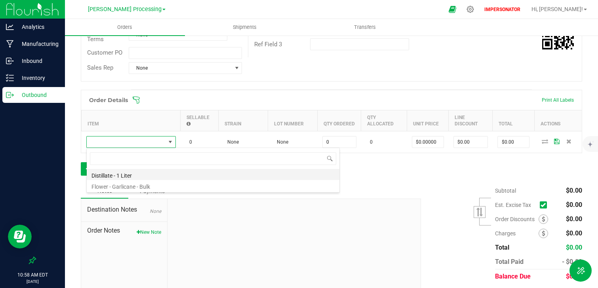
click at [115, 175] on li "Distillate - 1 Liter" at bounding box center [213, 174] width 253 height 11
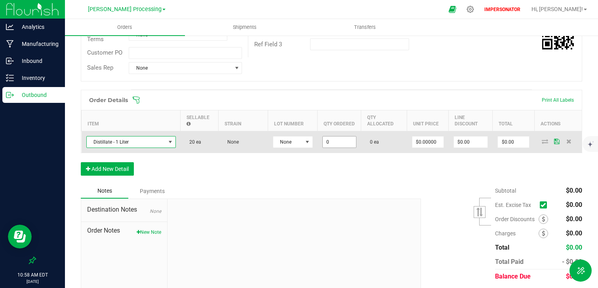
click at [348, 143] on input "0" at bounding box center [339, 142] width 33 height 11
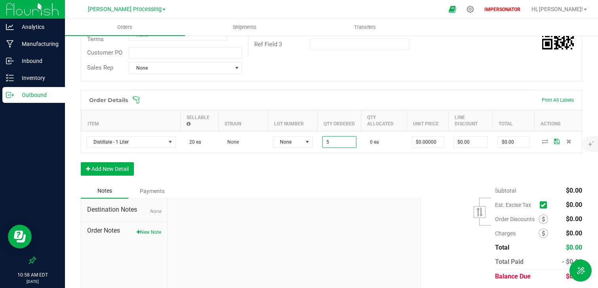
type input "5 ea"
click at [352, 173] on div "Order Details Print All Labels Item Sellable Strain Lot Number Qty Ordered Qty …" at bounding box center [331, 137] width 501 height 94
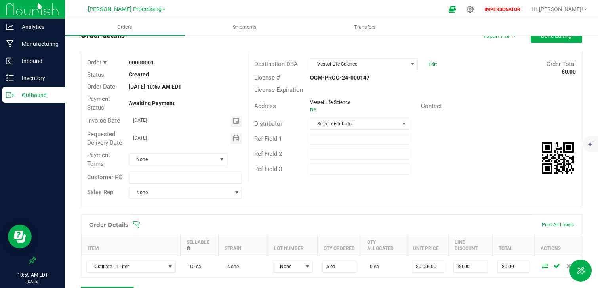
scroll to position [25, 0]
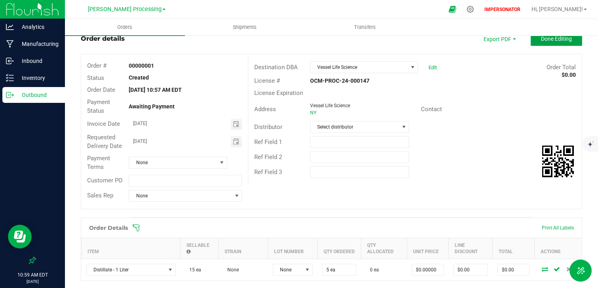
click at [559, 43] on button "Done Editing" at bounding box center [556, 39] width 51 height 14
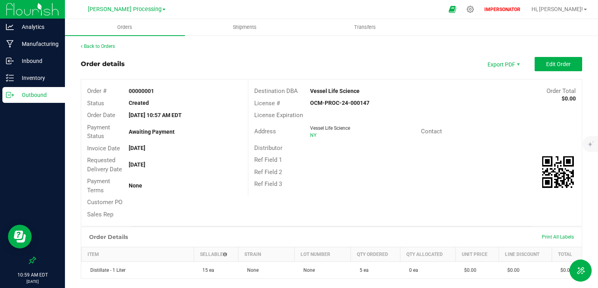
click at [32, 97] on p "Outbound" at bounding box center [38, 95] width 48 height 10
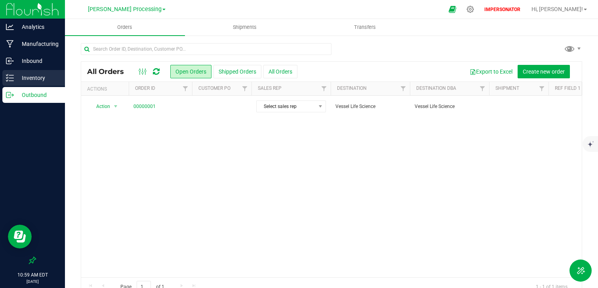
click at [35, 76] on p "Inventory" at bounding box center [38, 78] width 48 height 10
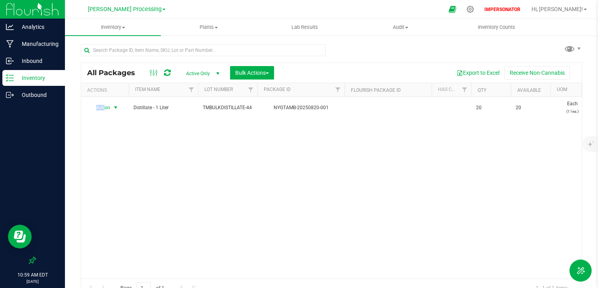
drag, startPoint x: 105, startPoint y: 110, endPoint x: 118, endPoint y: 127, distance: 21.5
click at [118, 127] on div "Action Action Adjust qty Create package Edit attributes Global inventory Locate…" at bounding box center [331, 188] width 500 height 182
click at [162, 135] on div "Action Action Adjust qty Create package Edit attributes Global inventory Locate…" at bounding box center [331, 188] width 500 height 182
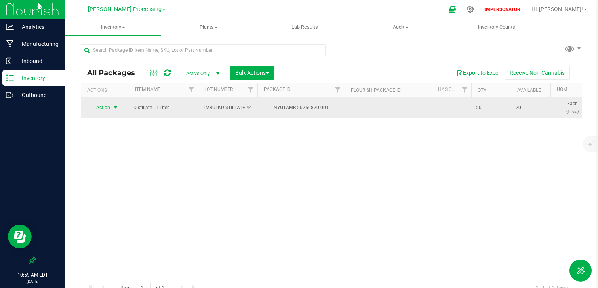
click at [107, 108] on span "Action" at bounding box center [99, 107] width 21 height 11
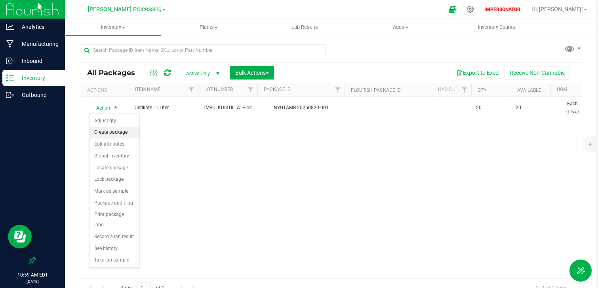
click at [124, 131] on li "Create package" at bounding box center [114, 133] width 50 height 12
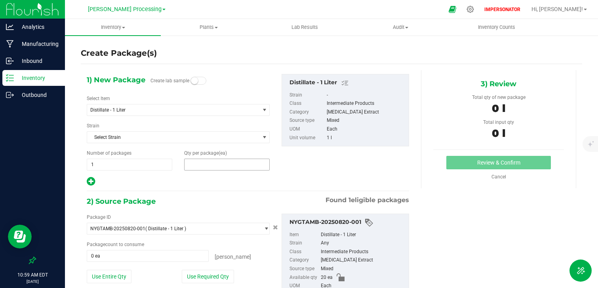
click at [208, 162] on span at bounding box center [227, 165] width 86 height 12
type input "5"
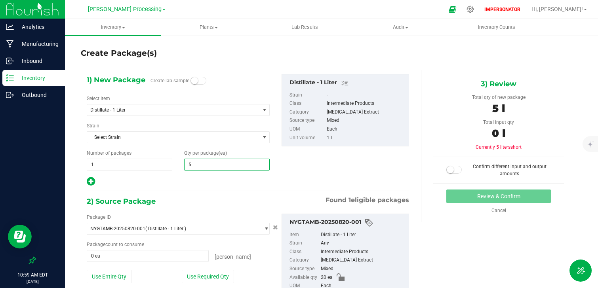
type input "5"
click at [316, 162] on div "1) New Package Create lab sample Select Item Distillate - 1 Liter Distillate - …" at bounding box center [248, 130] width 334 height 113
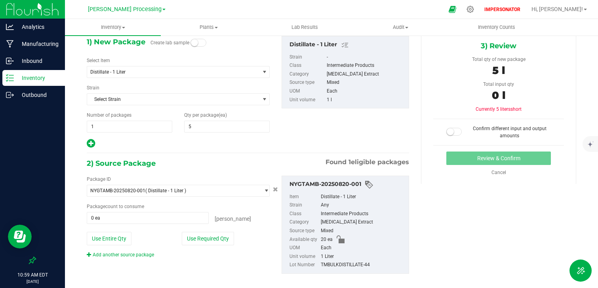
scroll to position [47, 0]
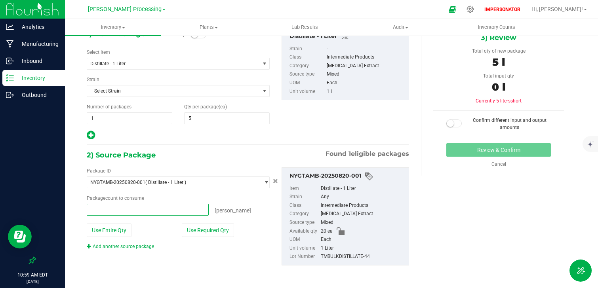
click at [114, 210] on span at bounding box center [148, 210] width 122 height 12
type input "5"
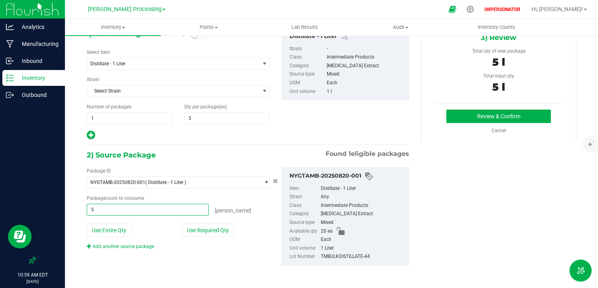
type input "5 ea"
click at [458, 213] on div "1) New Package Create lab sample Select Item Distillate - 1 Liter Distillate - …" at bounding box center [331, 153] width 501 height 259
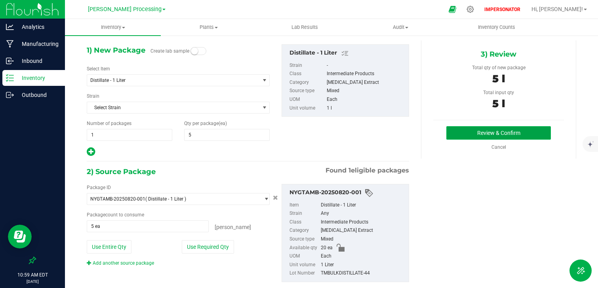
click at [519, 131] on button "Review & Confirm" at bounding box center [498, 132] width 105 height 13
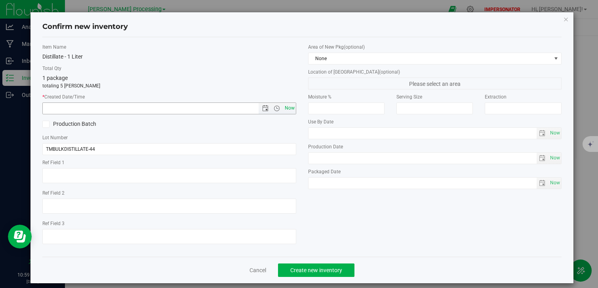
click at [288, 109] on span "Now" at bounding box center [289, 108] width 13 height 11
type input "8/20/2025 10:59 AM"
click at [324, 270] on span "Create new inventory" at bounding box center [316, 270] width 52 height 6
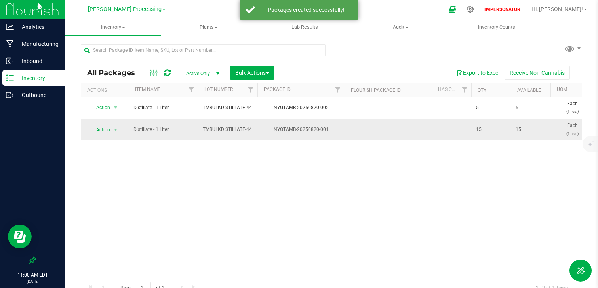
drag, startPoint x: 549, startPoint y: 129, endPoint x: 401, endPoint y: 129, distance: 147.7
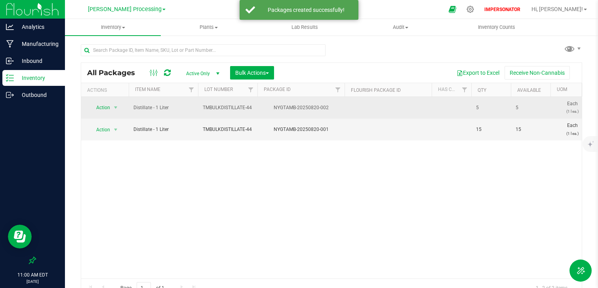
drag, startPoint x: 531, startPoint y: 108, endPoint x: 379, endPoint y: 108, distance: 151.2
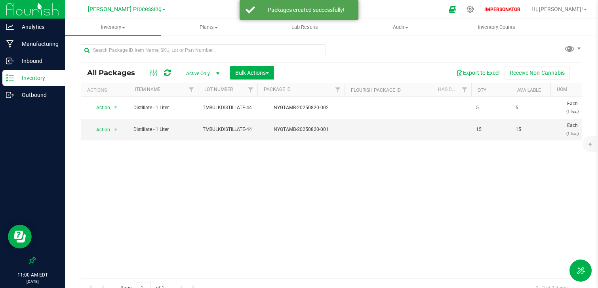
click at [356, 183] on div "Action Action Adjust qty Create package Edit attributes Global inventory Locate…" at bounding box center [331, 188] width 500 height 182
click at [42, 91] on p "Outbound" at bounding box center [38, 95] width 48 height 10
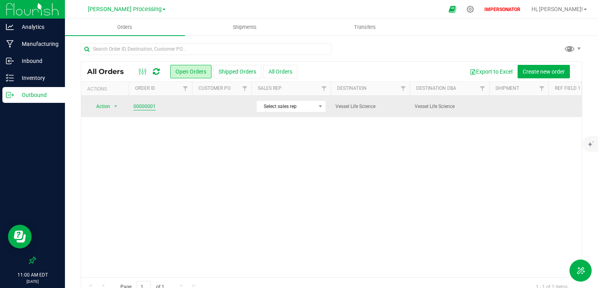
click at [137, 108] on link "00000001" at bounding box center [144, 107] width 22 height 8
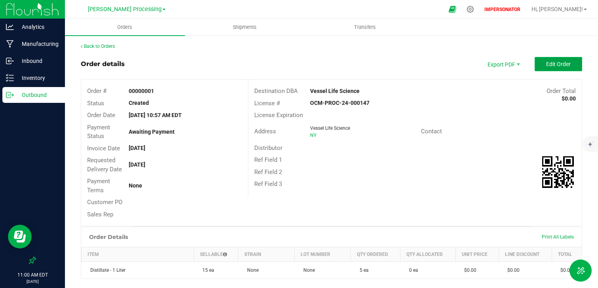
click at [558, 65] on span "Edit Order" at bounding box center [558, 64] width 25 height 6
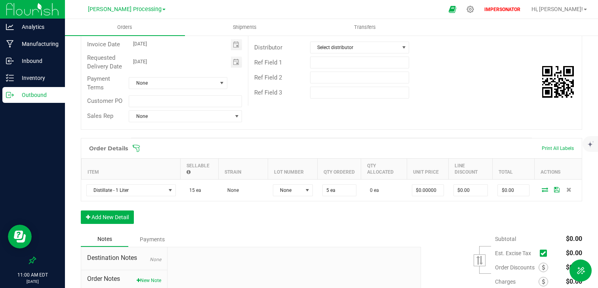
scroll to position [118, 0]
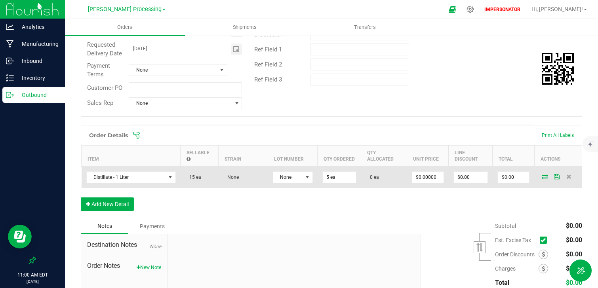
click at [545, 177] on icon at bounding box center [545, 176] width 6 height 5
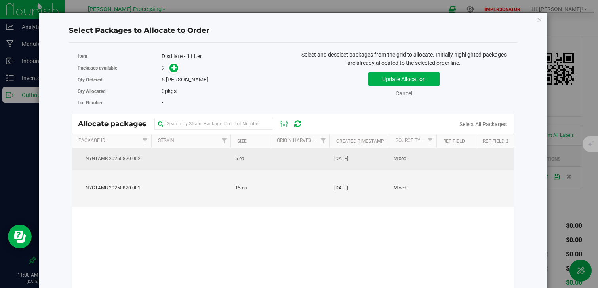
click at [255, 159] on td "5 ea" at bounding box center [250, 159] width 40 height 22
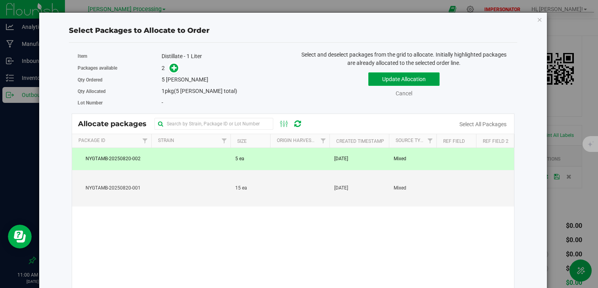
click at [412, 78] on button "Update Allocation" at bounding box center [403, 78] width 71 height 13
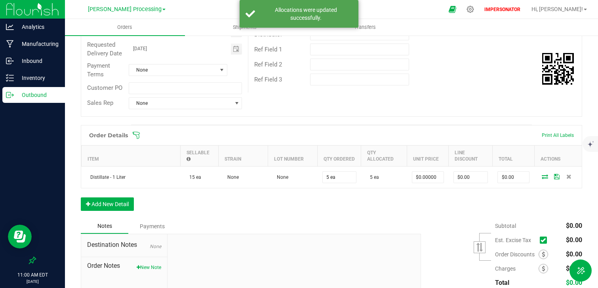
scroll to position [0, 0]
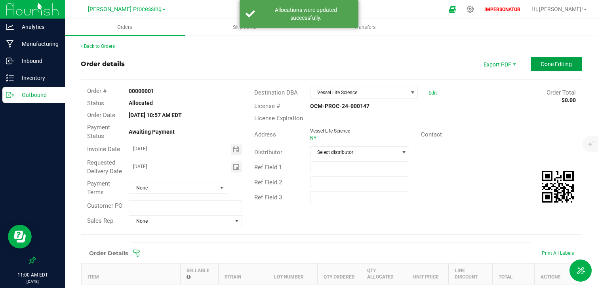
click at [564, 67] on button "Done Editing" at bounding box center [556, 64] width 51 height 14
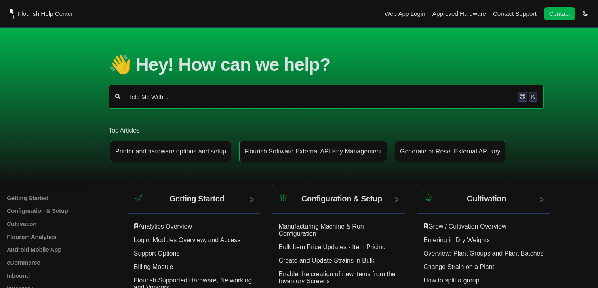
click at [175, 92] on div "⌘ K" at bounding box center [326, 97] width 435 height 24
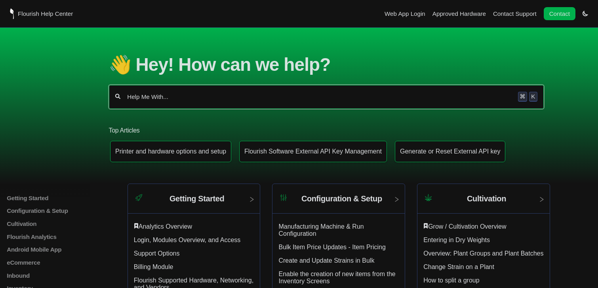
click at [162, 98] on input "Help Me With..." at bounding box center [319, 97] width 386 height 8
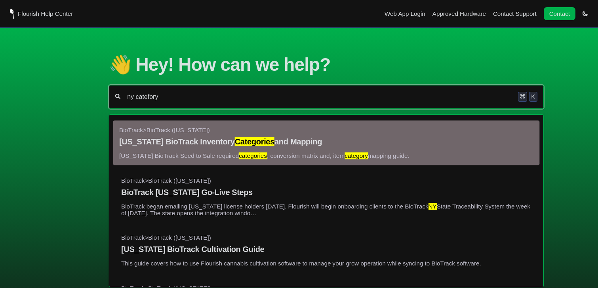
type input "ny catefory"
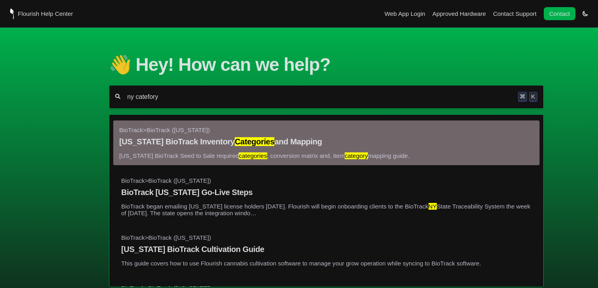
click at [284, 152] on link "BioTrack > BioTrack (New York) New York BioTrack Inventory Categories and Mappi…" at bounding box center [326, 143] width 414 height 33
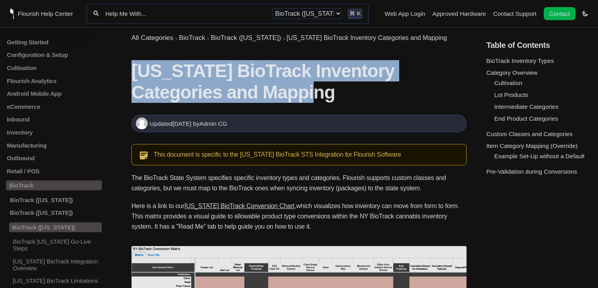
drag, startPoint x: 137, startPoint y: 69, endPoint x: 280, endPoint y: 100, distance: 146.6
click at [280, 100] on h1 "[US_STATE] BioTrack Inventory Categories and Mapping" at bounding box center [298, 81] width 335 height 43
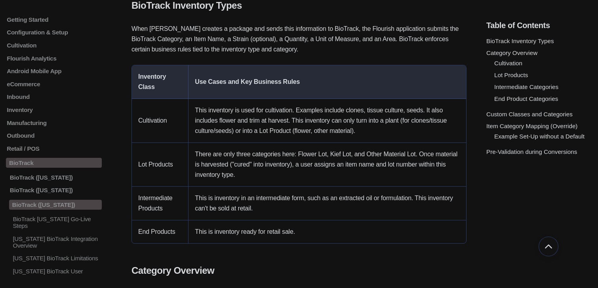
scroll to position [452, 0]
drag, startPoint x: 138, startPoint y: 122, endPoint x: 179, endPoint y: 122, distance: 40.4
click at [179, 122] on td "Cultivation" at bounding box center [160, 121] width 57 height 44
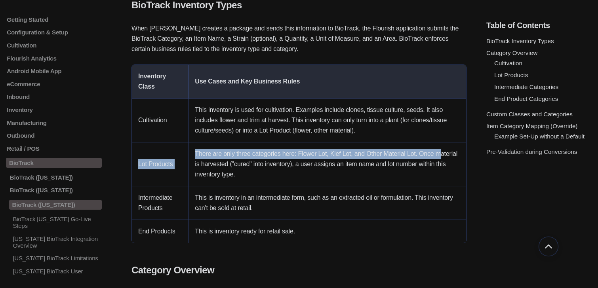
drag, startPoint x: 139, startPoint y: 166, endPoint x: 202, endPoint y: 167, distance: 63.0
click at [202, 167] on tr "Lot Products There are only three categories here: Flower Lot, Kief Lot, and Ot…" at bounding box center [299, 165] width 334 height 44
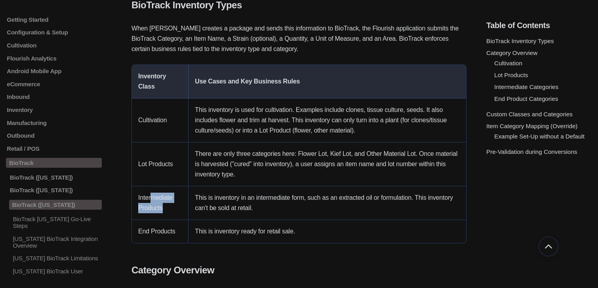
drag, startPoint x: 150, startPoint y: 198, endPoint x: 166, endPoint y: 214, distance: 22.1
click at [166, 214] on td "Intermediate Products" at bounding box center [160, 203] width 57 height 34
drag, startPoint x: 146, startPoint y: 229, endPoint x: 184, endPoint y: 229, distance: 38.4
click at [186, 229] on td "End Products" at bounding box center [160, 231] width 57 height 23
click at [209, 234] on p "This is inventory ready for retail sale." at bounding box center [327, 231] width 265 height 10
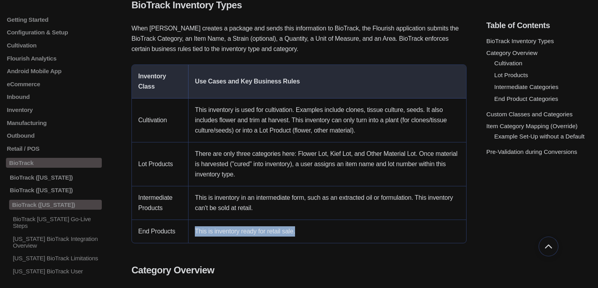
drag, startPoint x: 304, startPoint y: 233, endPoint x: 197, endPoint y: 236, distance: 107.3
click at [196, 235] on p "This is inventory ready for retail sale." at bounding box center [327, 231] width 265 height 10
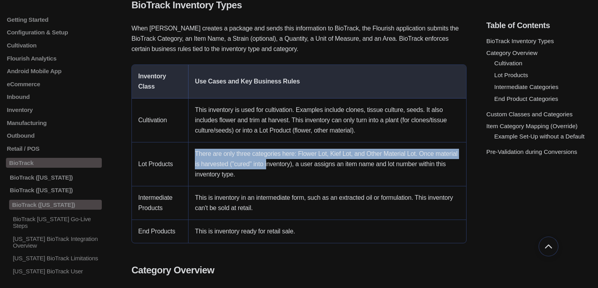
drag, startPoint x: 196, startPoint y: 154, endPoint x: 293, endPoint y: 167, distance: 98.3
click at [293, 167] on p "There are only three categories here: Flower Lot, Kief Lot, and Other Material …" at bounding box center [327, 164] width 265 height 31
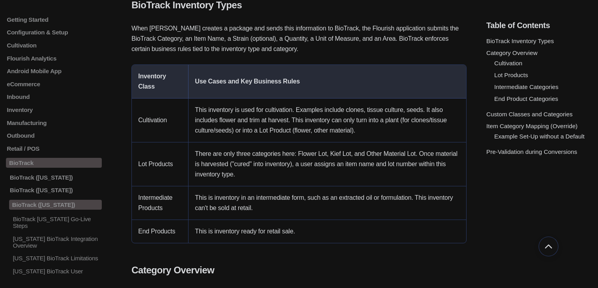
click at [311, 162] on p "There are only three categories here: Flower Lot, Kief Lot, and Other Material …" at bounding box center [327, 164] width 265 height 31
drag, startPoint x: 299, startPoint y: 154, endPoint x: 329, endPoint y: 150, distance: 30.6
click at [329, 150] on p "There are only three categories here: Flower Lot, Kief Lot, and Other Material …" at bounding box center [327, 164] width 265 height 31
click at [315, 157] on p "There are only three categories here: Flower Lot, Kief Lot, and Other Material …" at bounding box center [327, 164] width 265 height 31
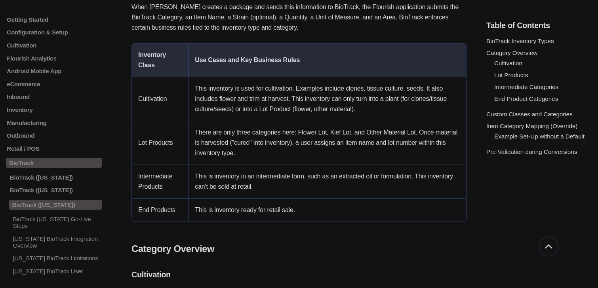
scroll to position [0, 0]
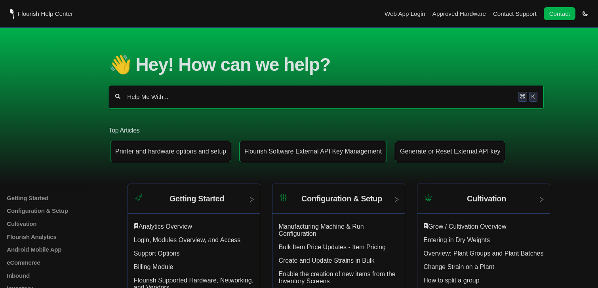
click at [148, 97] on input "Help Me With..." at bounding box center [319, 97] width 386 height 8
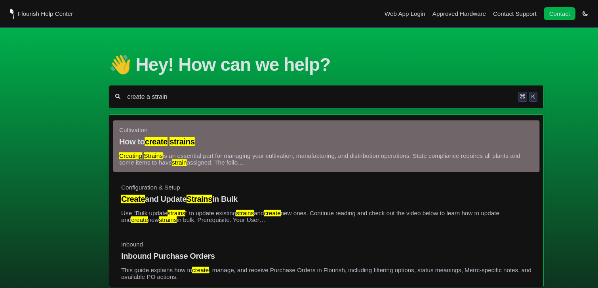
type input "create a strain"
click at [220, 153] on link "Cultivation How to create strains Creating Strains is an essential part for man…" at bounding box center [326, 147] width 414 height 40
